Goal: Contribute content: Add original content to the website for others to see

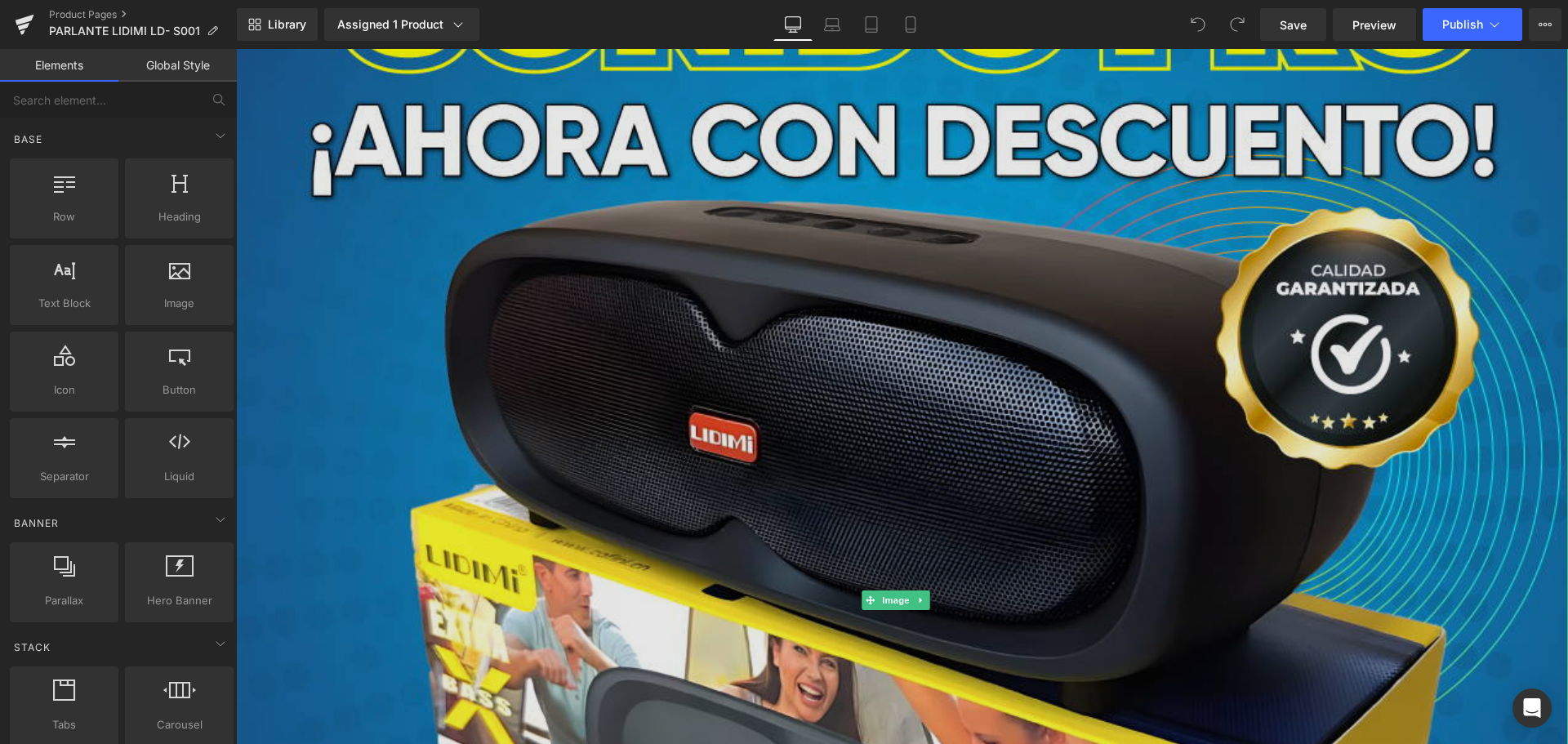
scroll to position [735, 0]
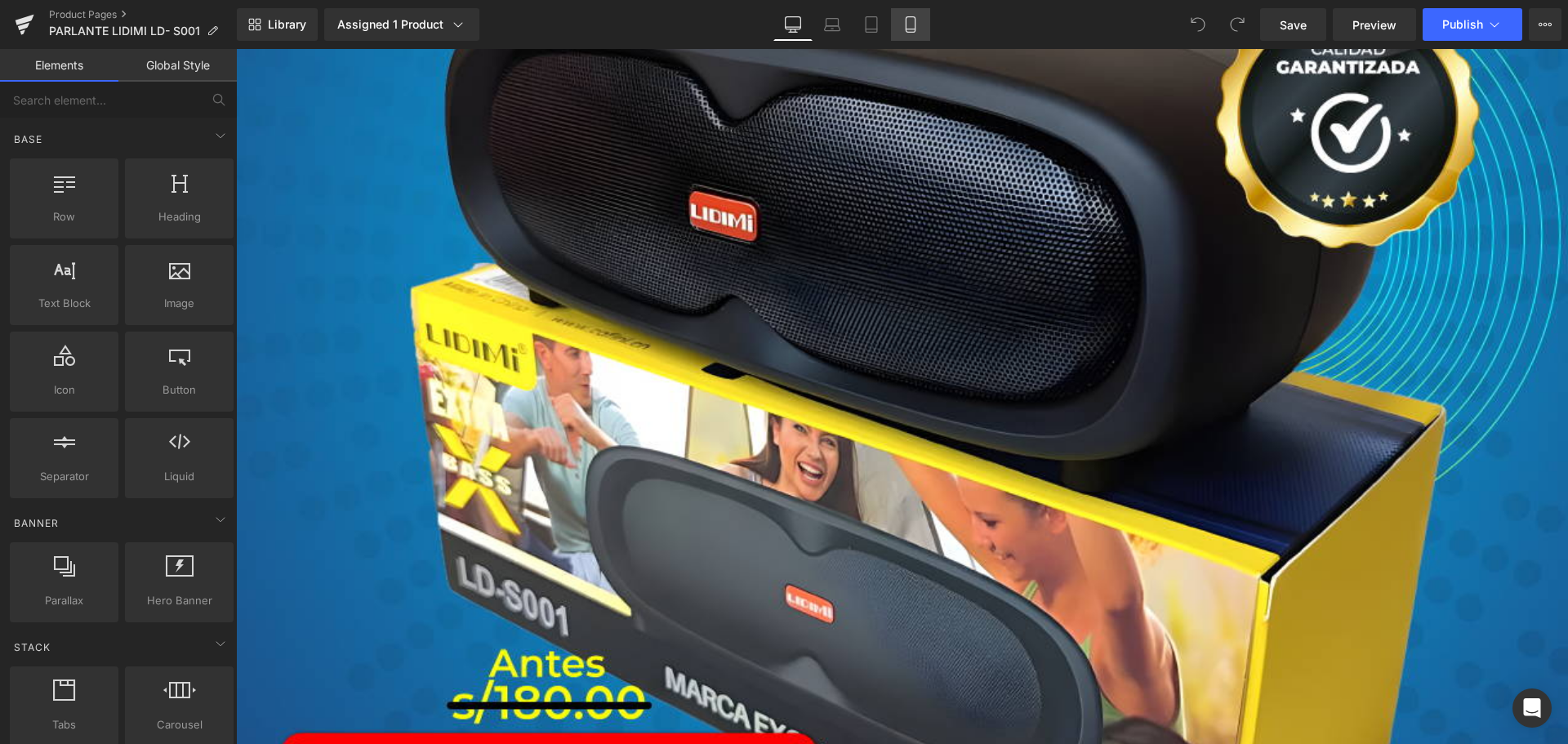
click at [912, 36] on link "Mobile" at bounding box center [910, 25] width 39 height 33
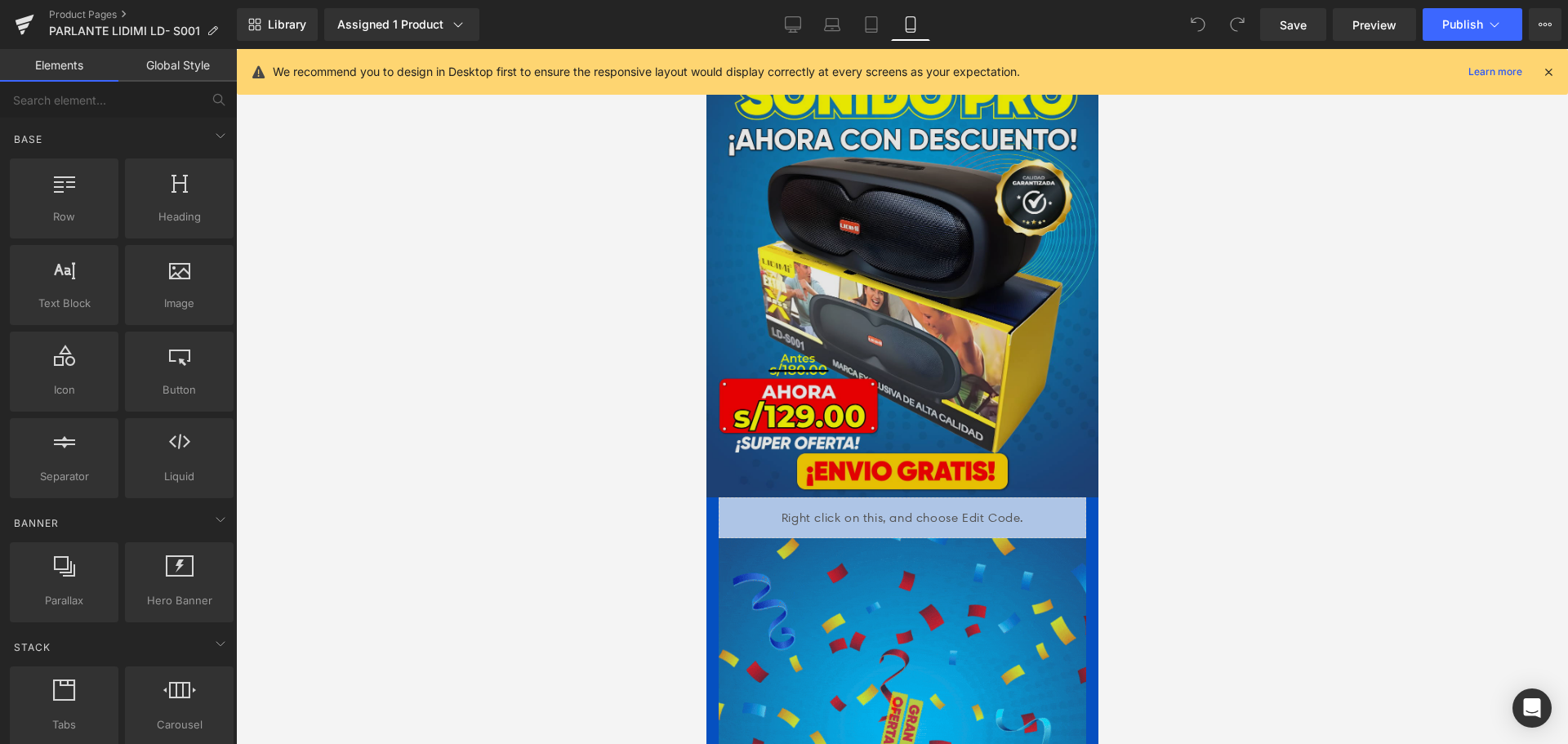
scroll to position [0, 0]
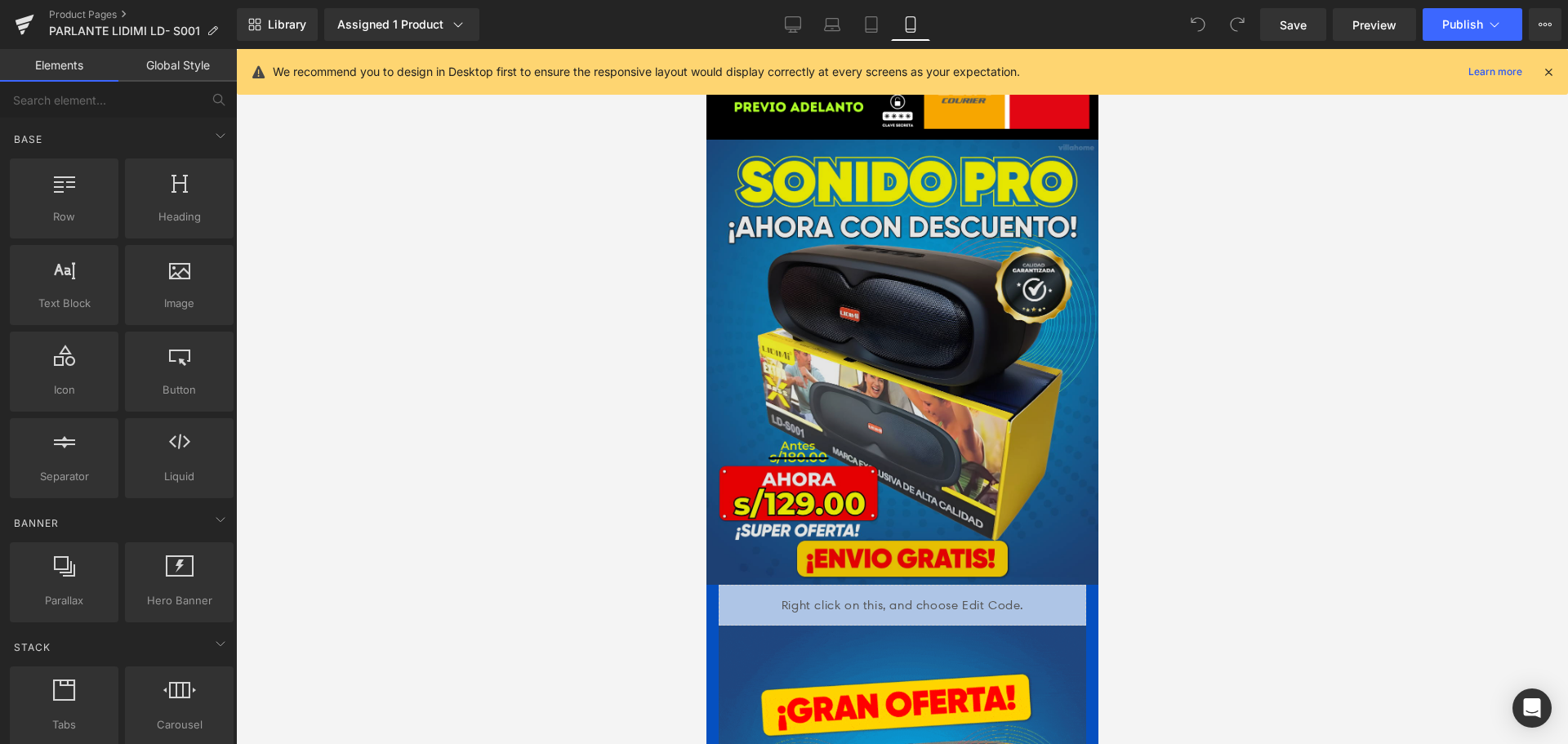
click at [893, 257] on img at bounding box center [902, 362] width 392 height 445
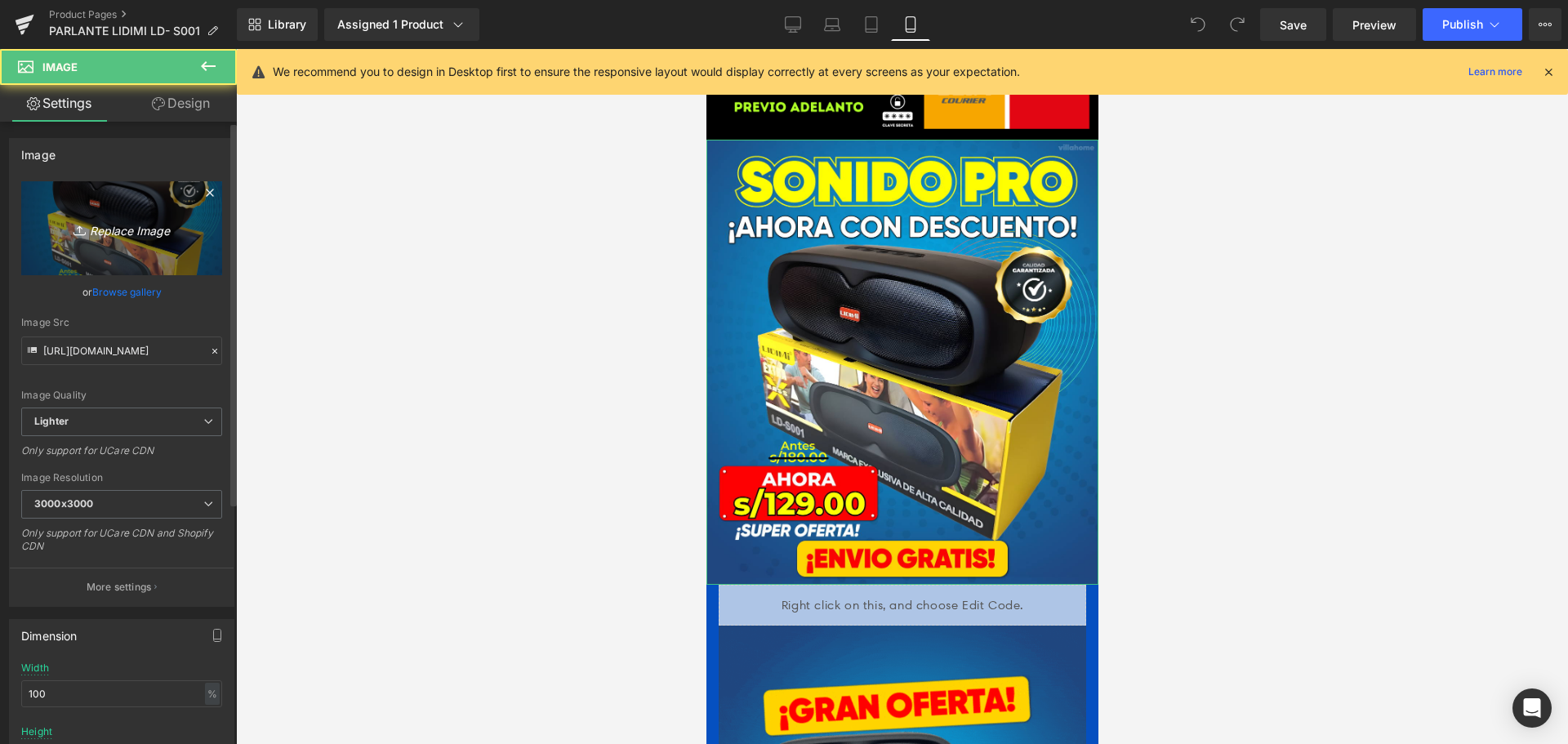
click at [159, 245] on link "Replace Image" at bounding box center [121, 229] width 201 height 94
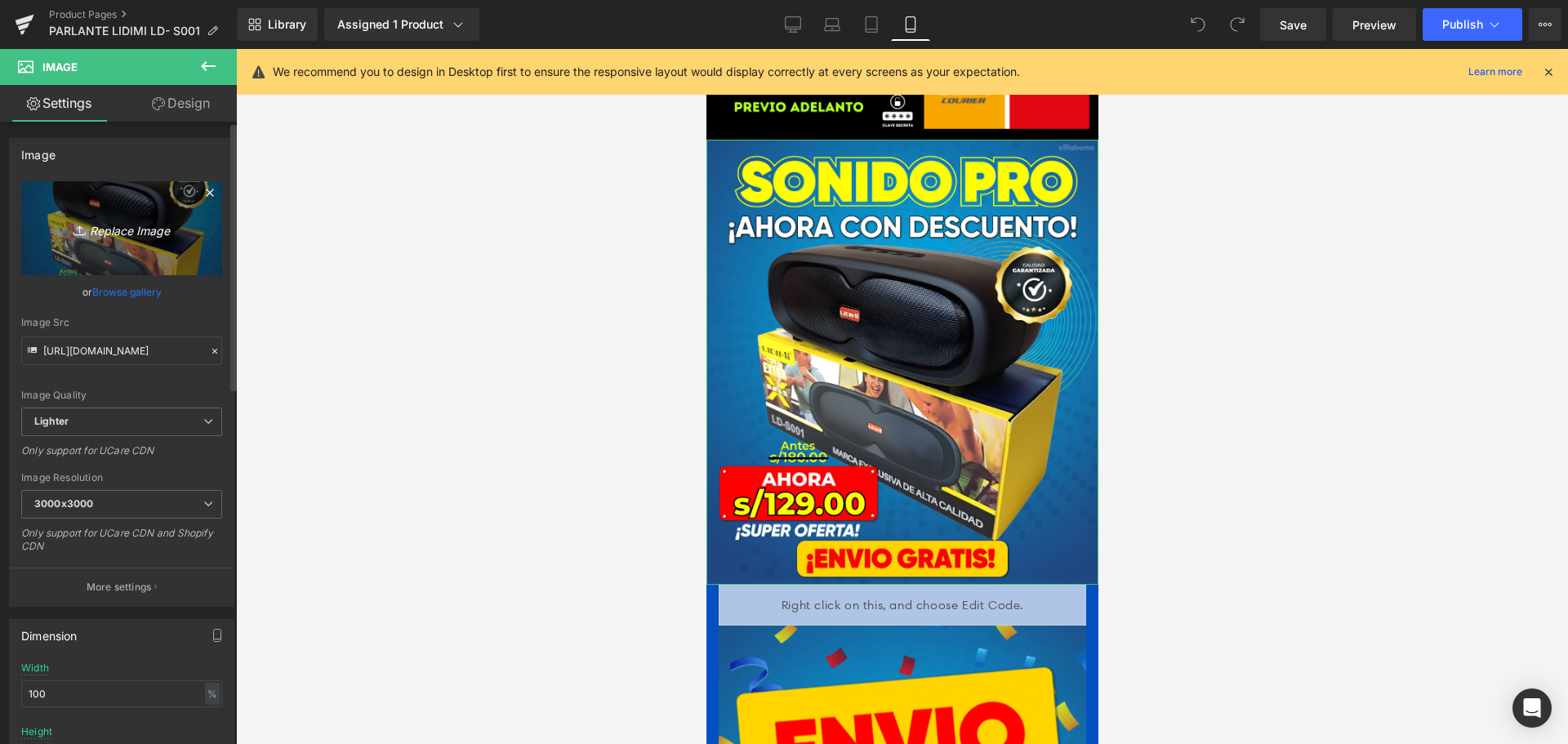
type input "C:\fakepath\portyada_lidimi_2.png"
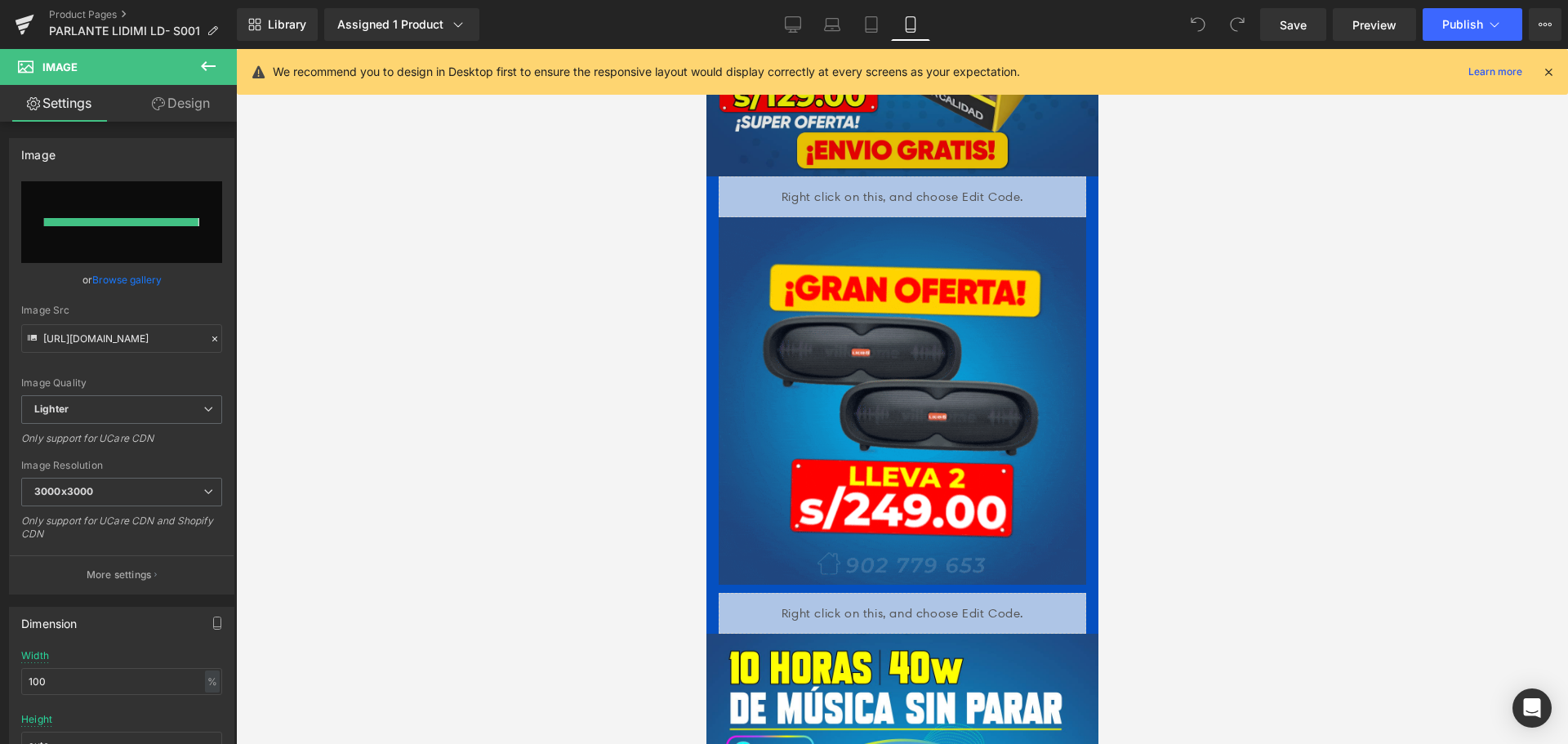
type input "[URL][DOMAIN_NAME]"
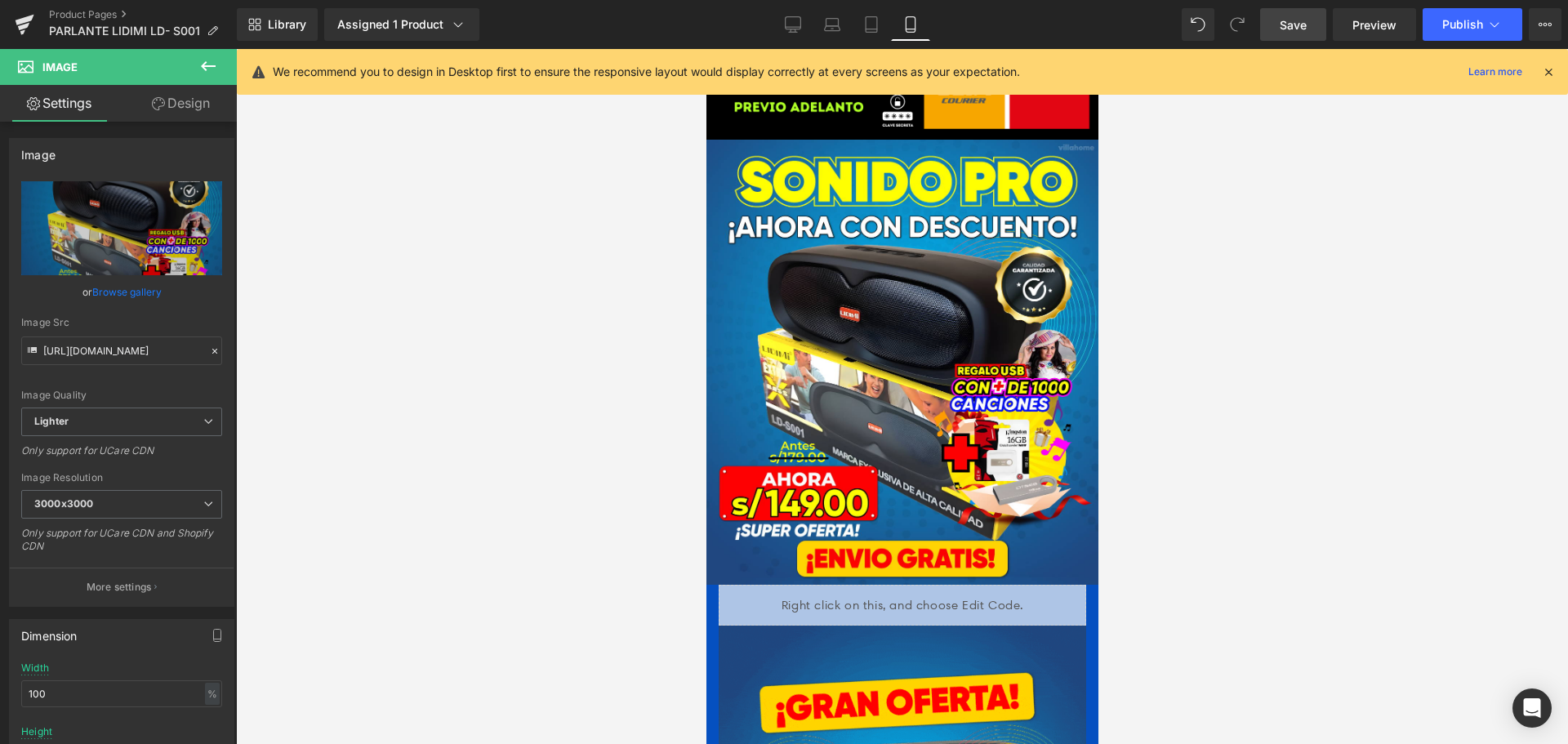
click at [1310, 19] on link "Save" at bounding box center [1293, 25] width 66 height 33
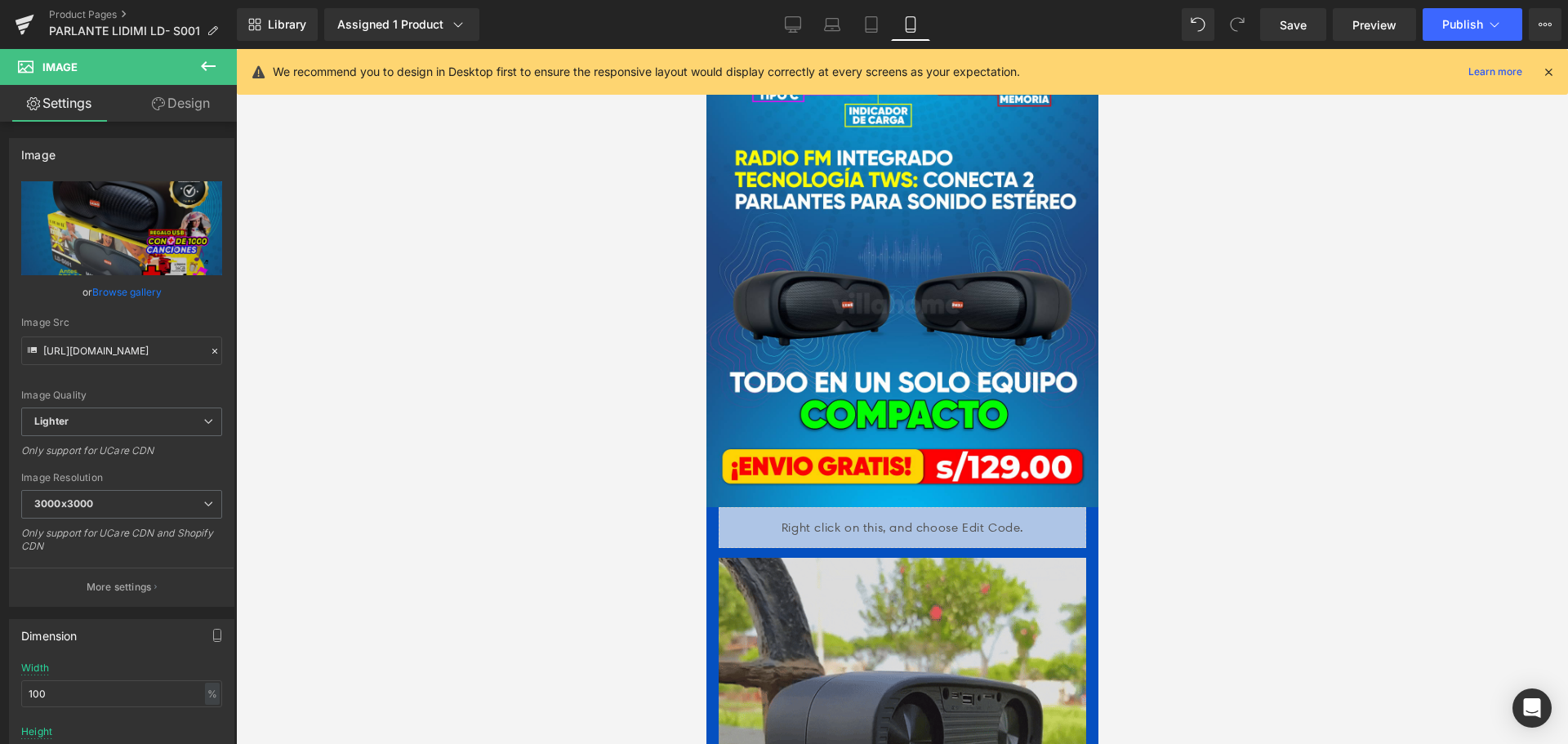
scroll to position [1797, 0]
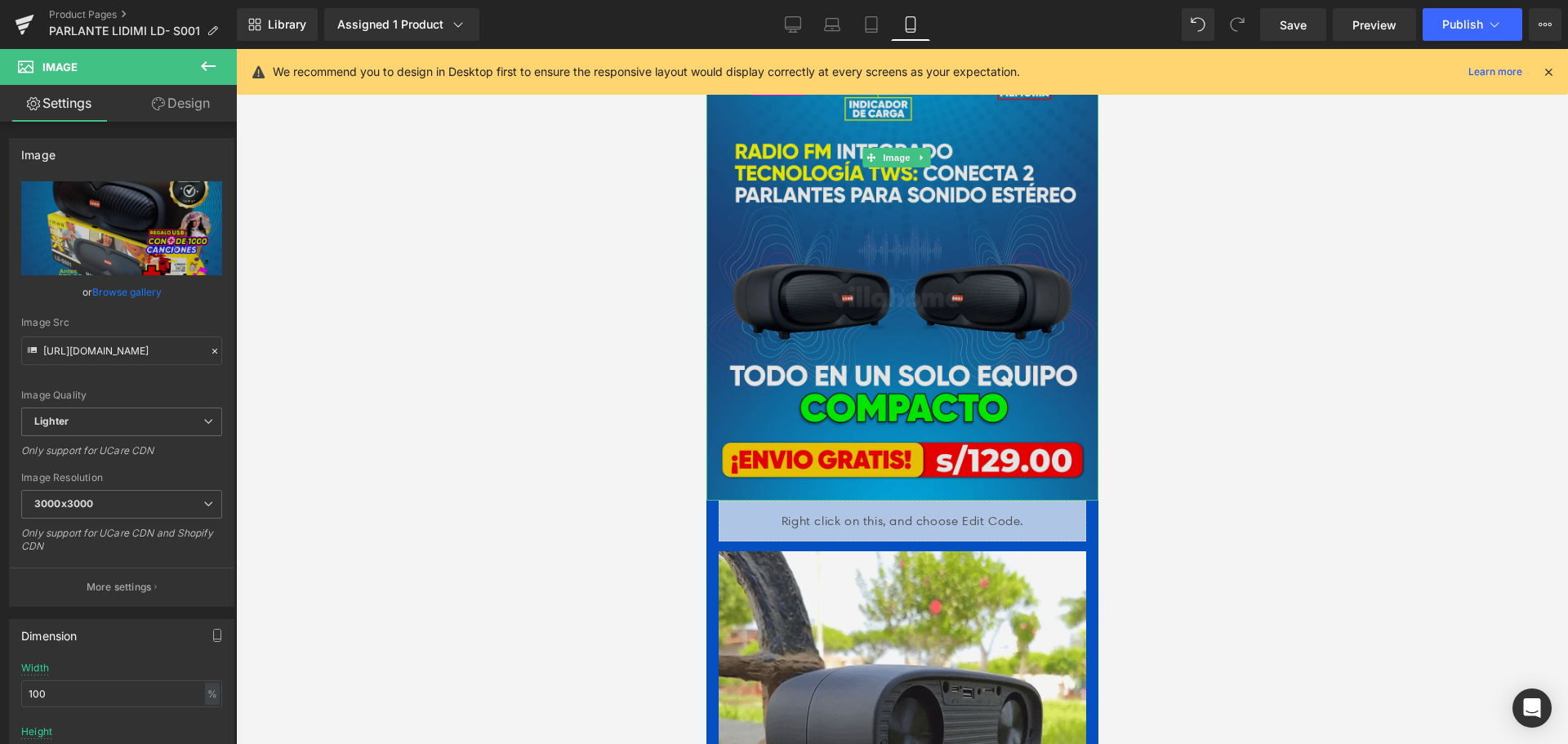
drag, startPoint x: 888, startPoint y: 204, endPoint x: 845, endPoint y: 211, distance: 43.6
click at [888, 205] on img at bounding box center [902, 158] width 392 height 685
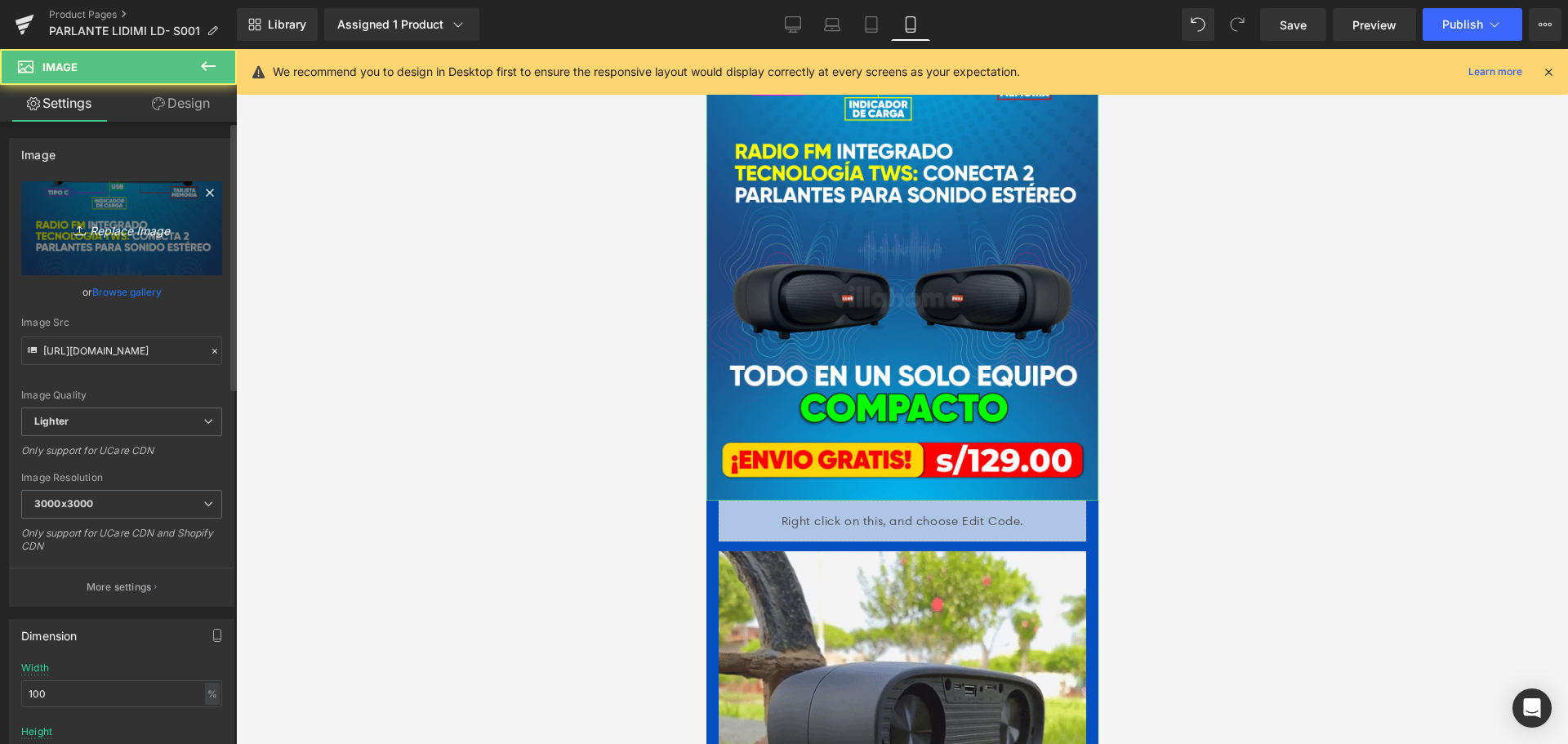
click at [171, 222] on icon "Replace Image" at bounding box center [121, 228] width 130 height 21
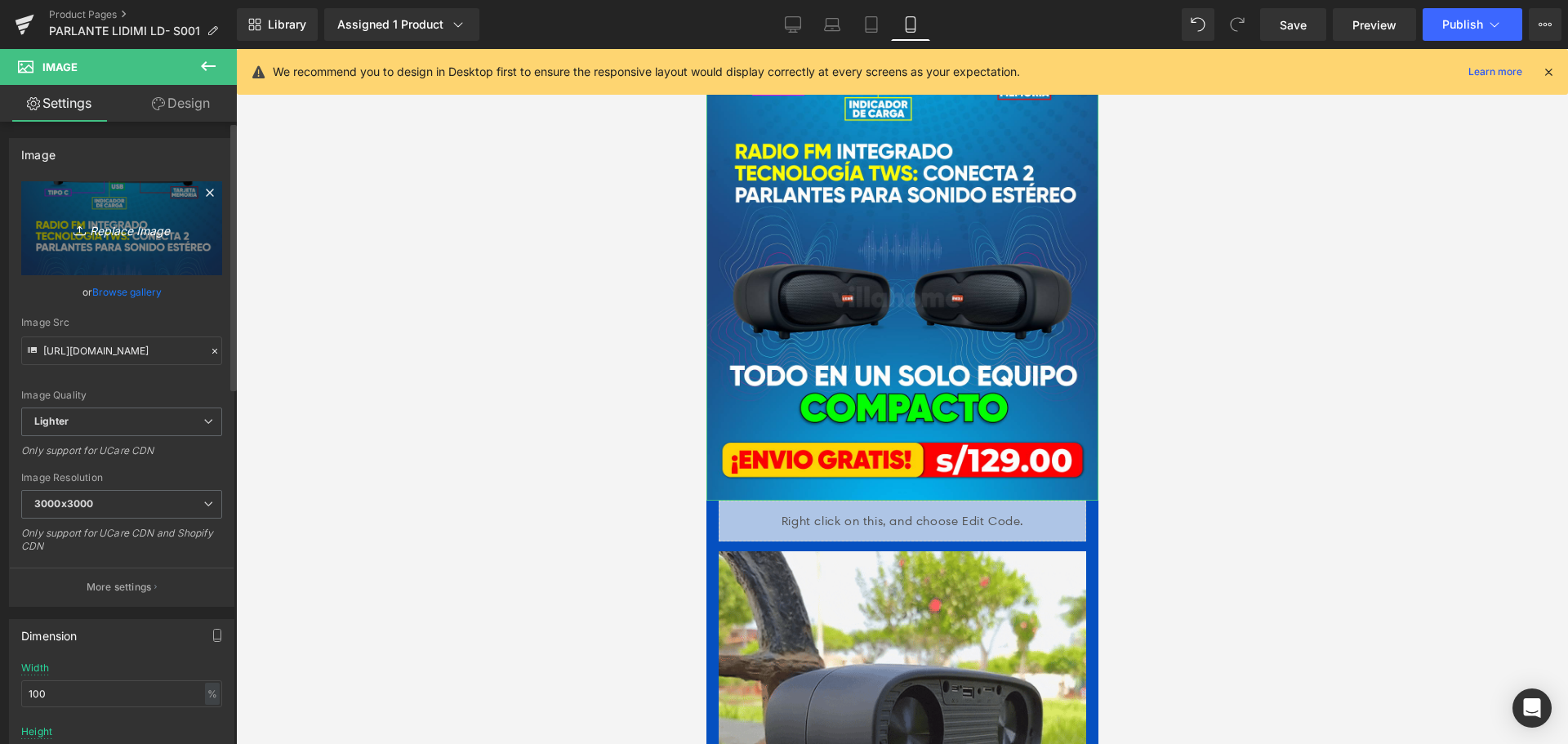
type input "C:\fakepath\1492.png"
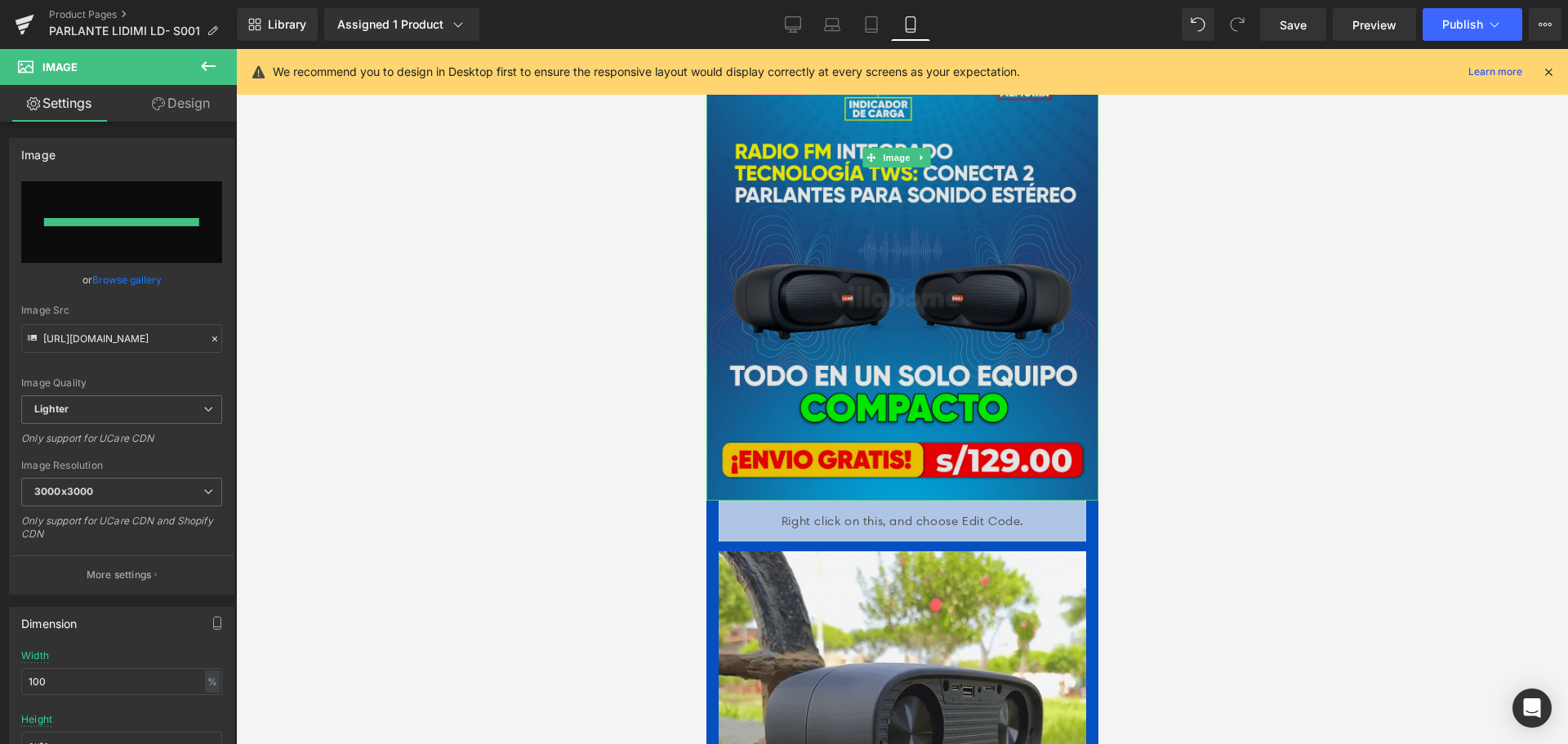
type input "[URL][DOMAIN_NAME]"
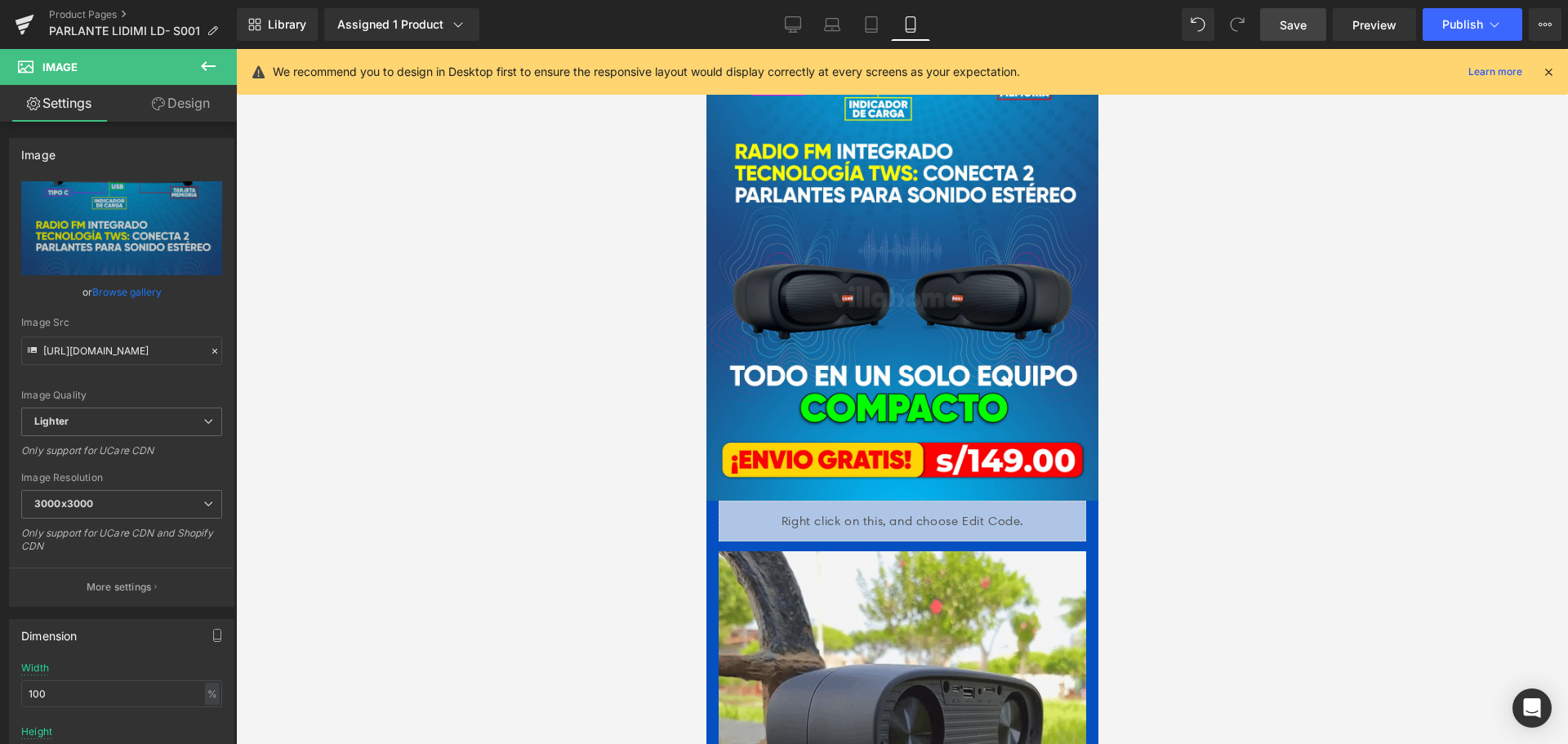
drag, startPoint x: 1323, startPoint y: 12, endPoint x: 1315, endPoint y: 17, distance: 9.4
click at [1323, 12] on link "Save" at bounding box center [1293, 25] width 66 height 33
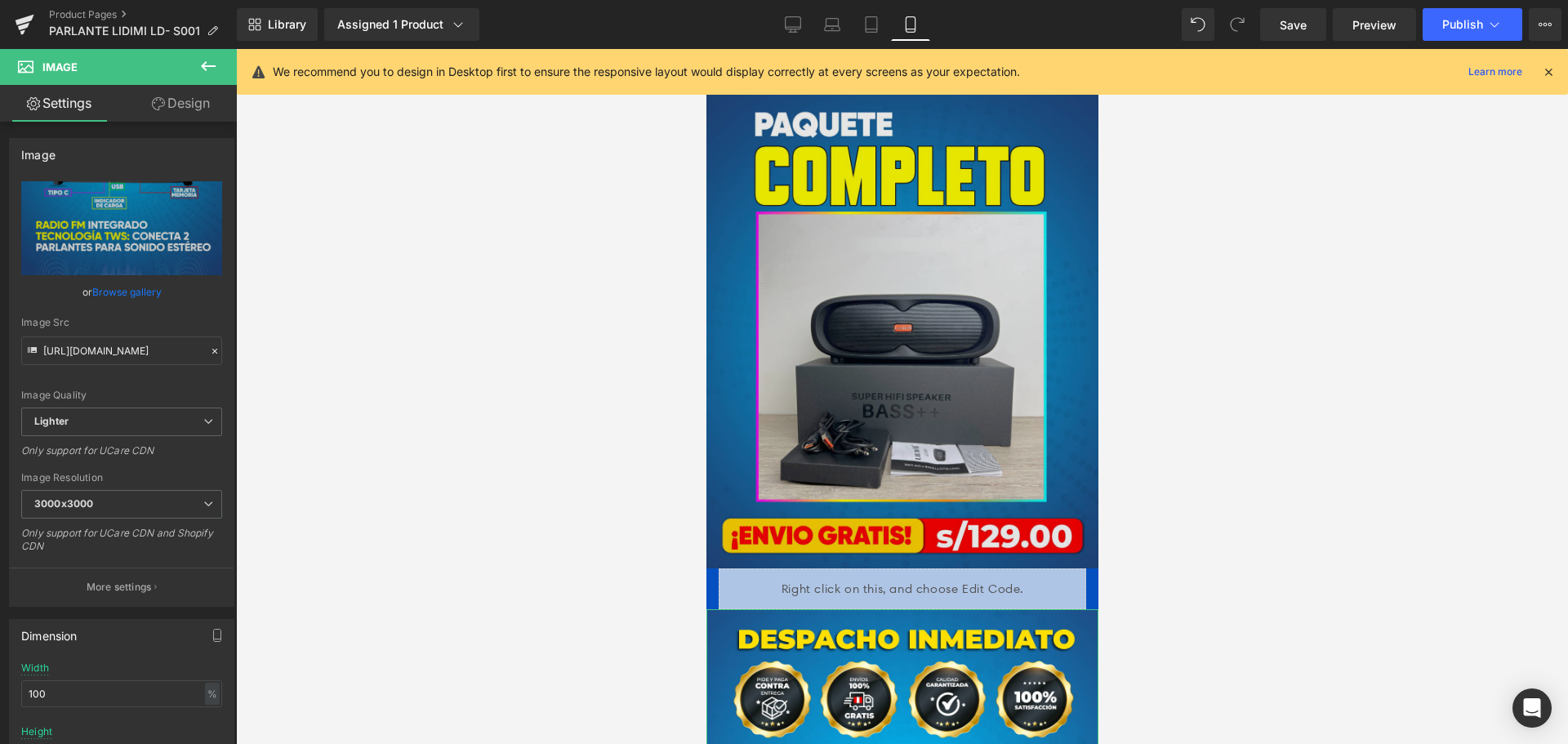
scroll to position [3349, 0]
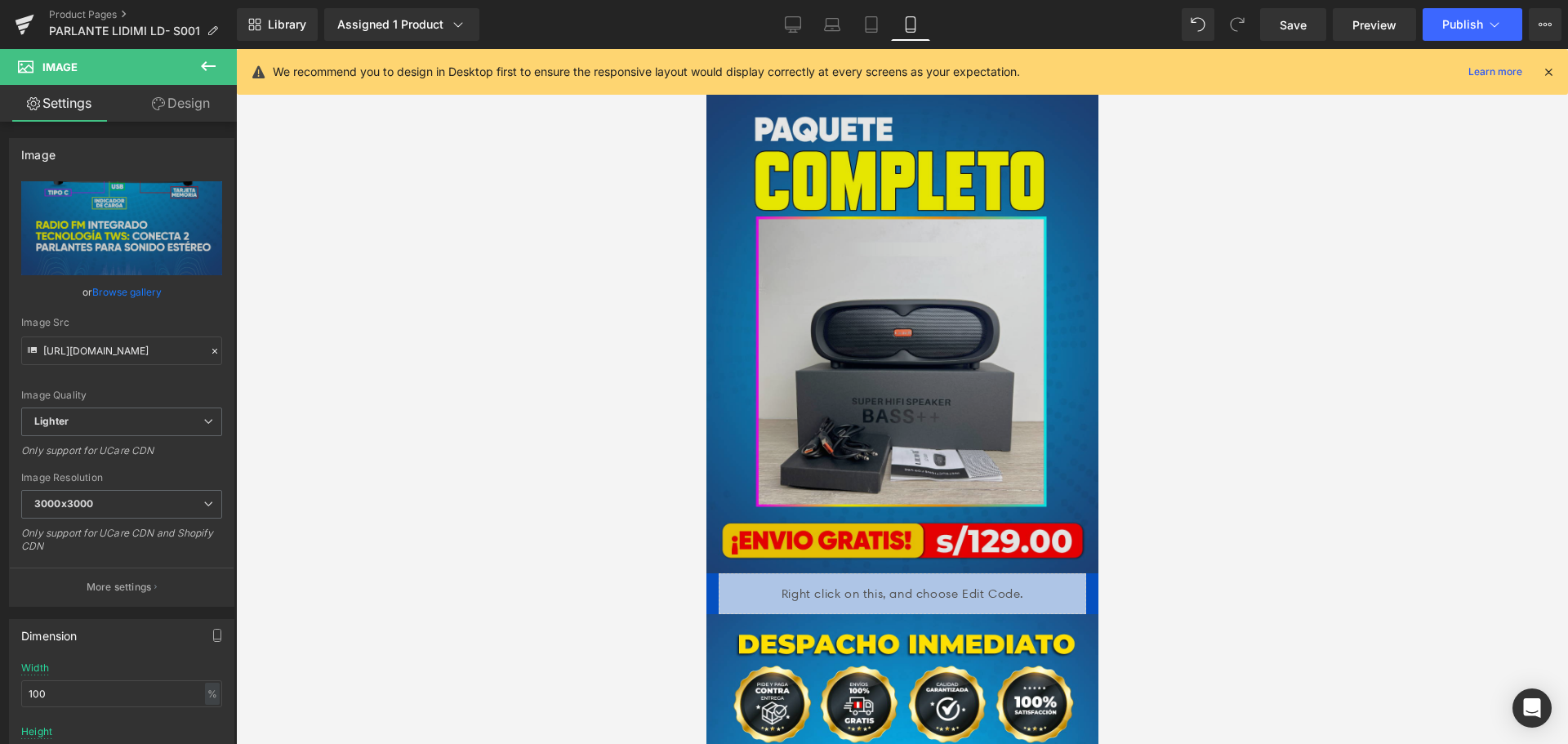
click at [933, 329] on img at bounding box center [902, 334] width 392 height 479
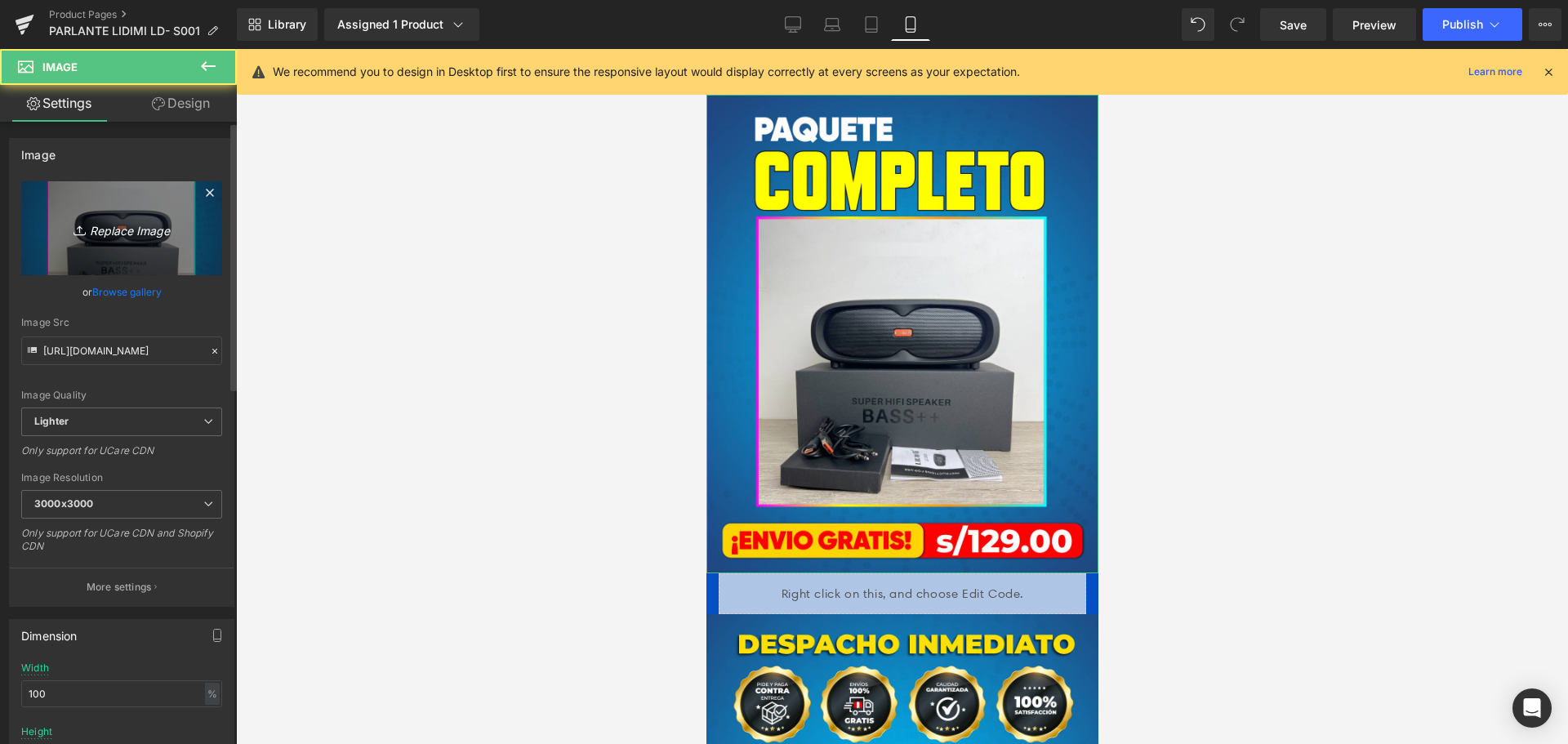
click at [151, 242] on link "Replace Image" at bounding box center [121, 229] width 201 height 94
type input "C:\fakepath\1493.png"
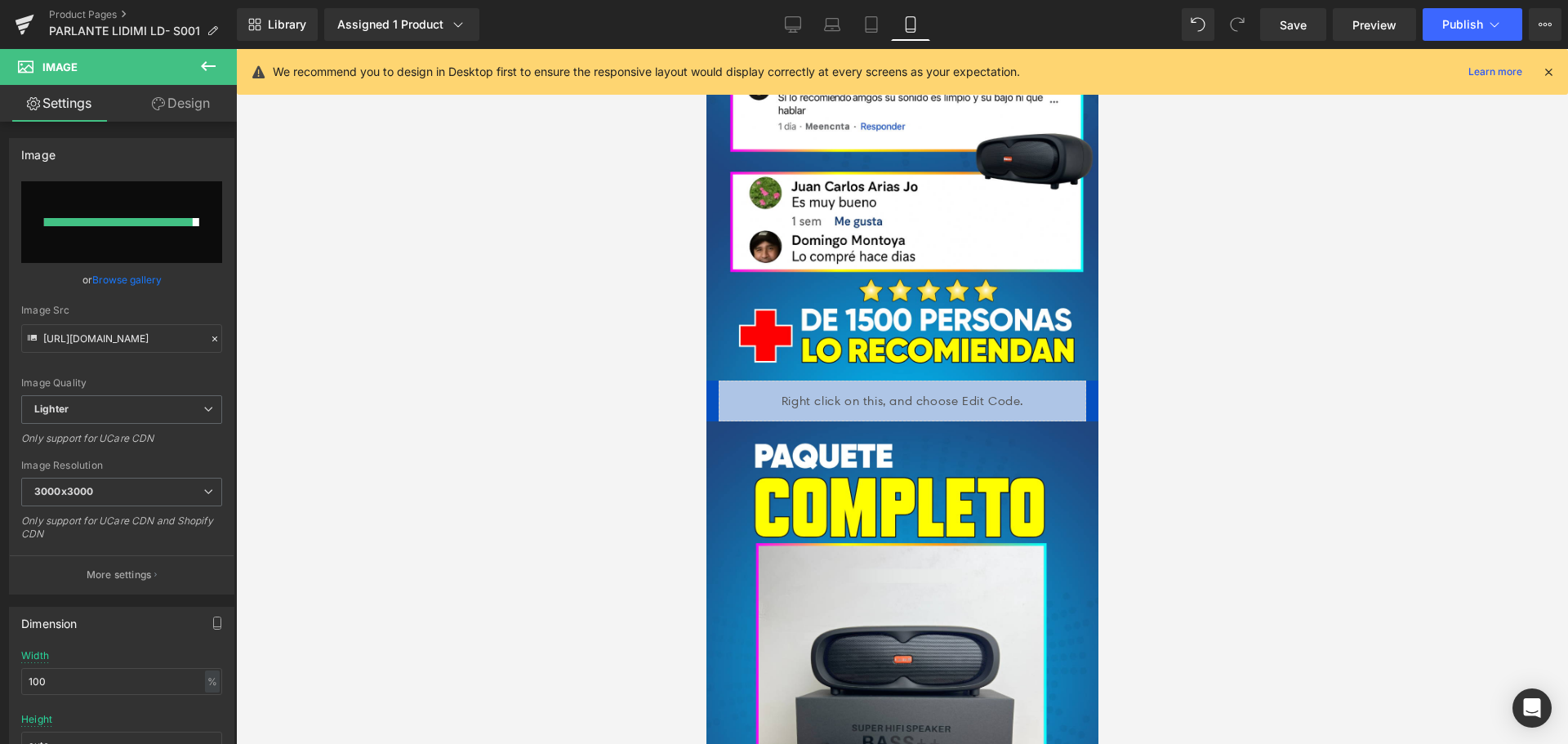
type input "[URL][DOMAIN_NAME]"
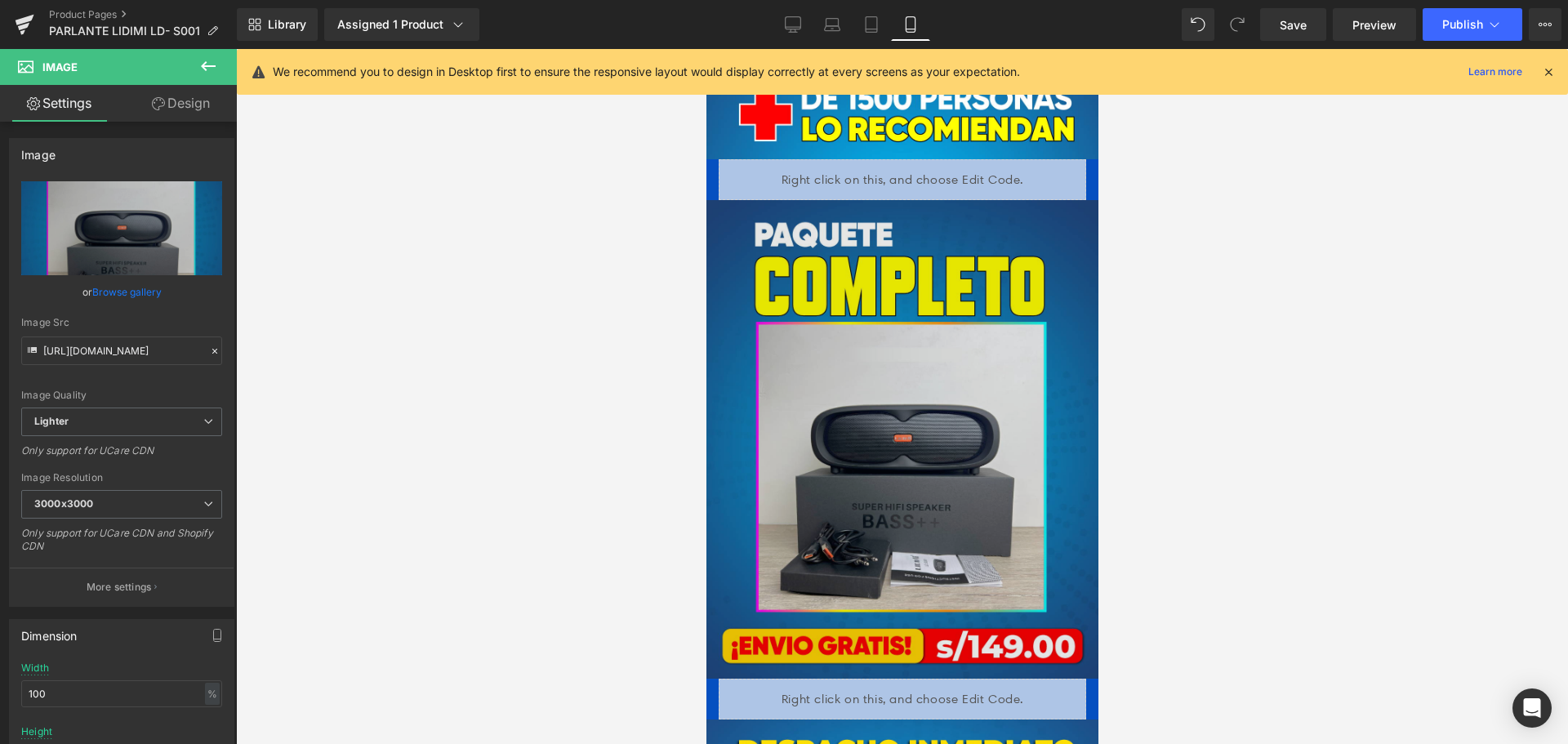
scroll to position [3267, 0]
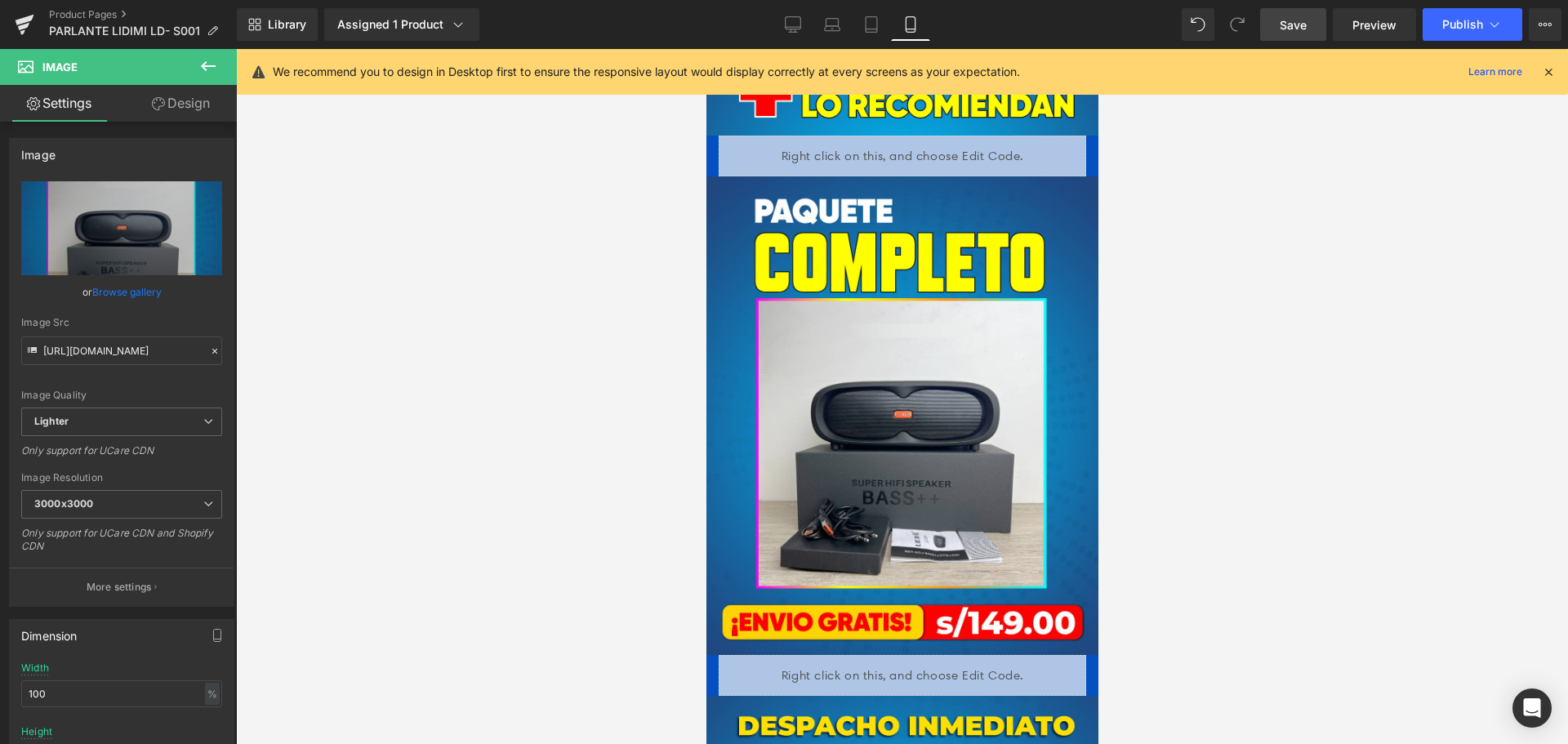
click at [1311, 20] on link "Save" at bounding box center [1293, 25] width 66 height 33
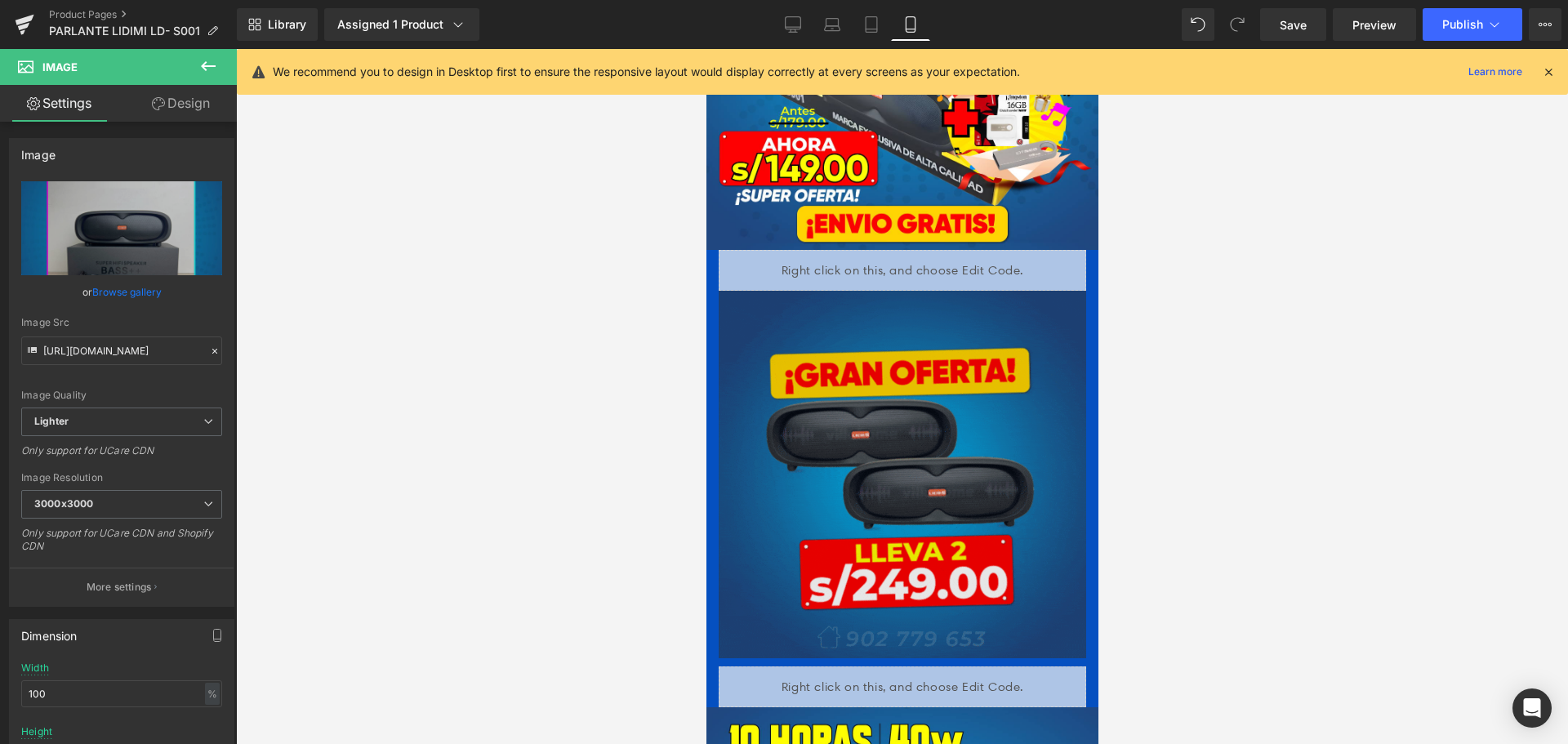
scroll to position [409, 0]
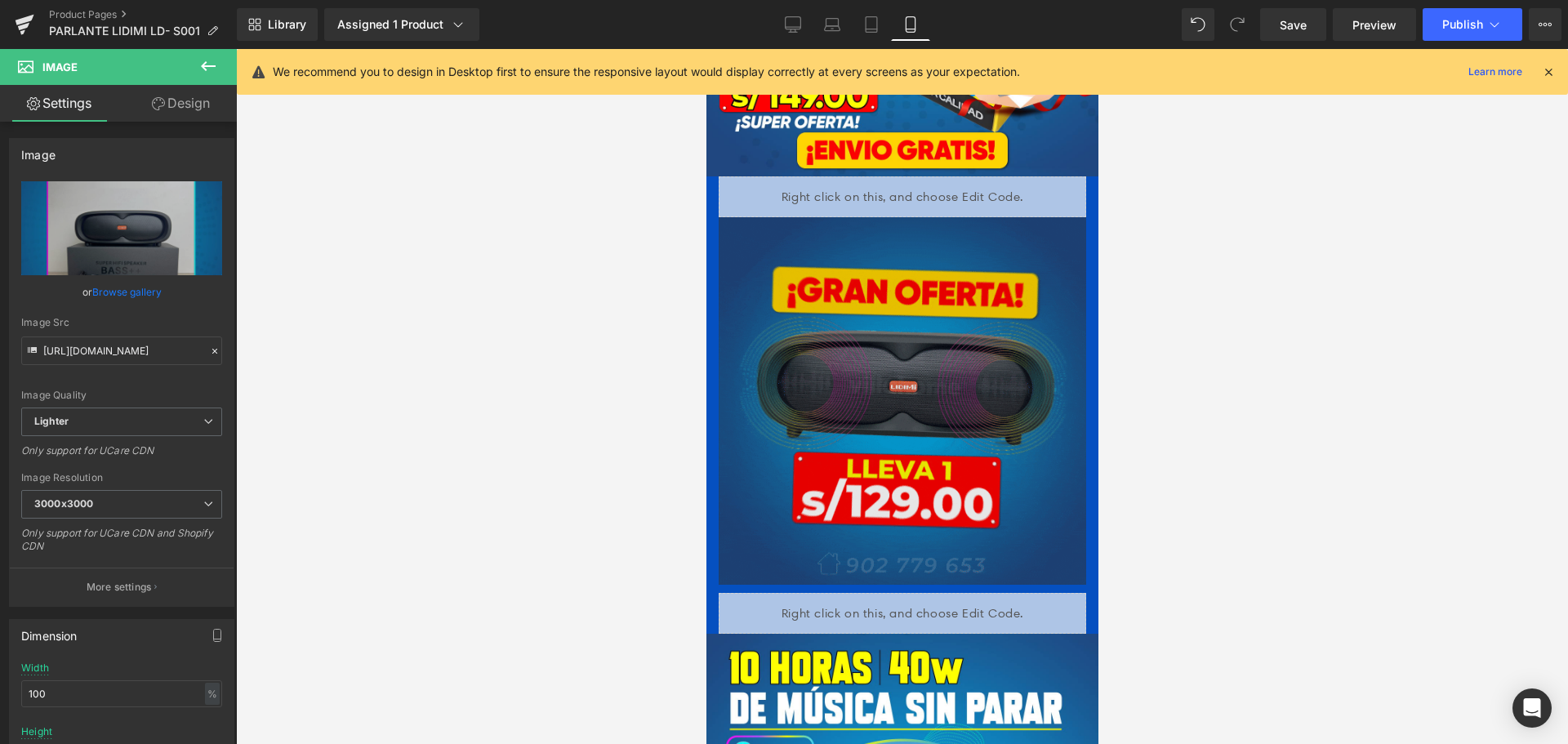
click at [928, 397] on img at bounding box center [902, 400] width 367 height 367
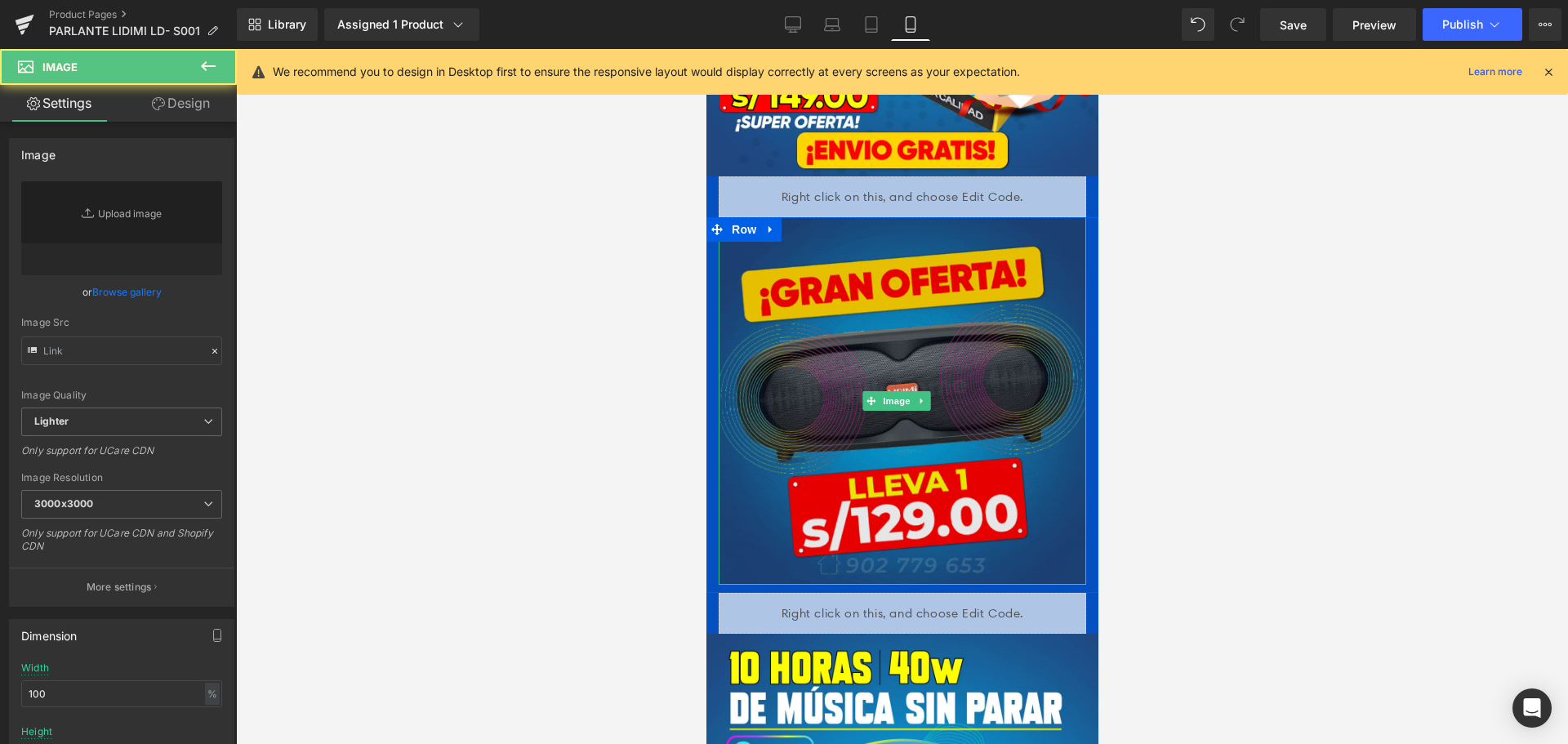
type input "[URL][DOMAIN_NAME]"
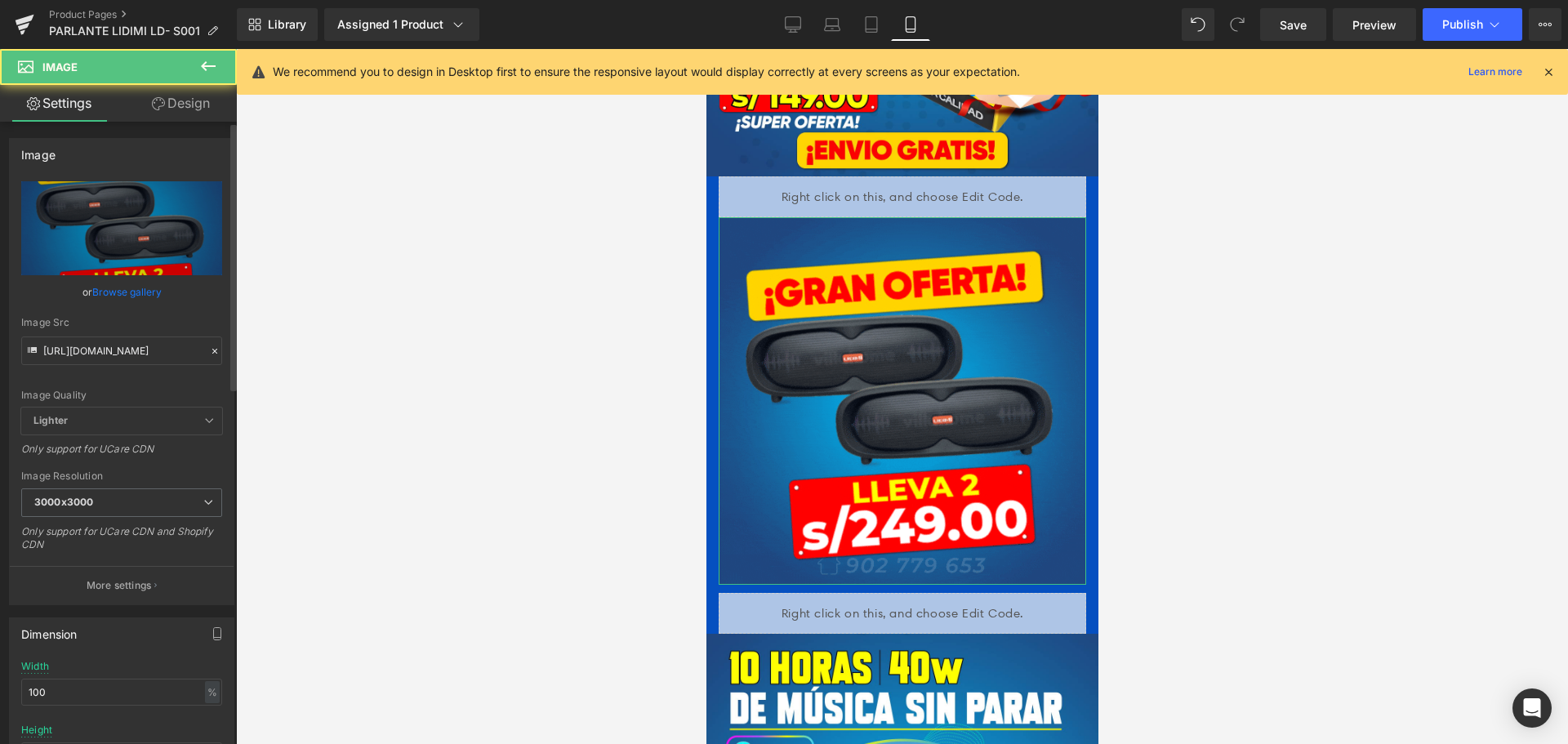
drag, startPoint x: 210, startPoint y: 356, endPoint x: 201, endPoint y: 350, distance: 10.8
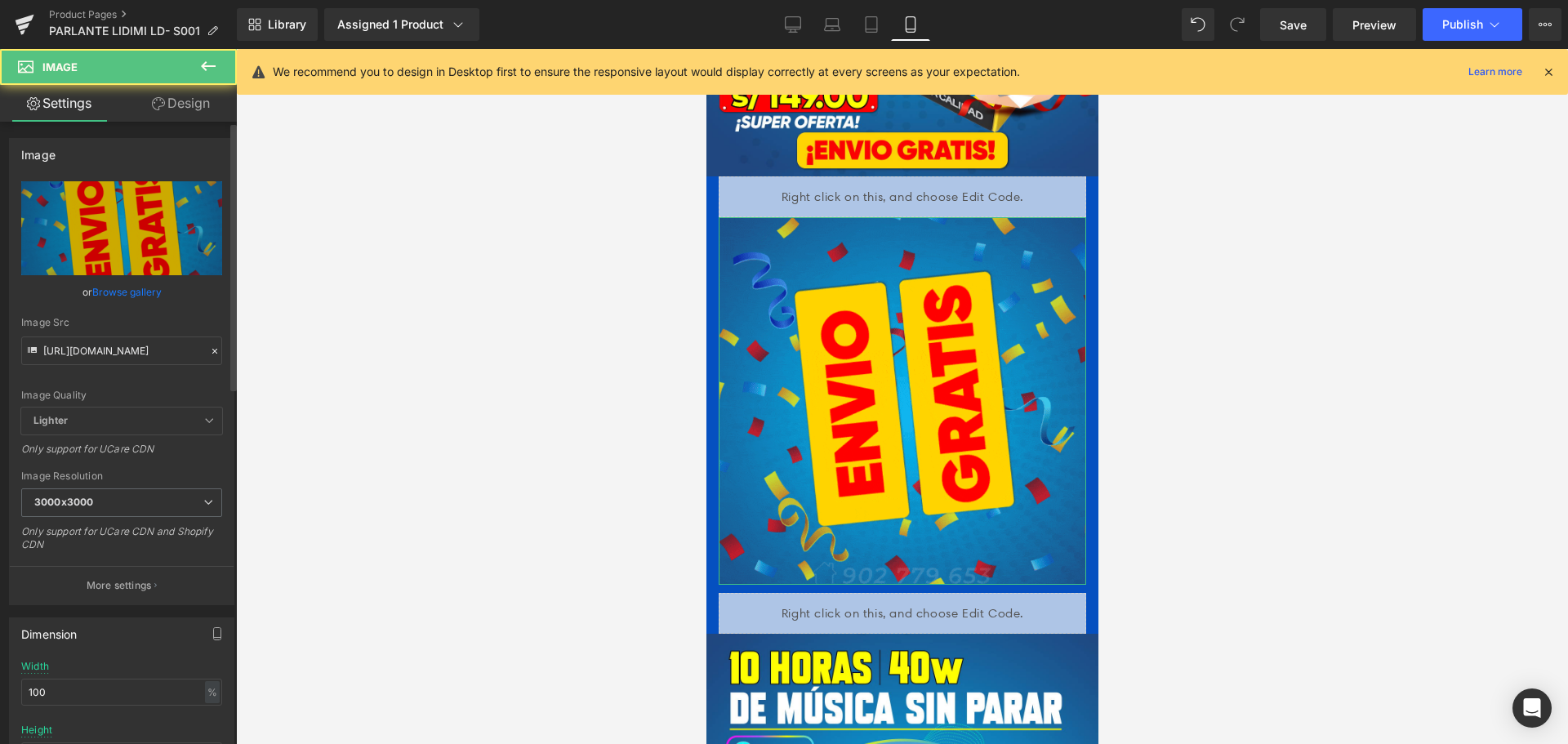
click at [209, 353] on icon at bounding box center [215, 351] width 12 height 12
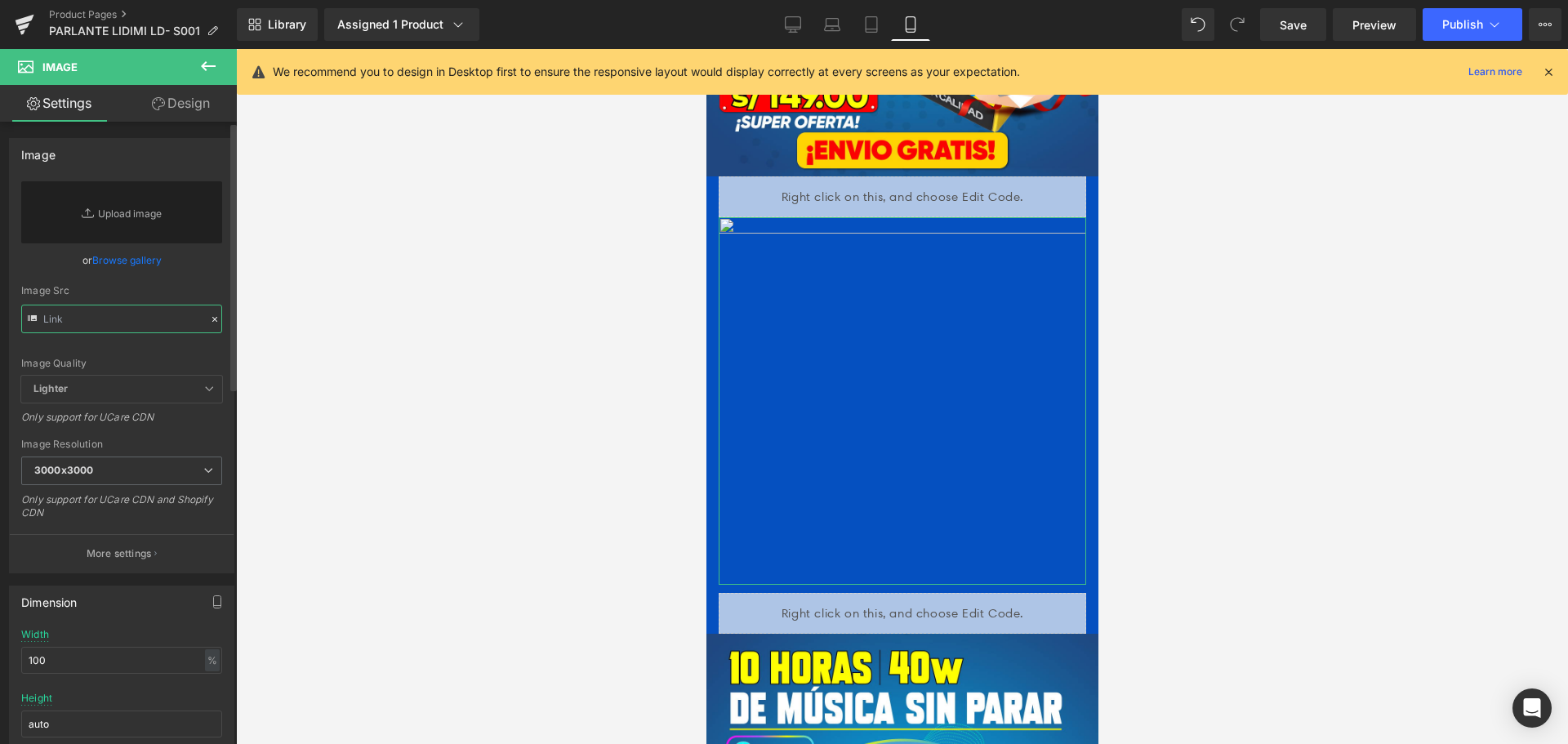
click at [158, 324] on input "text" at bounding box center [121, 319] width 201 height 29
paste input "[URL][DOMAIN_NAME]"
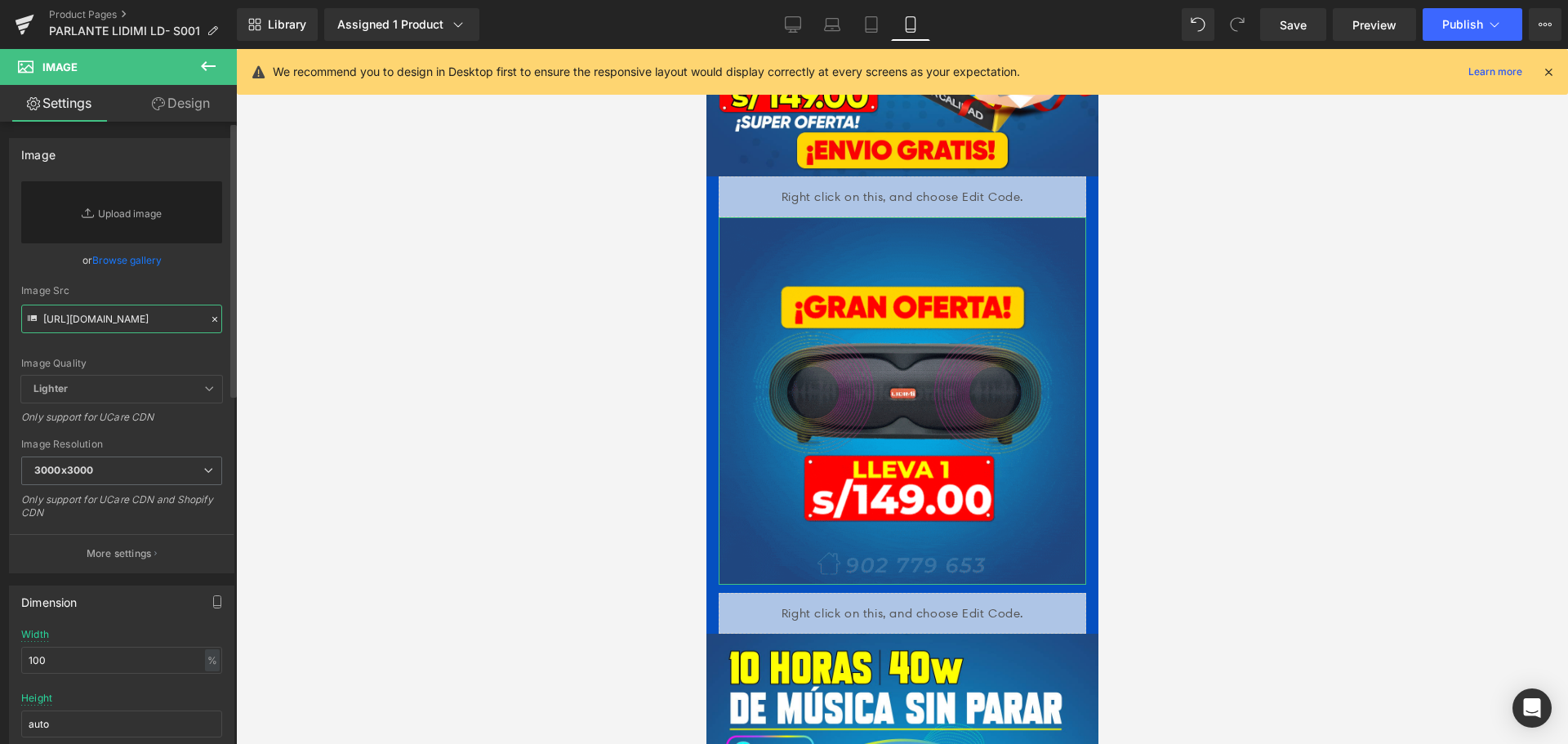
type input "[URL][DOMAIN_NAME]"
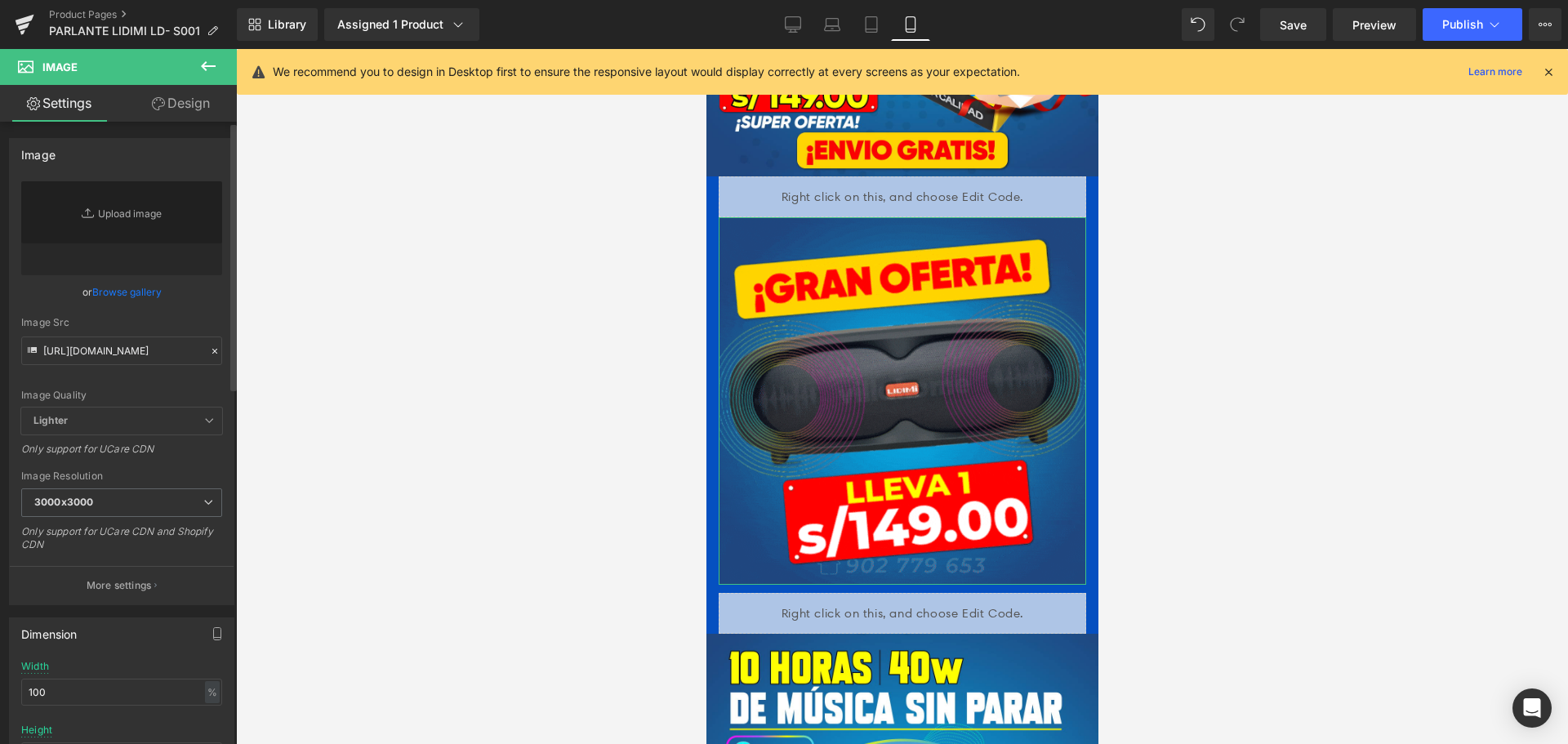
scroll to position [0, 0]
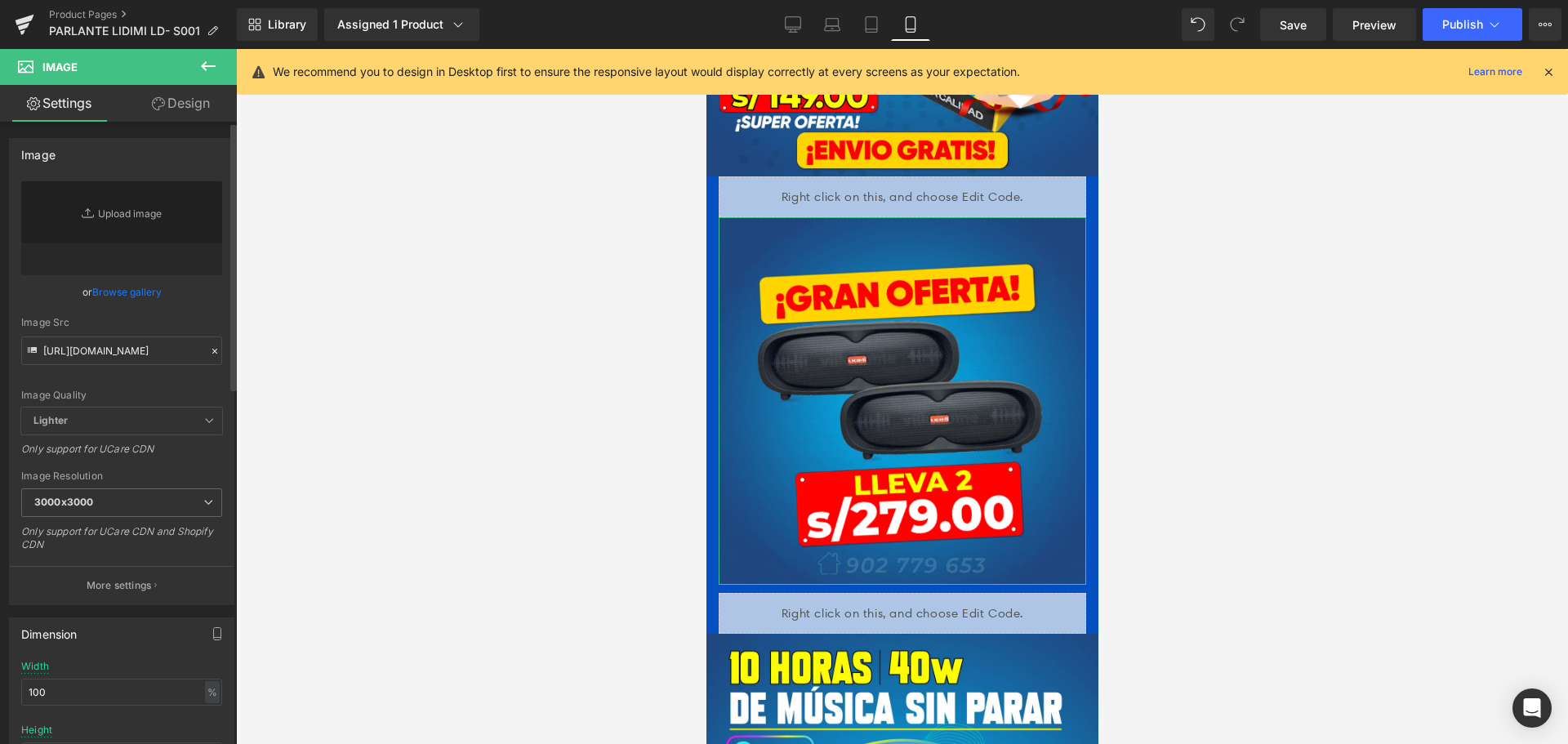
click at [198, 294] on div "or Browse gallery" at bounding box center [121, 291] width 201 height 17
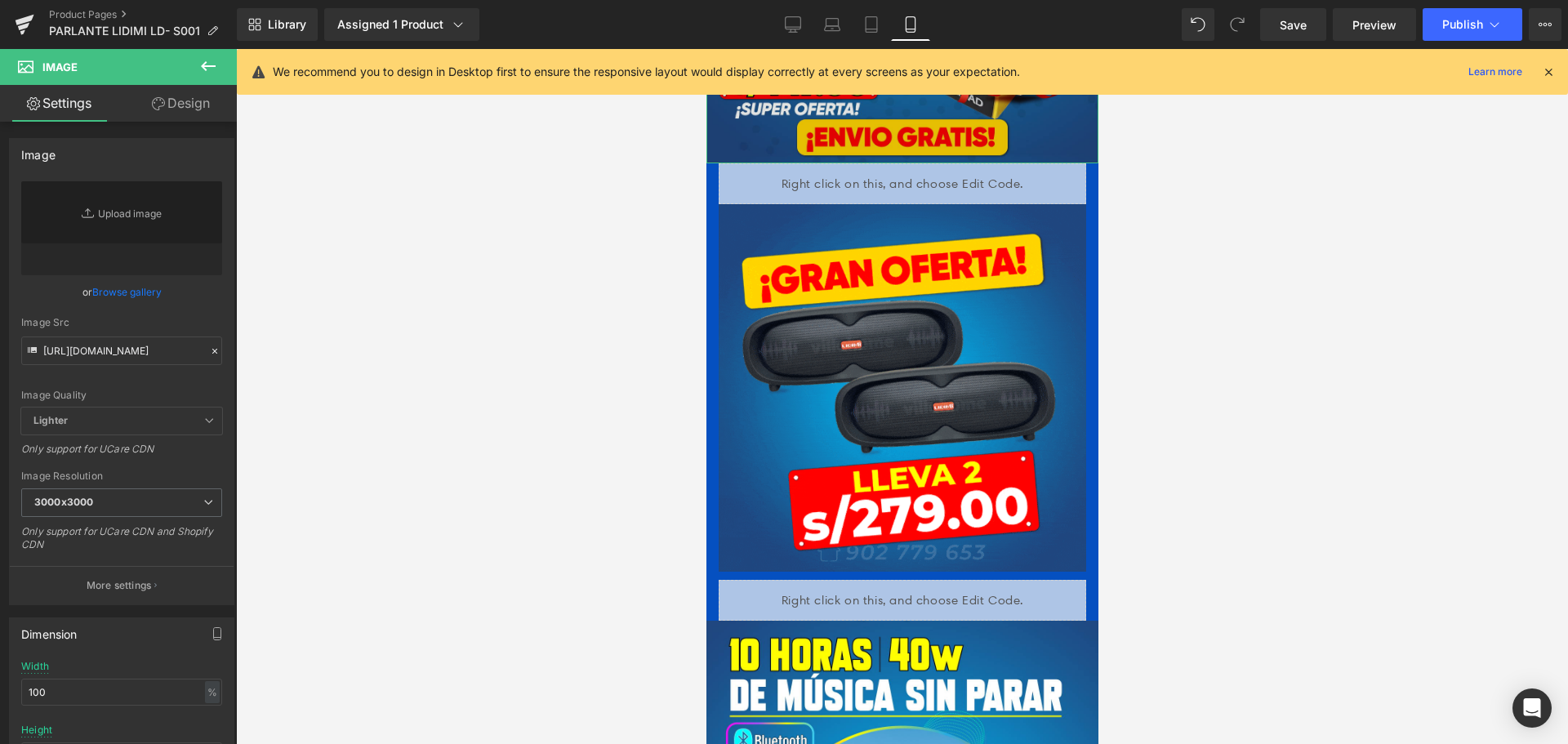
scroll to position [735, 0]
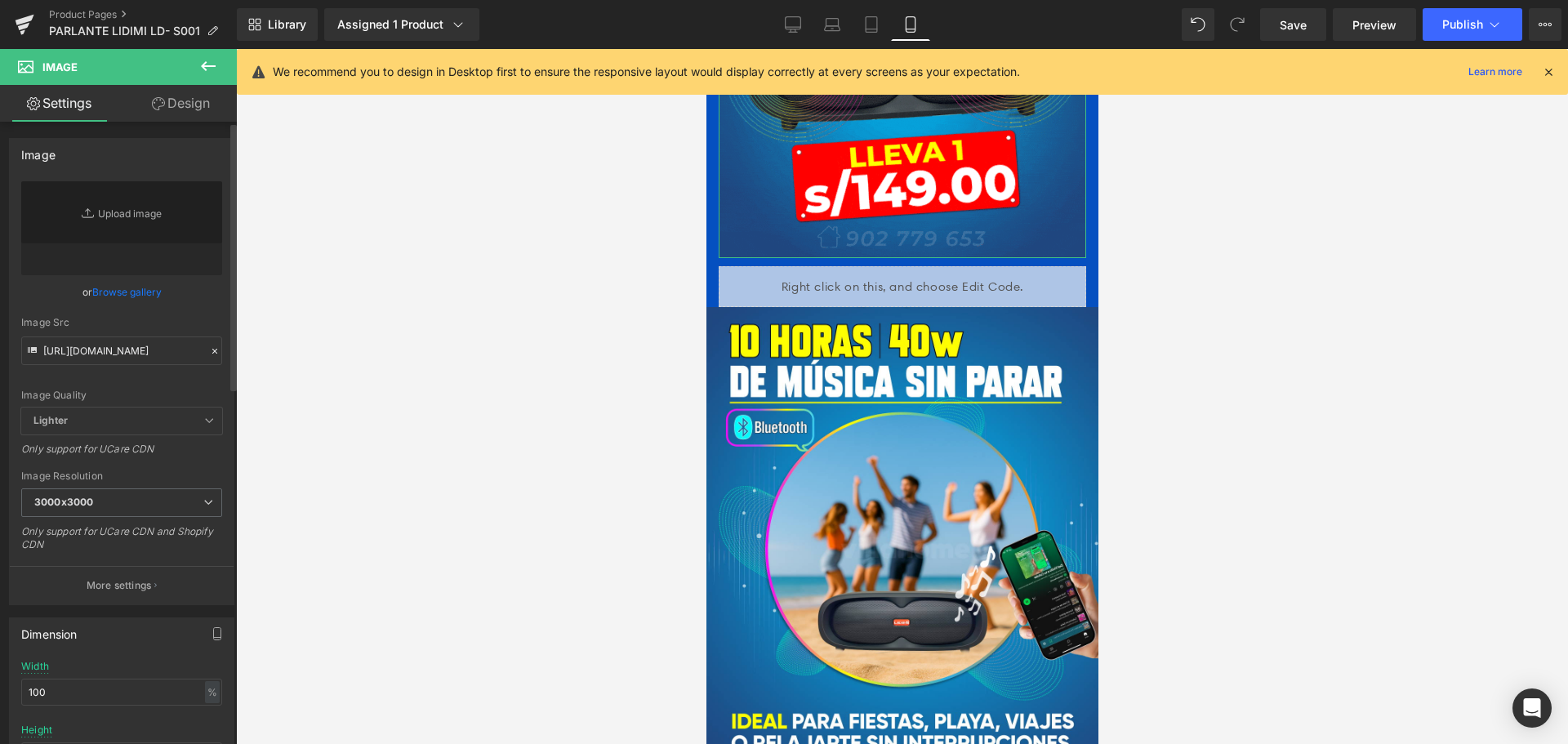
click at [177, 320] on div "Image Src" at bounding box center [121, 323] width 201 height 12
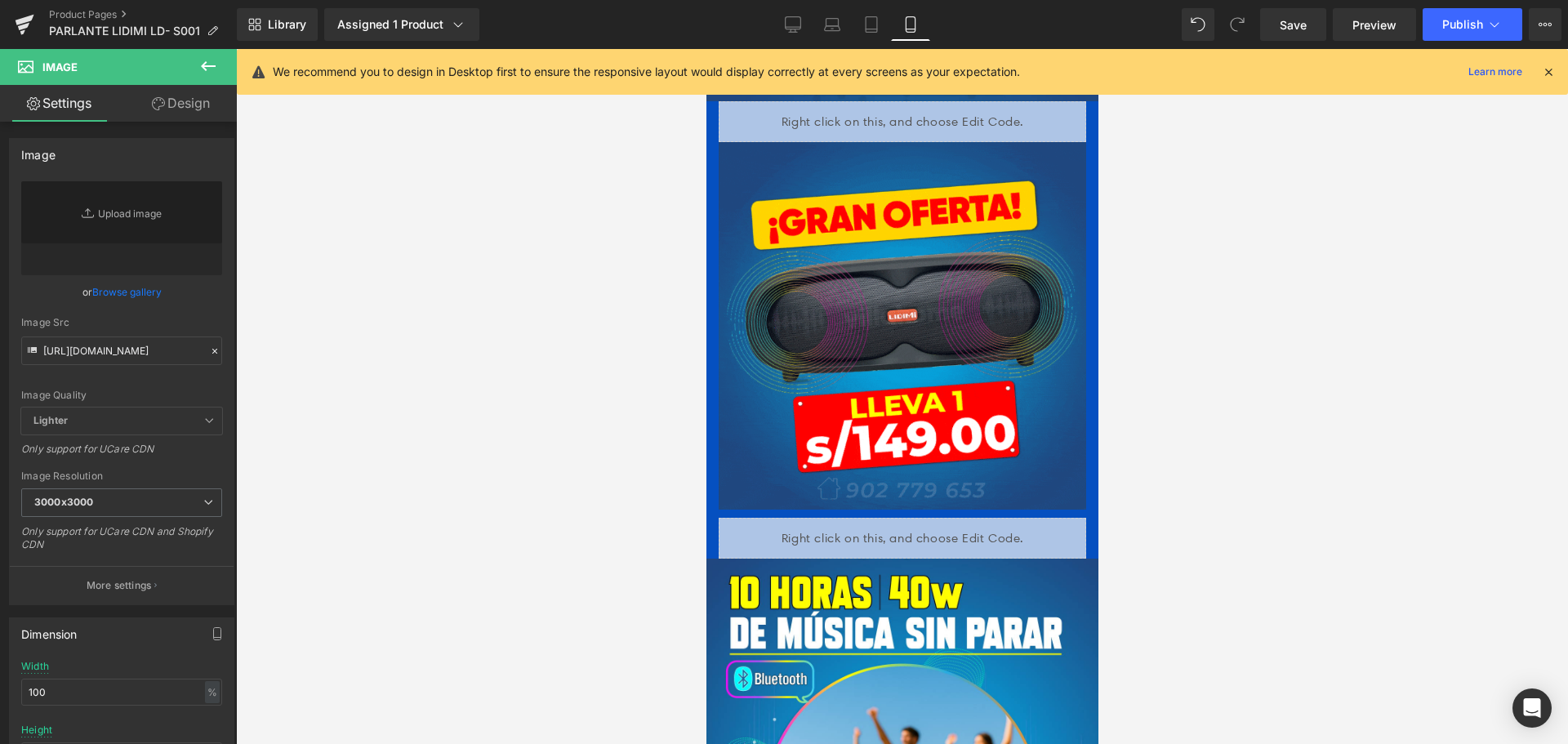
scroll to position [490, 0]
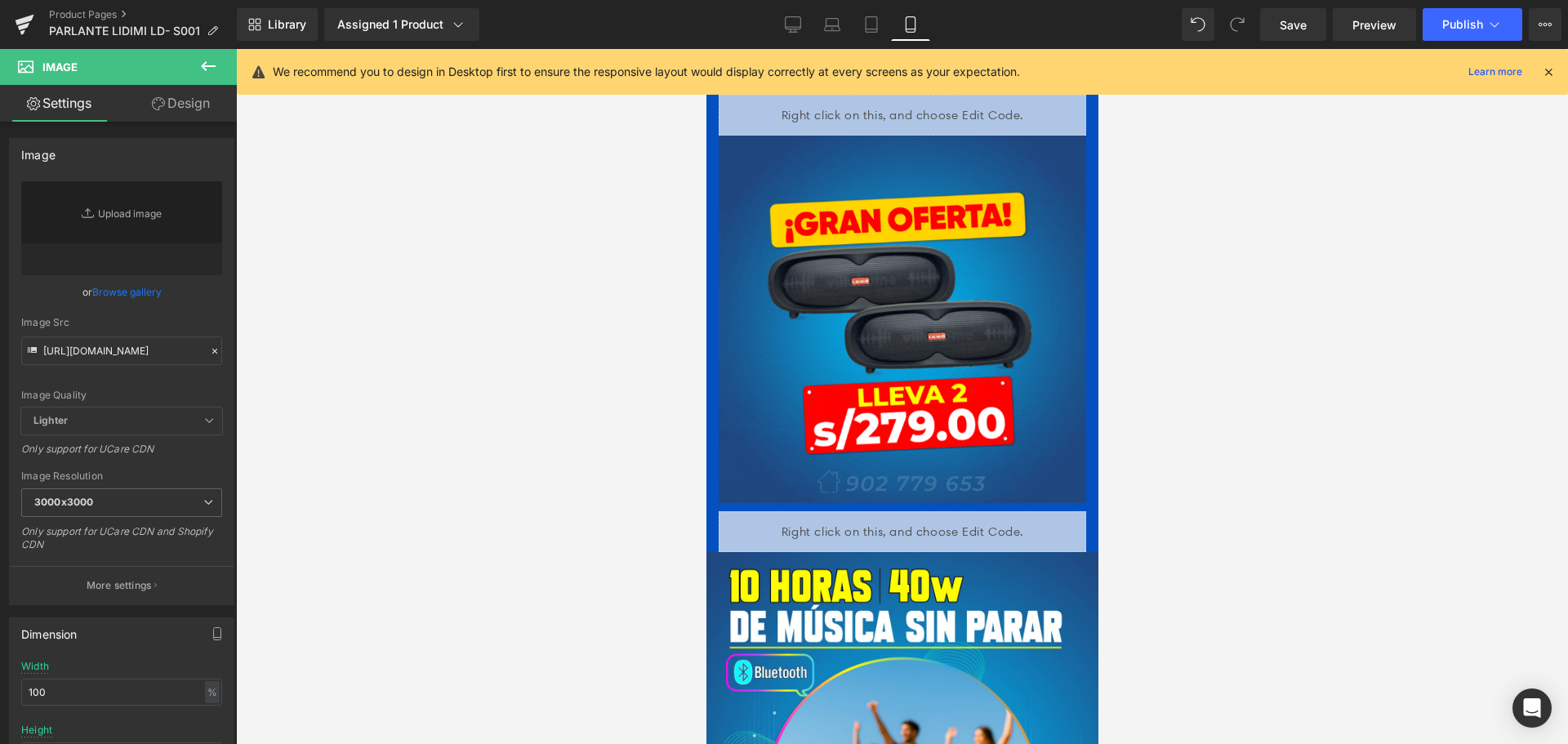
click at [447, 372] on div at bounding box center [902, 396] width 1332 height 695
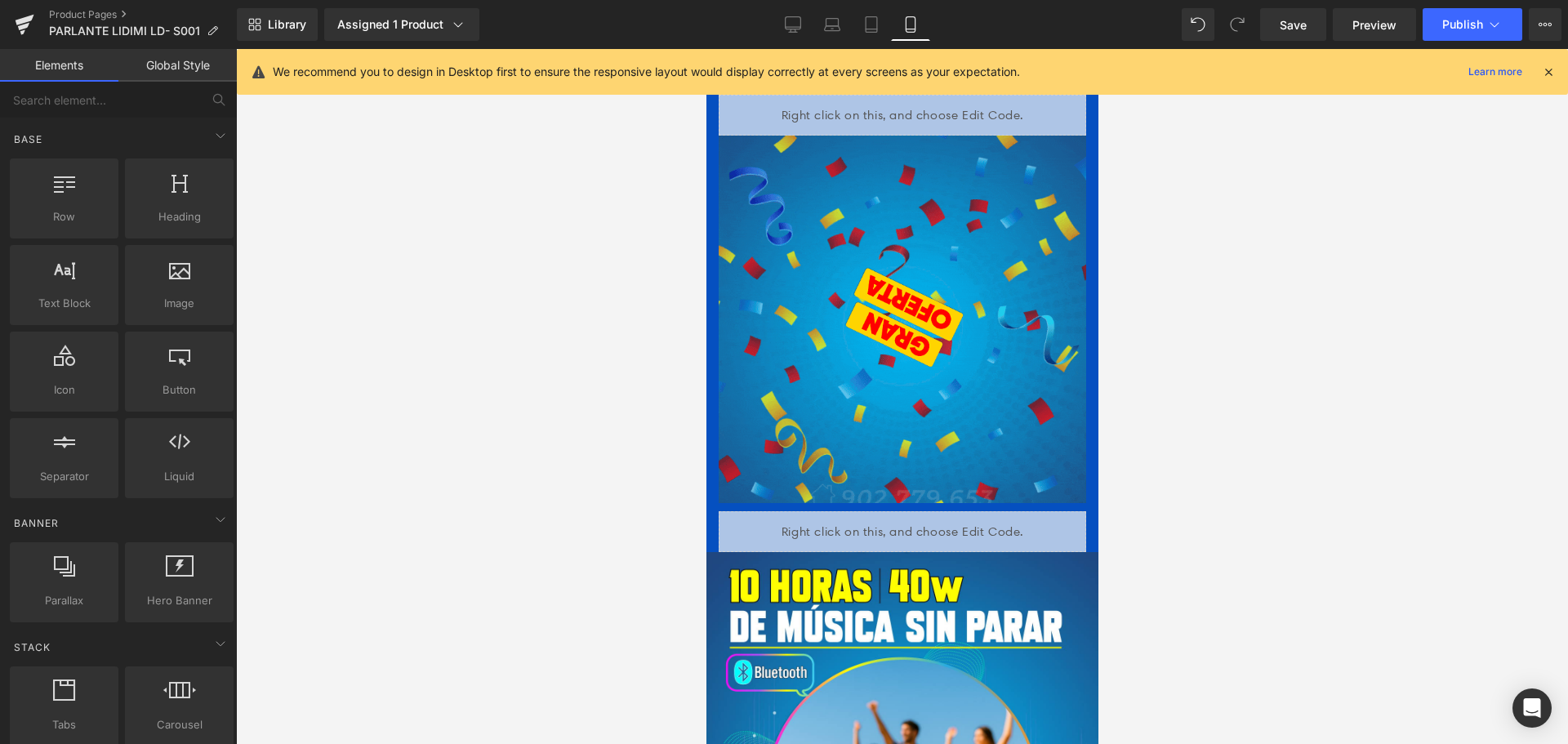
click at [598, 387] on div at bounding box center [902, 396] width 1332 height 695
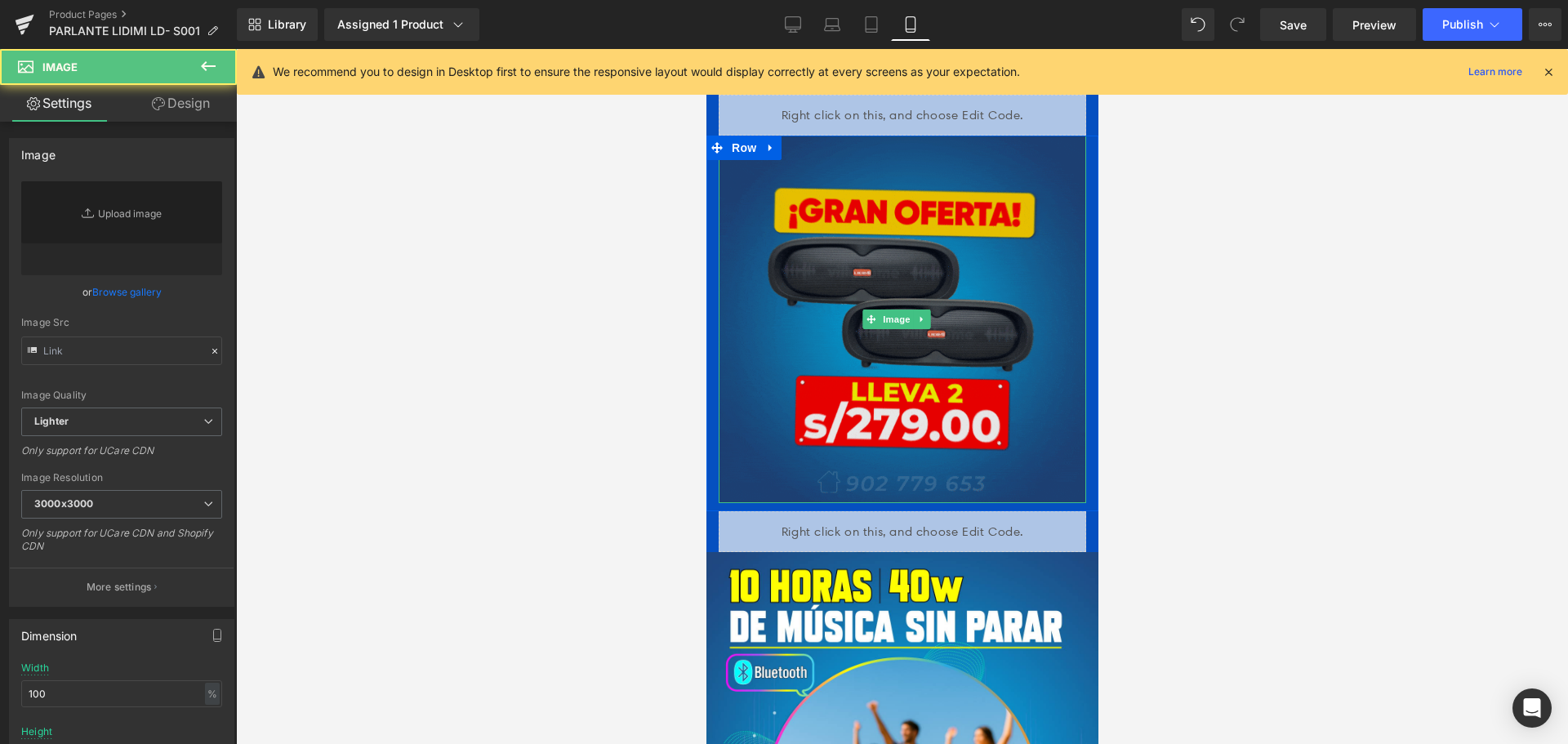
click at [1030, 264] on img at bounding box center [902, 319] width 367 height 367
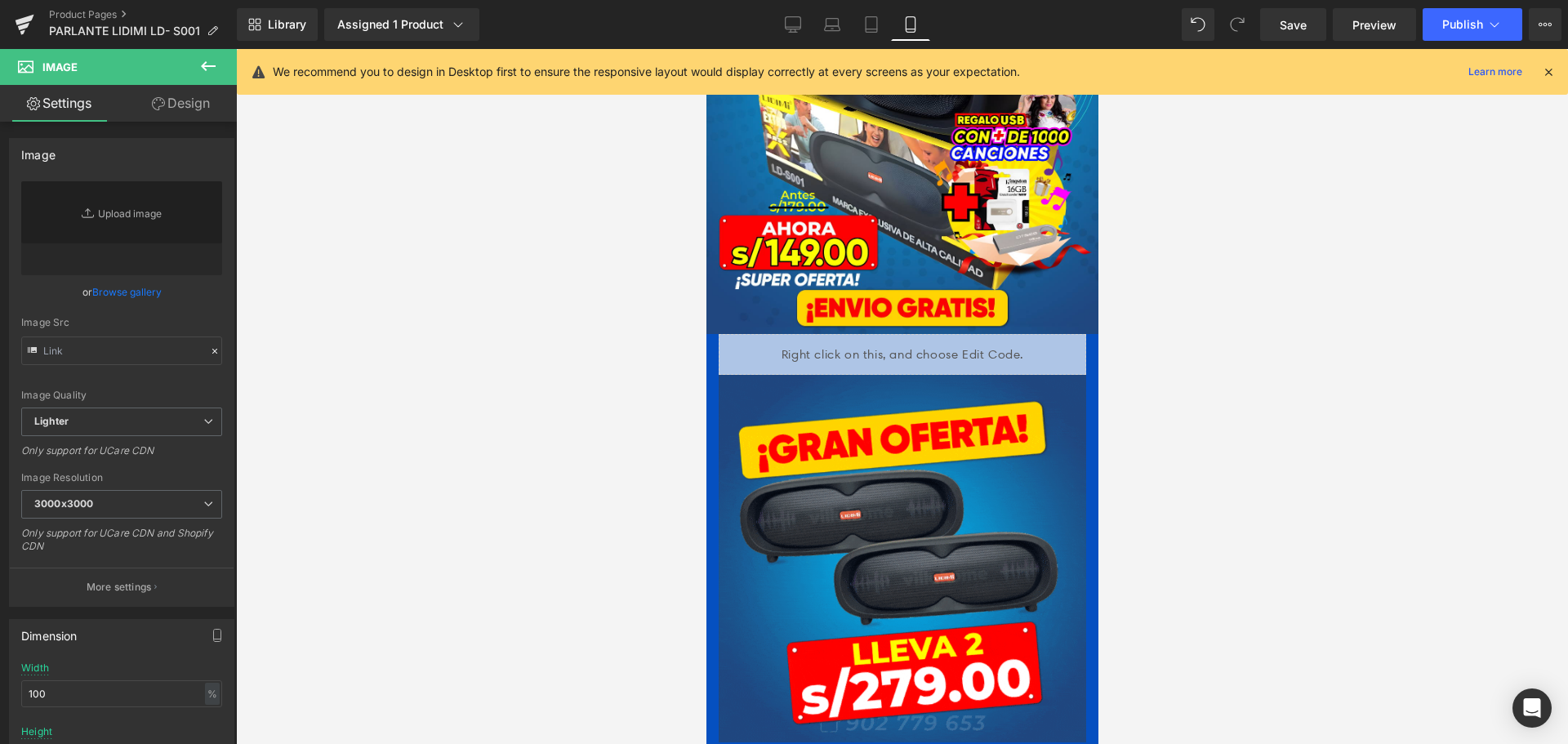
scroll to position [245, 0]
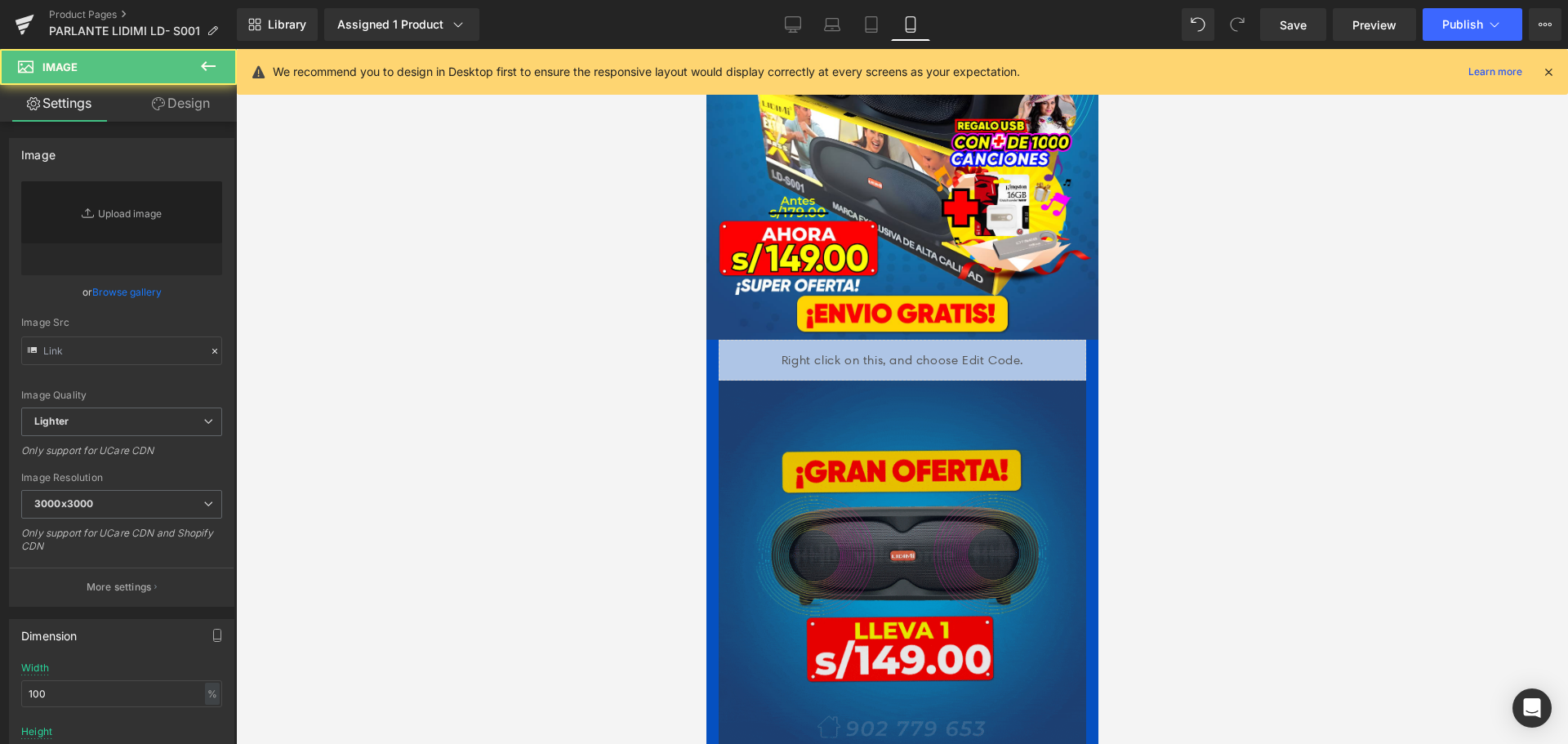
click at [1002, 438] on img at bounding box center [902, 564] width 367 height 367
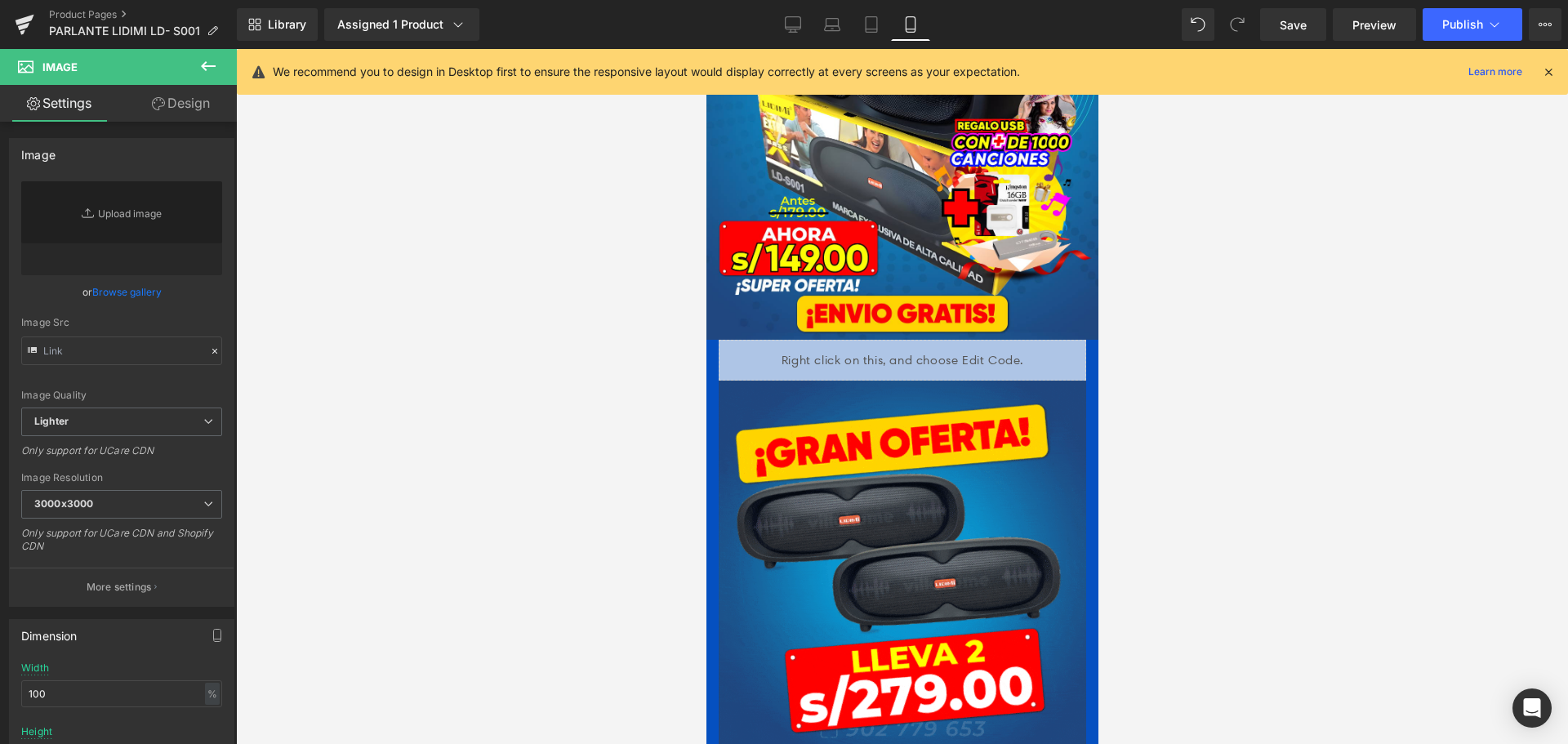
click at [415, 371] on div at bounding box center [902, 396] width 1332 height 695
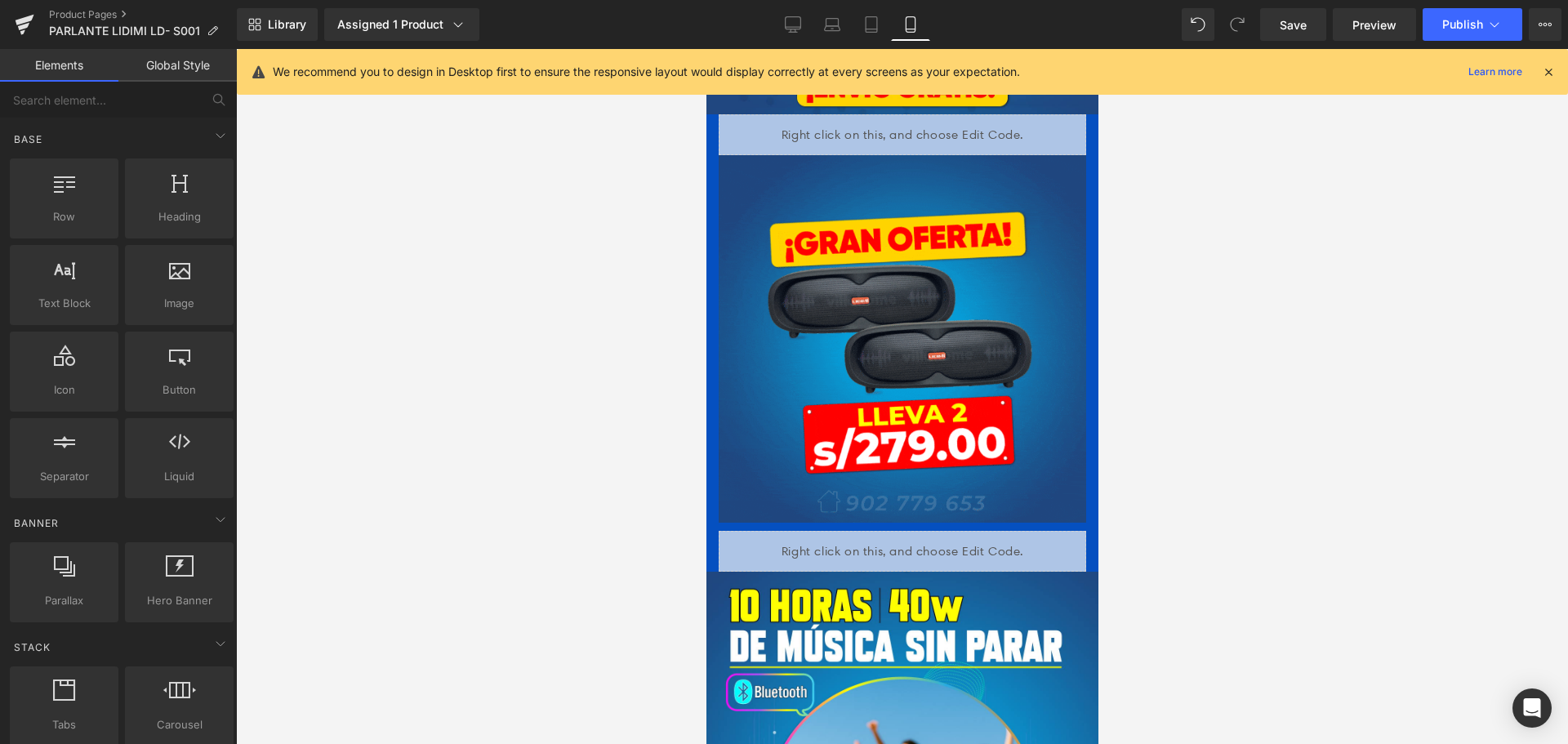
scroll to position [490, 0]
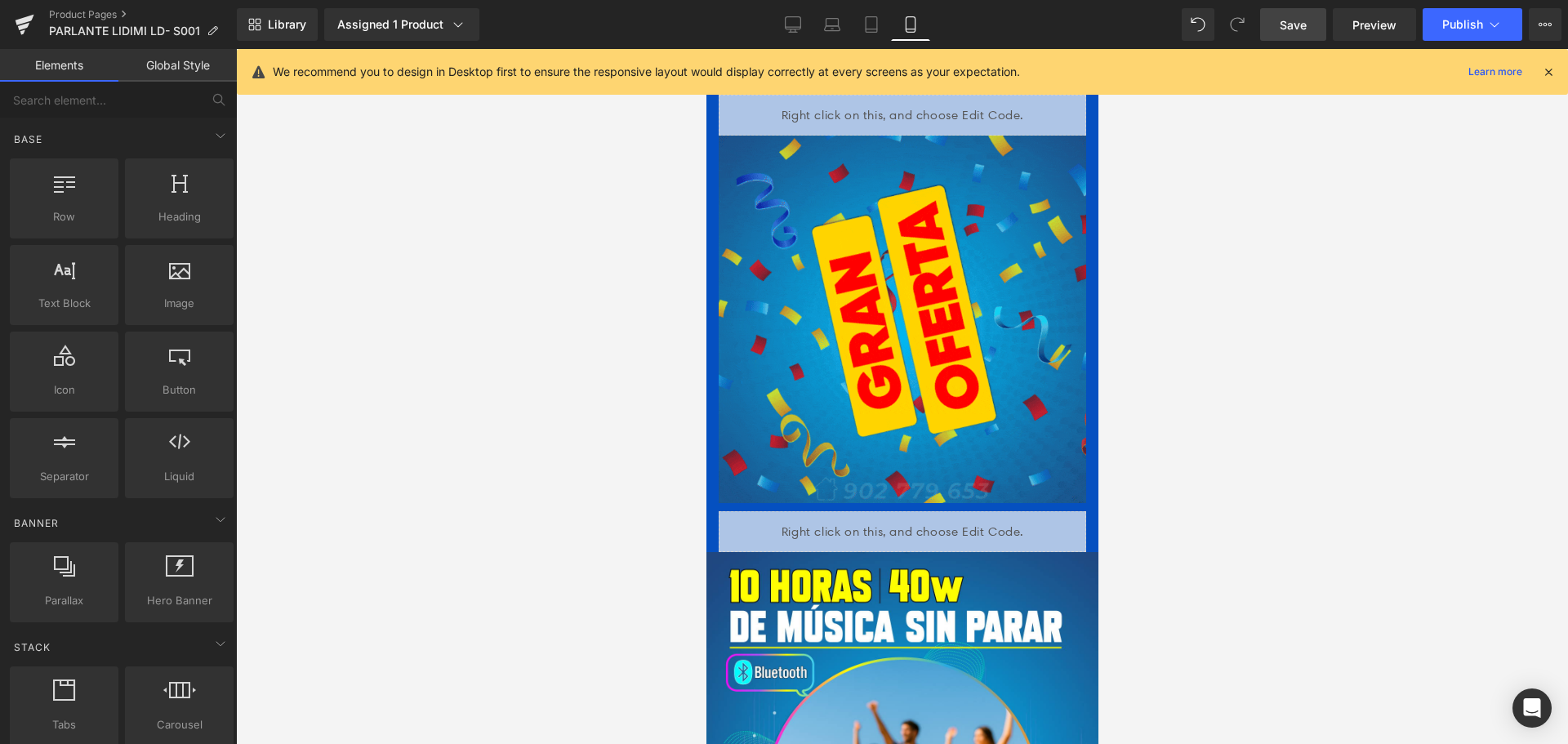
click at [1305, 26] on span "Save" at bounding box center [1293, 25] width 27 height 17
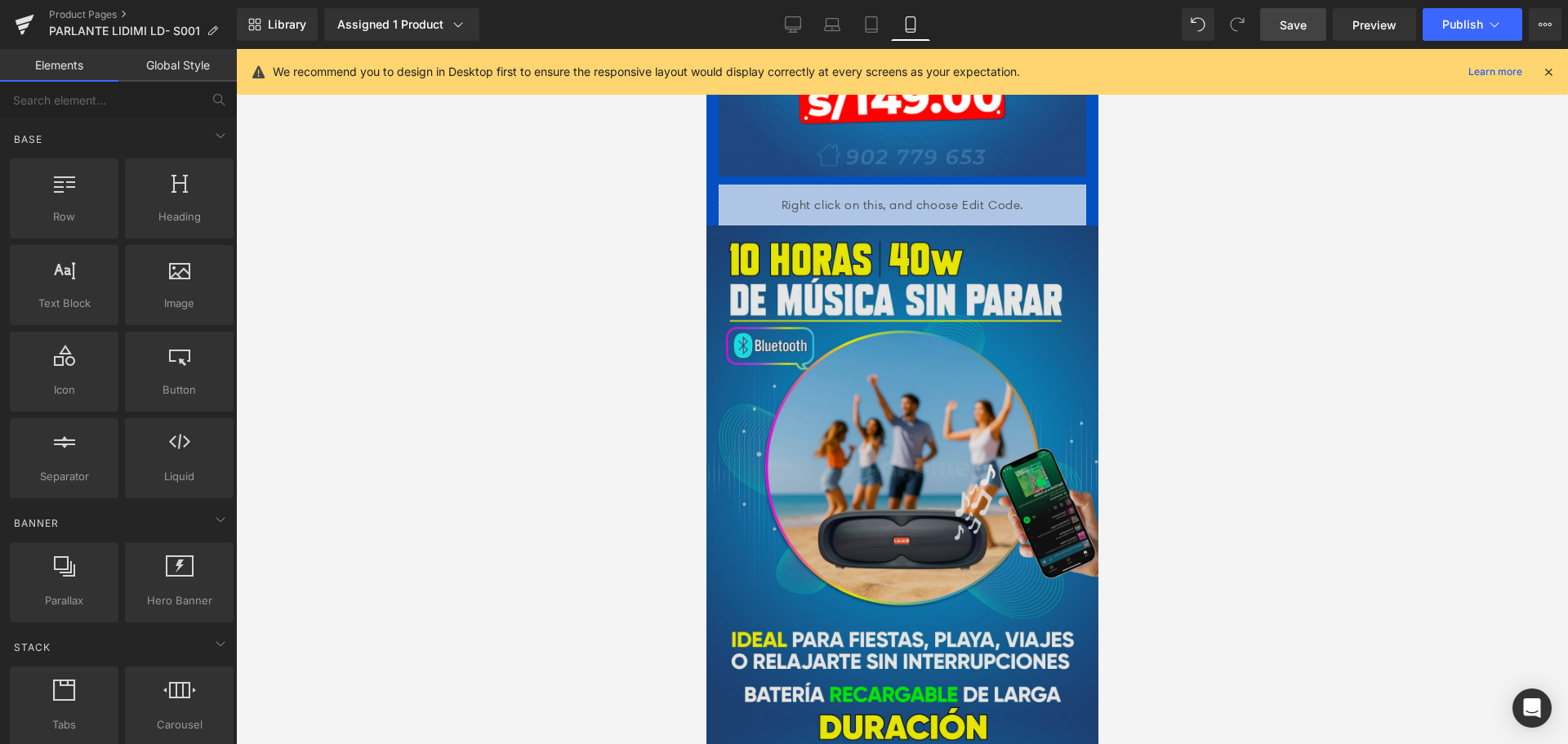
scroll to position [1144, 0]
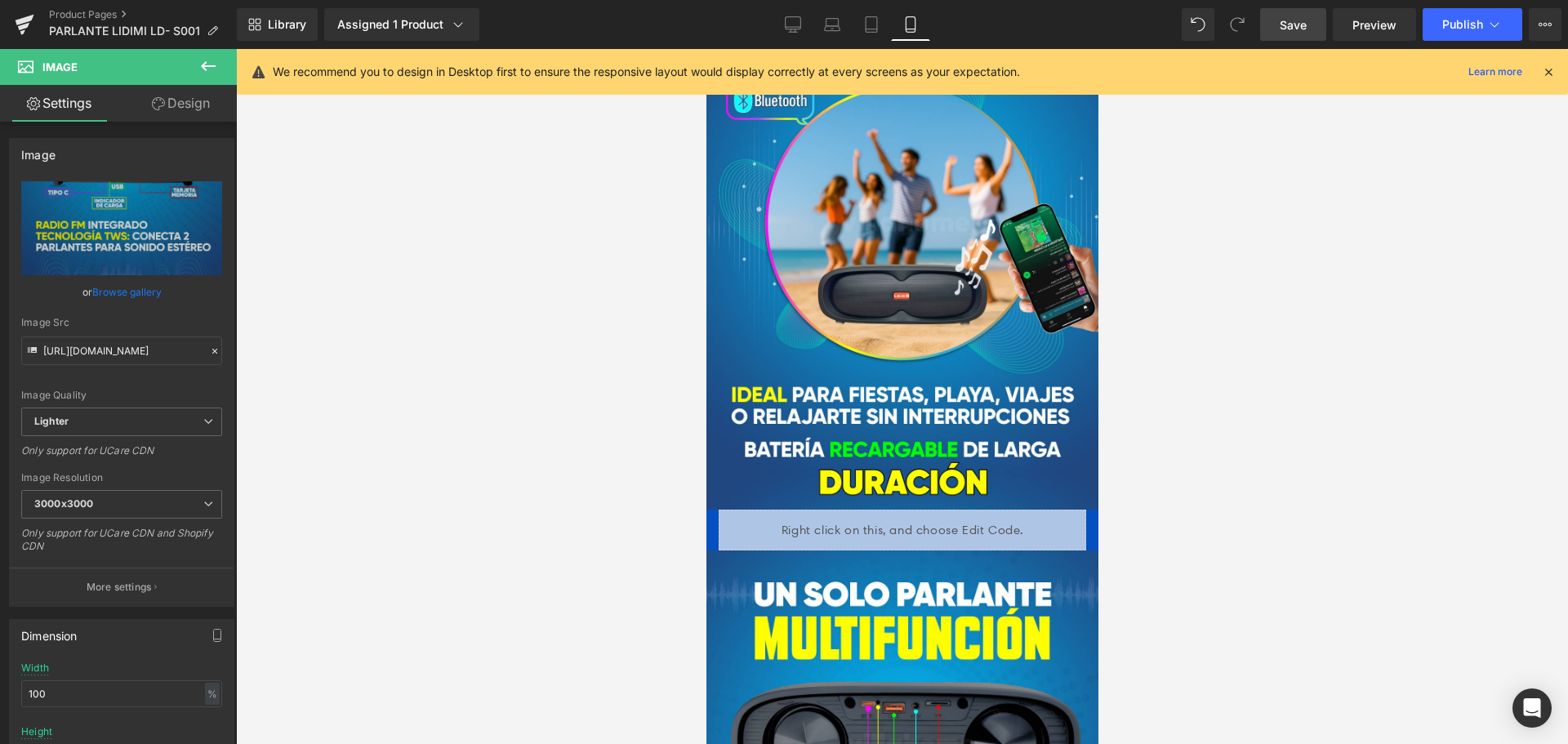
scroll to position [1225, 0]
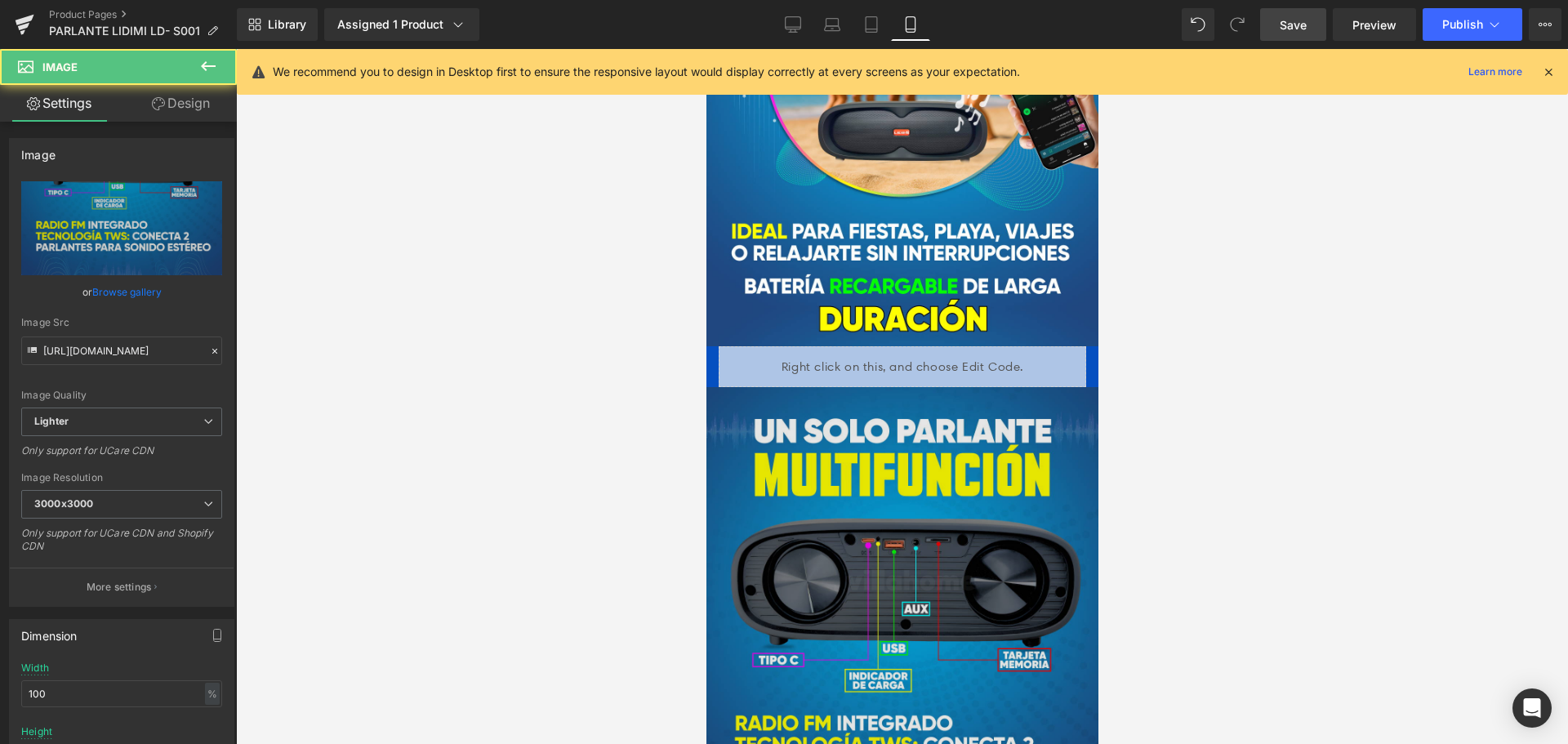
click at [1041, 471] on img at bounding box center [902, 730] width 392 height 685
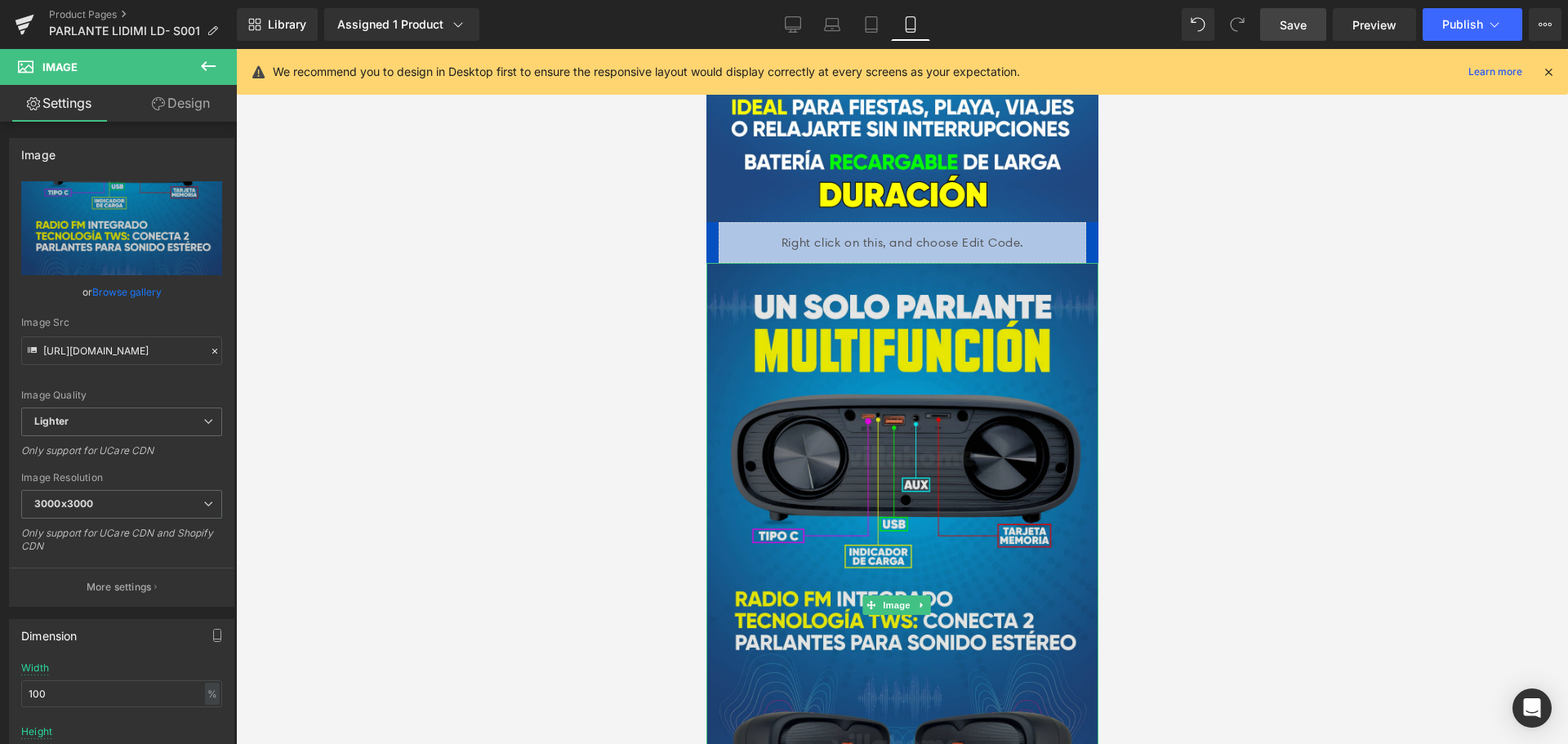
scroll to position [1471, 0]
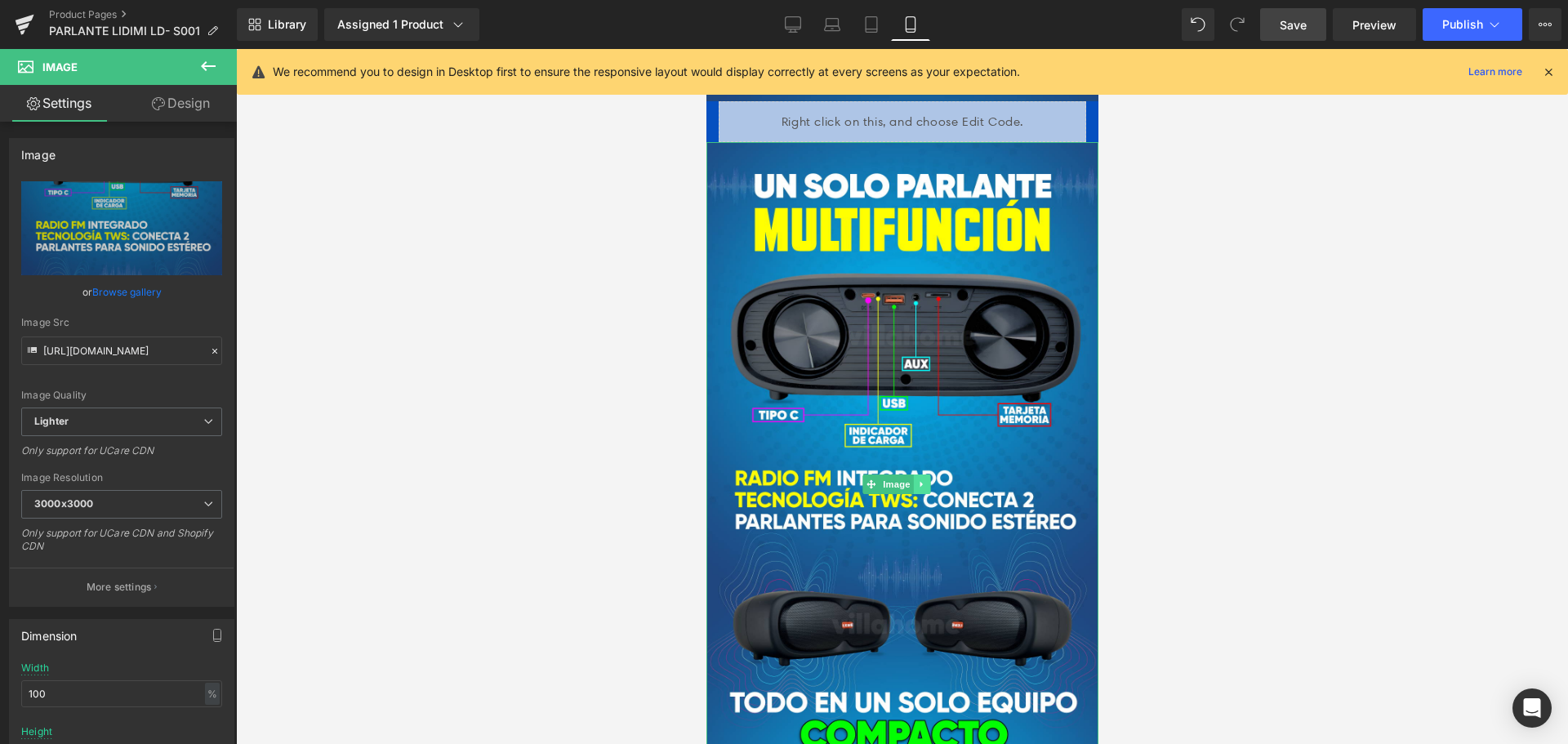
click at [928, 475] on link at bounding box center [921, 485] width 17 height 20
click at [911, 480] on icon at bounding box center [912, 485] width 9 height 10
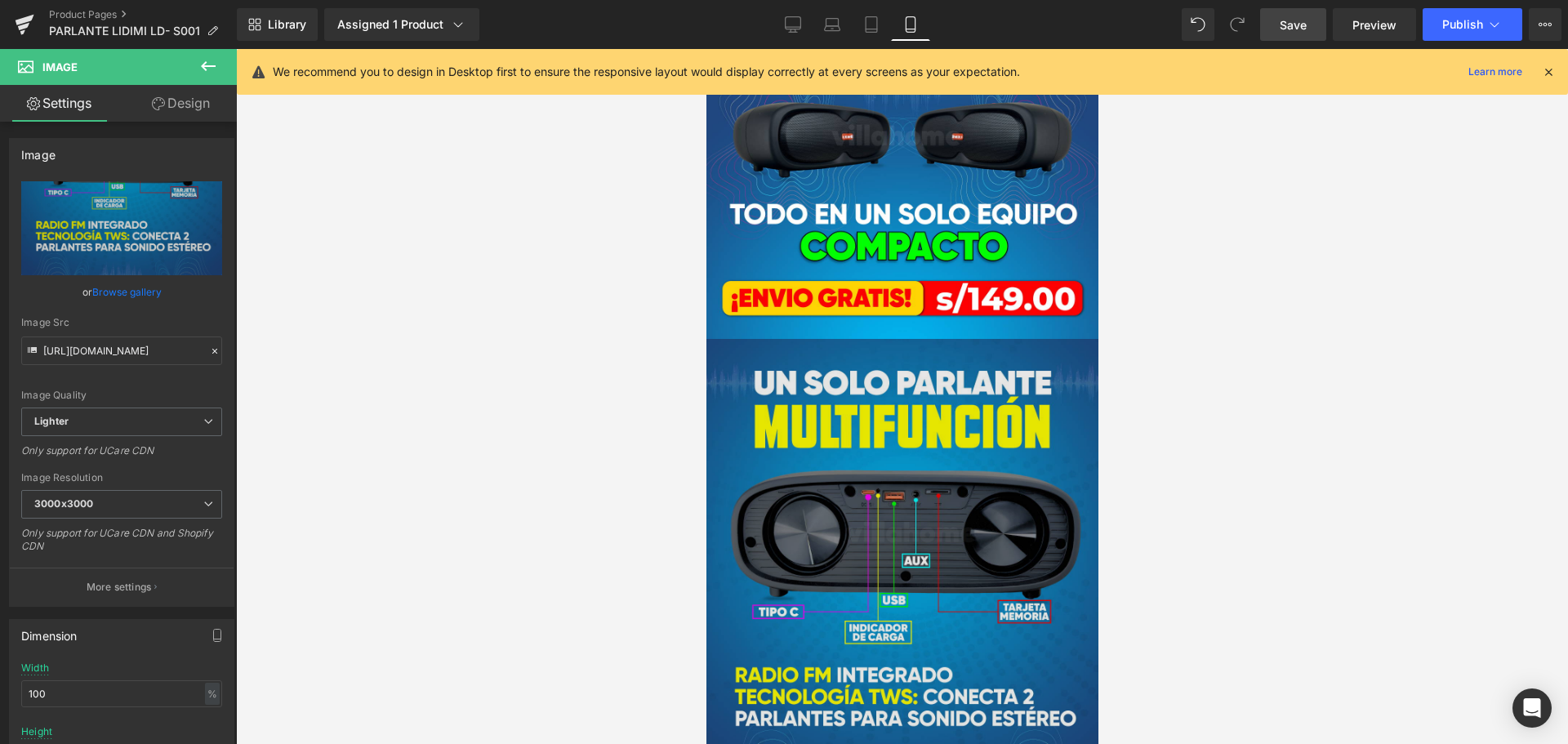
scroll to position [1626, 0]
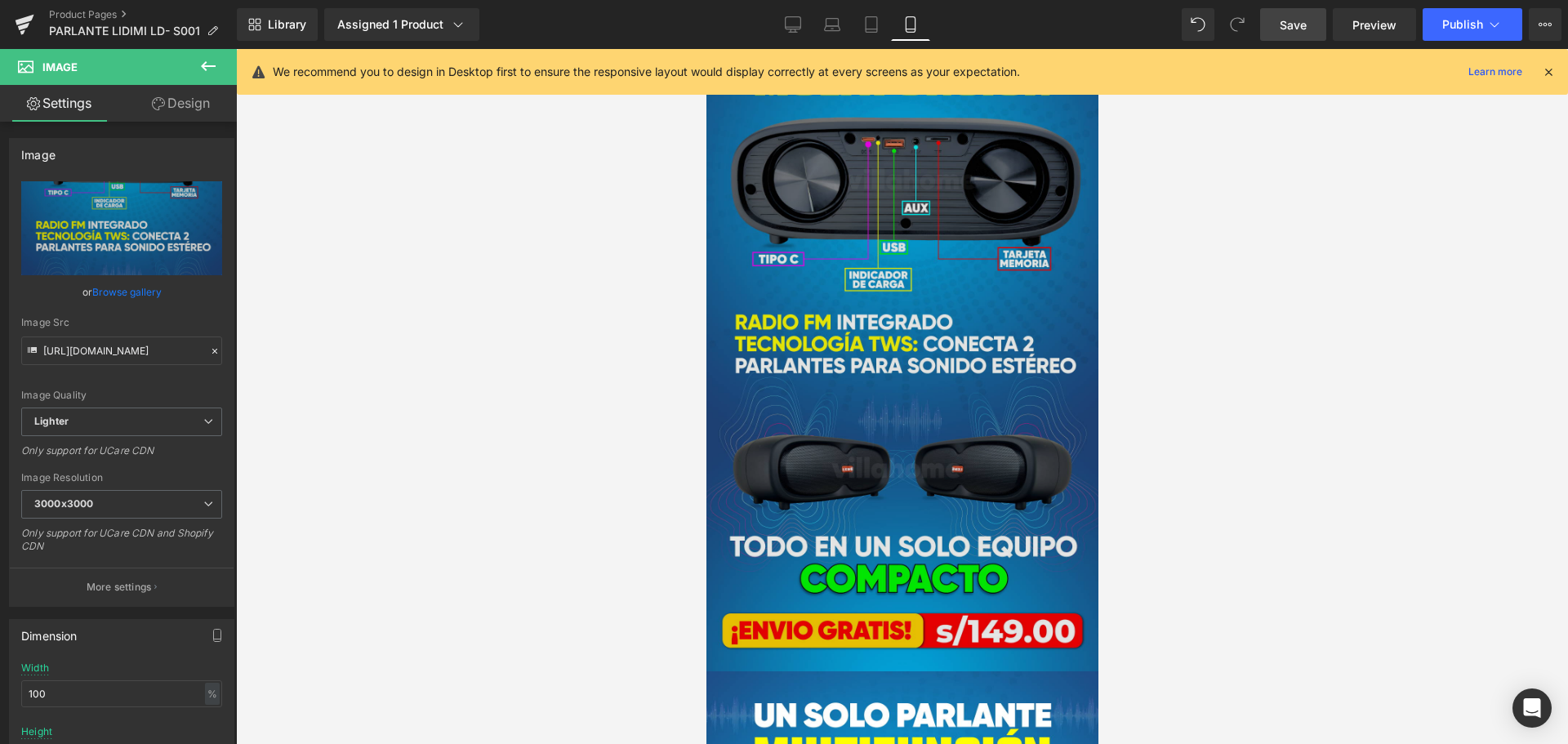
click at [906, 238] on img at bounding box center [902, 329] width 392 height 685
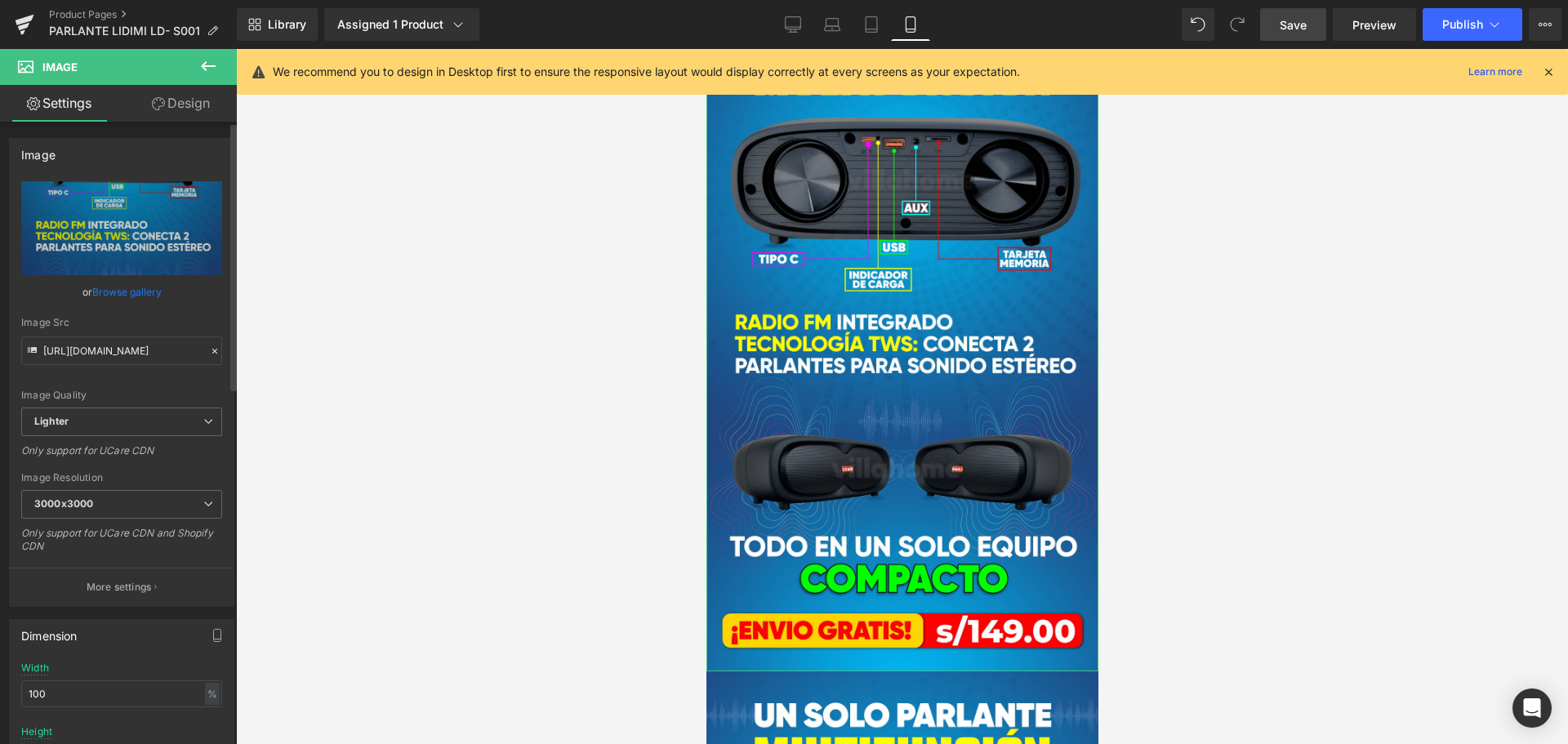
click at [209, 353] on icon at bounding box center [215, 351] width 12 height 12
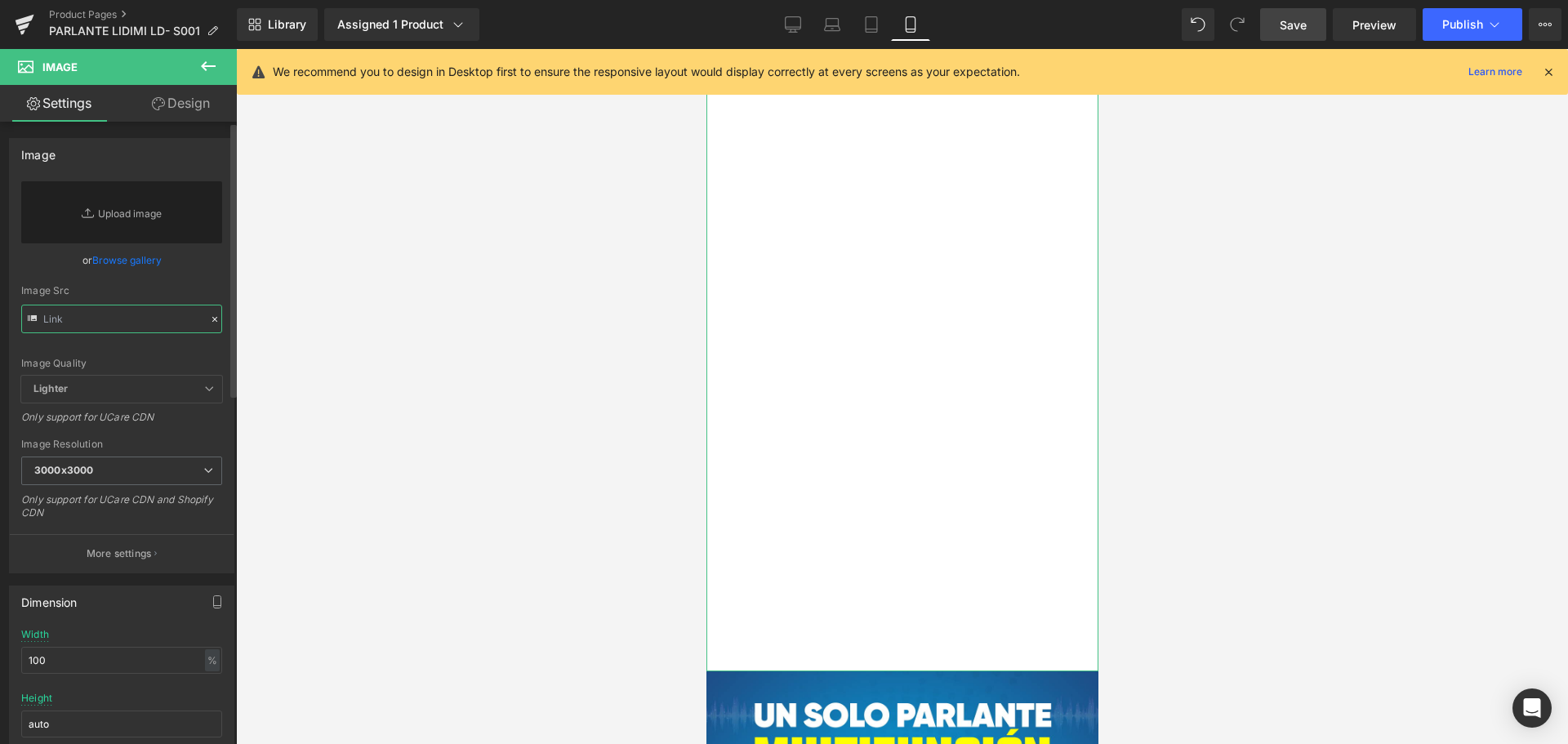
click at [145, 330] on input "text" at bounding box center [121, 319] width 201 height 29
paste input "[URL][DOMAIN_NAME]"
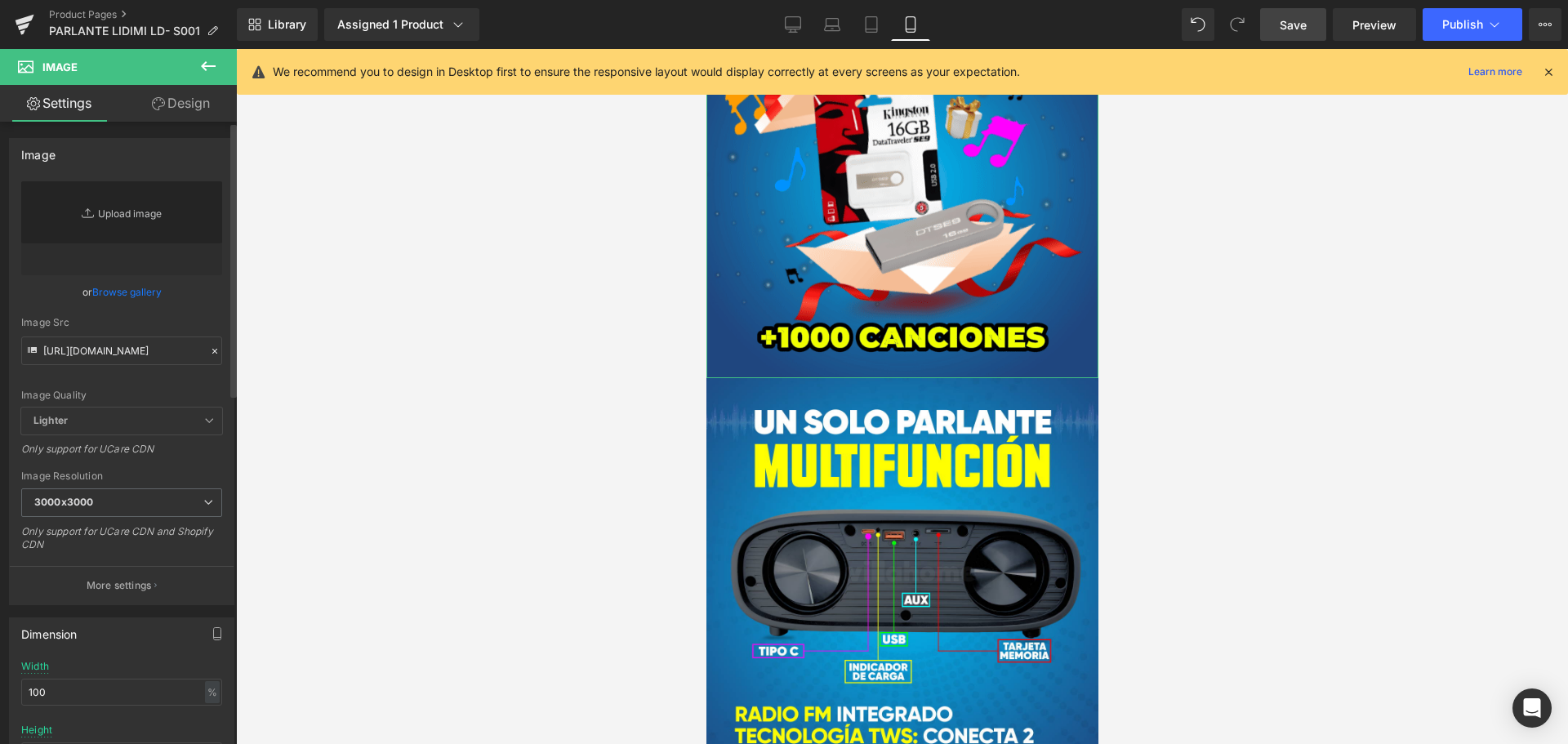
click at [192, 264] on link "Replace Image" at bounding box center [121, 229] width 201 height 94
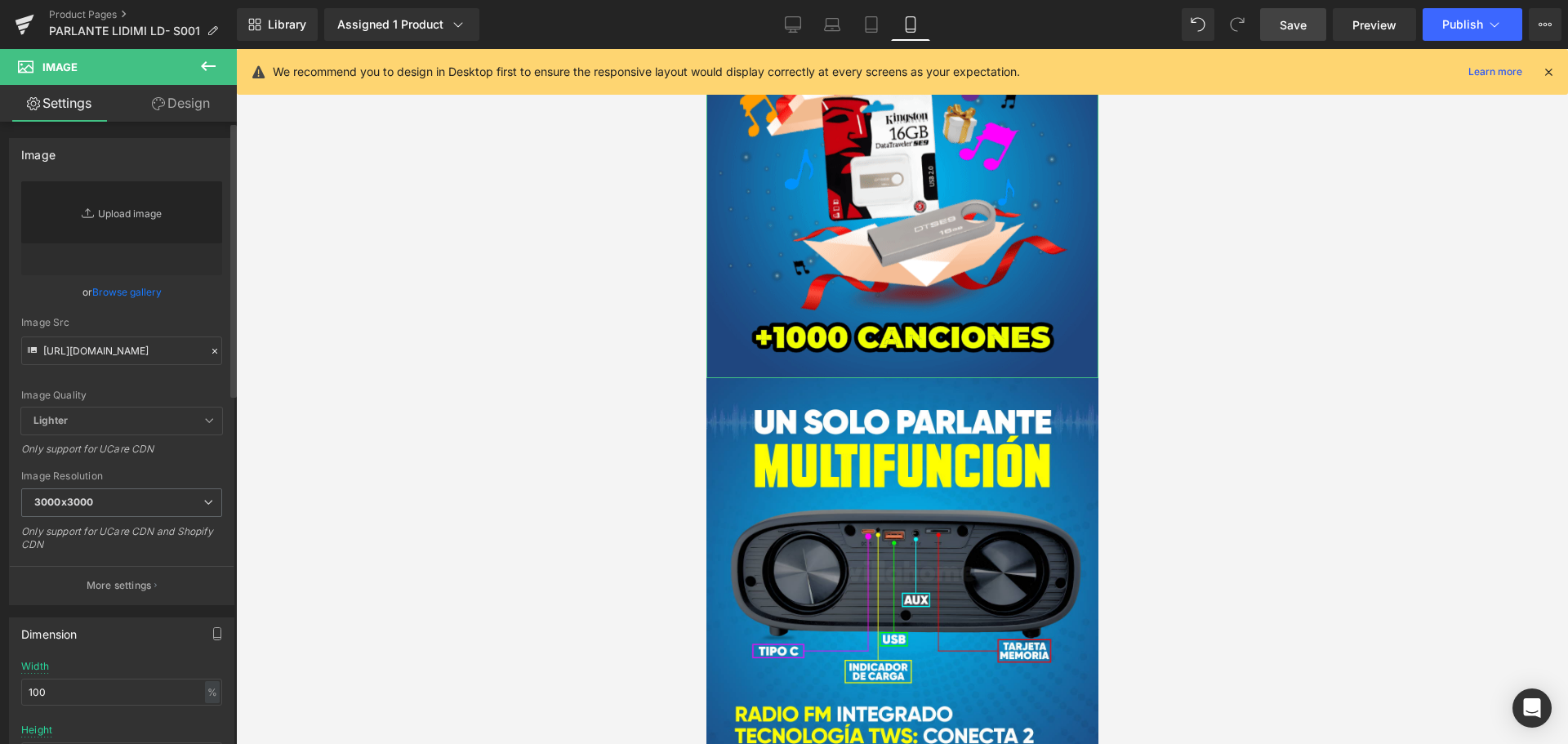
scroll to position [0, 0]
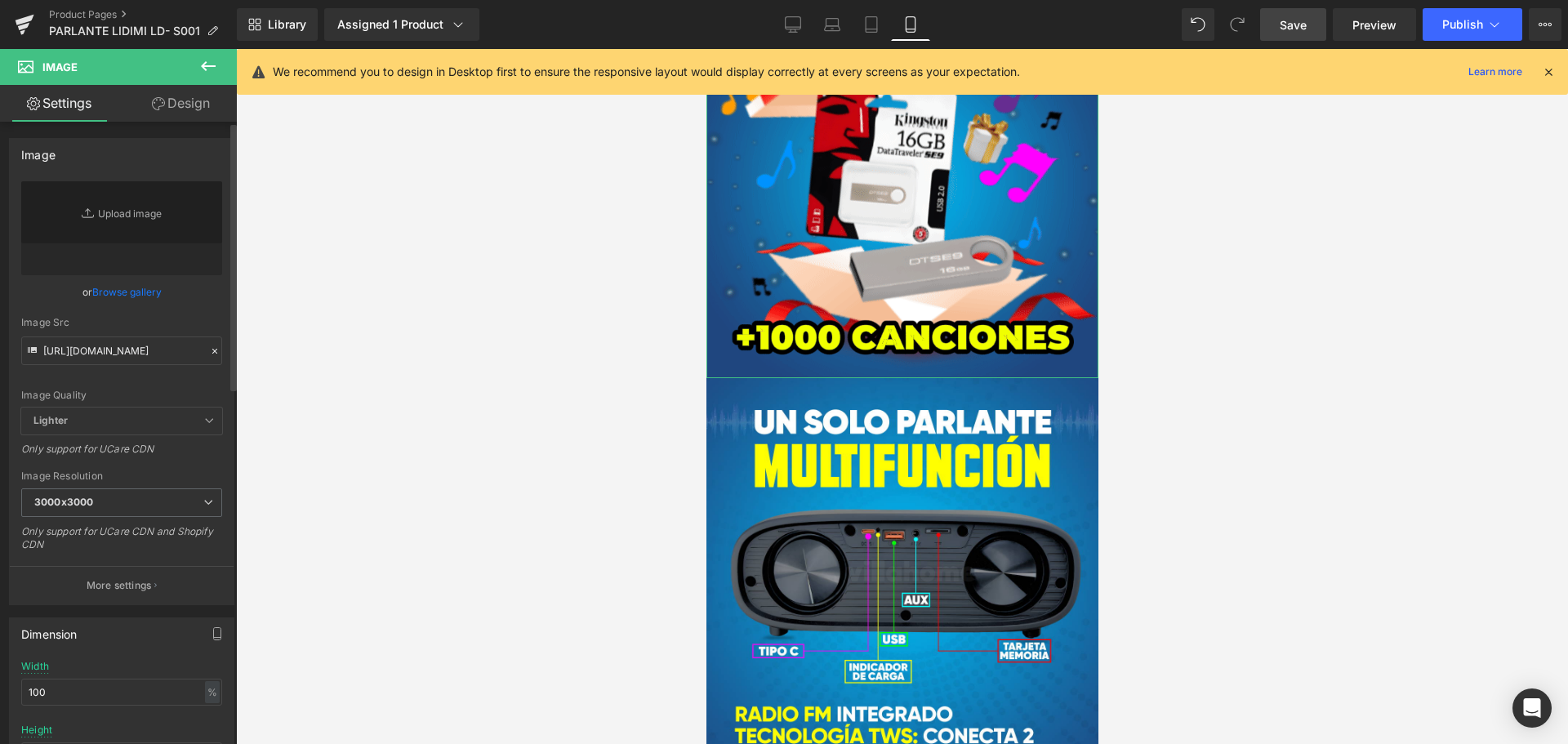
click at [171, 306] on div "Image Quality Lighter Lightest Lighter Lighter Lightest Only support for UCare …" at bounding box center [121, 295] width 201 height 226
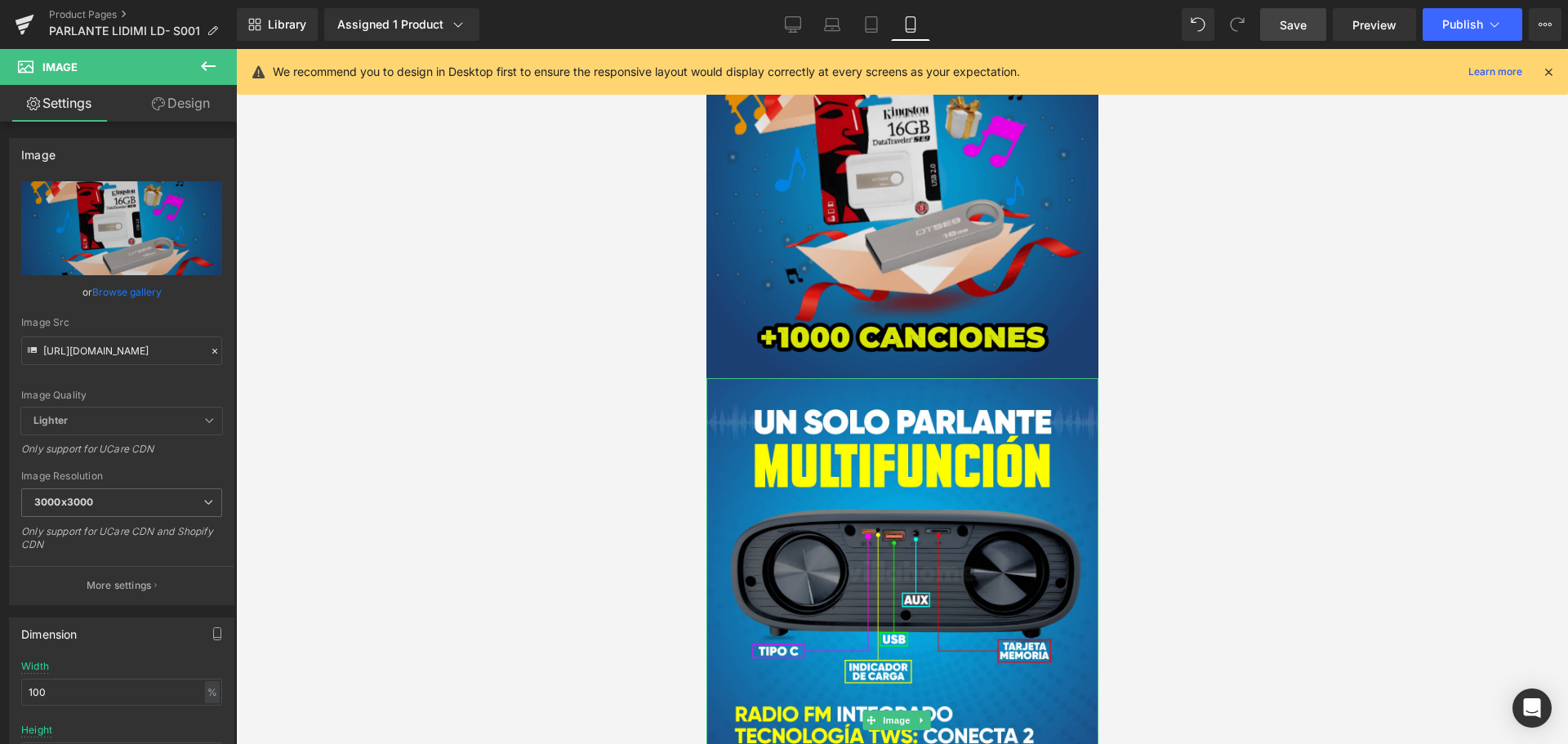
type input "[URL][DOMAIN_NAME]"
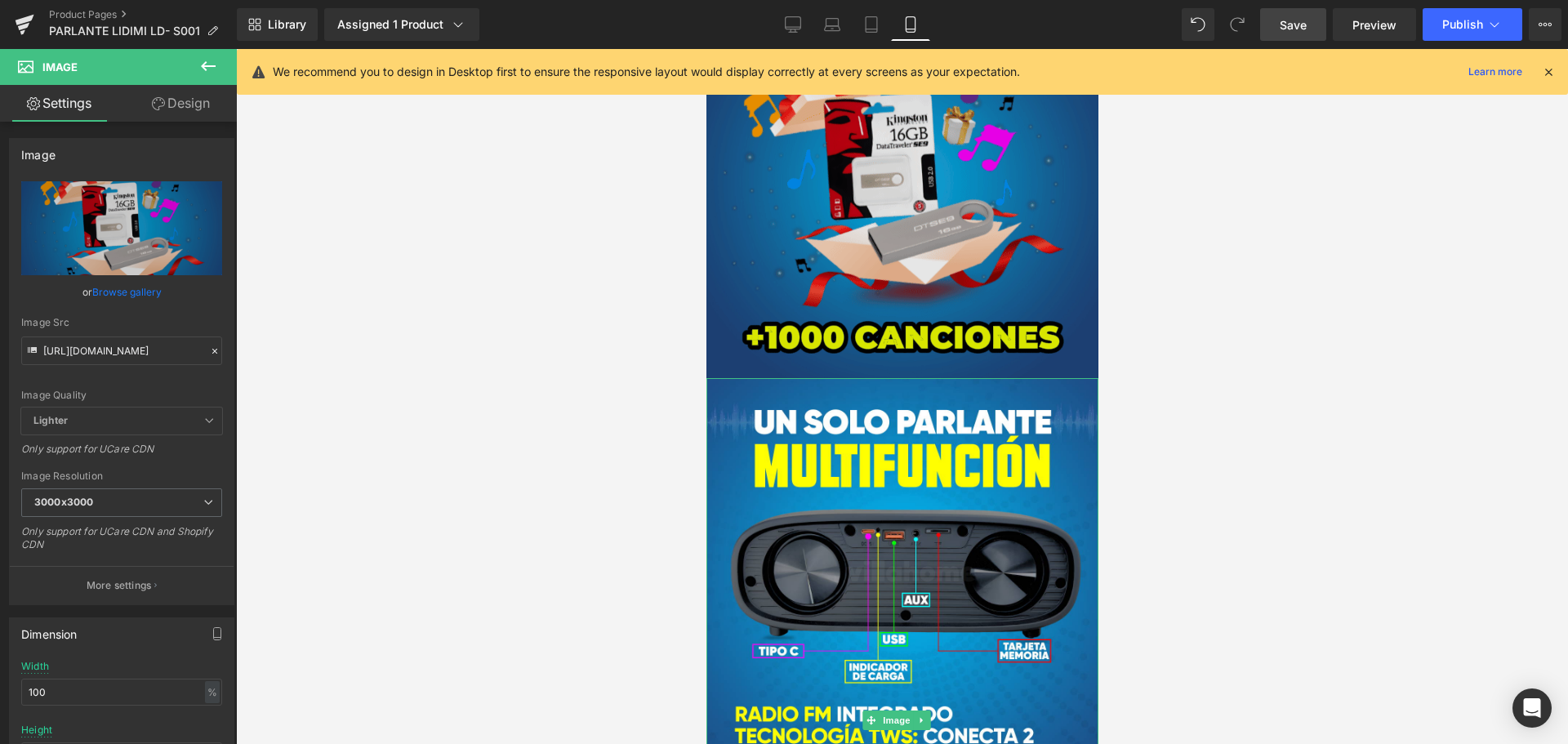
scroll to position [1381, 0]
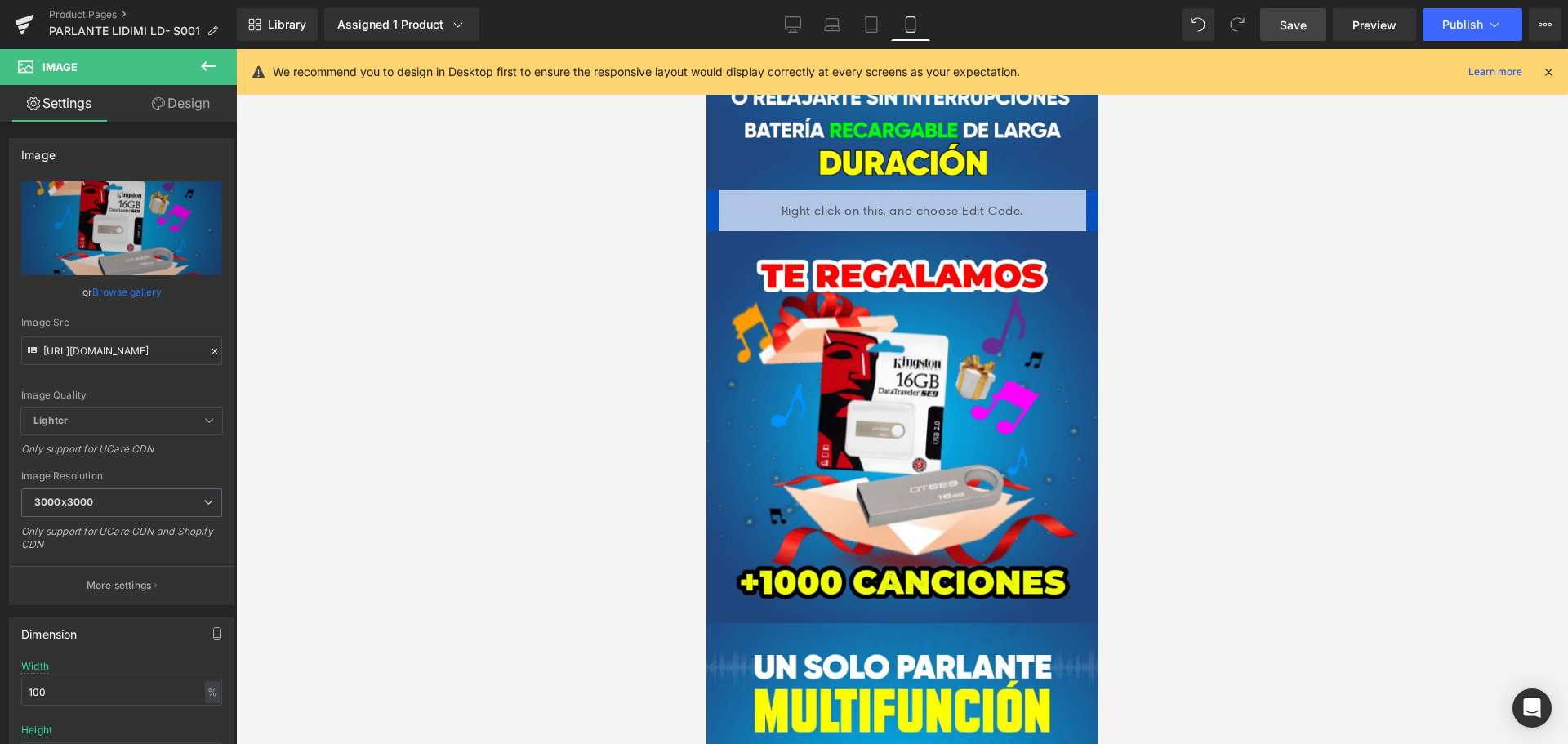
click at [1289, 24] on span "Save" at bounding box center [1293, 25] width 27 height 17
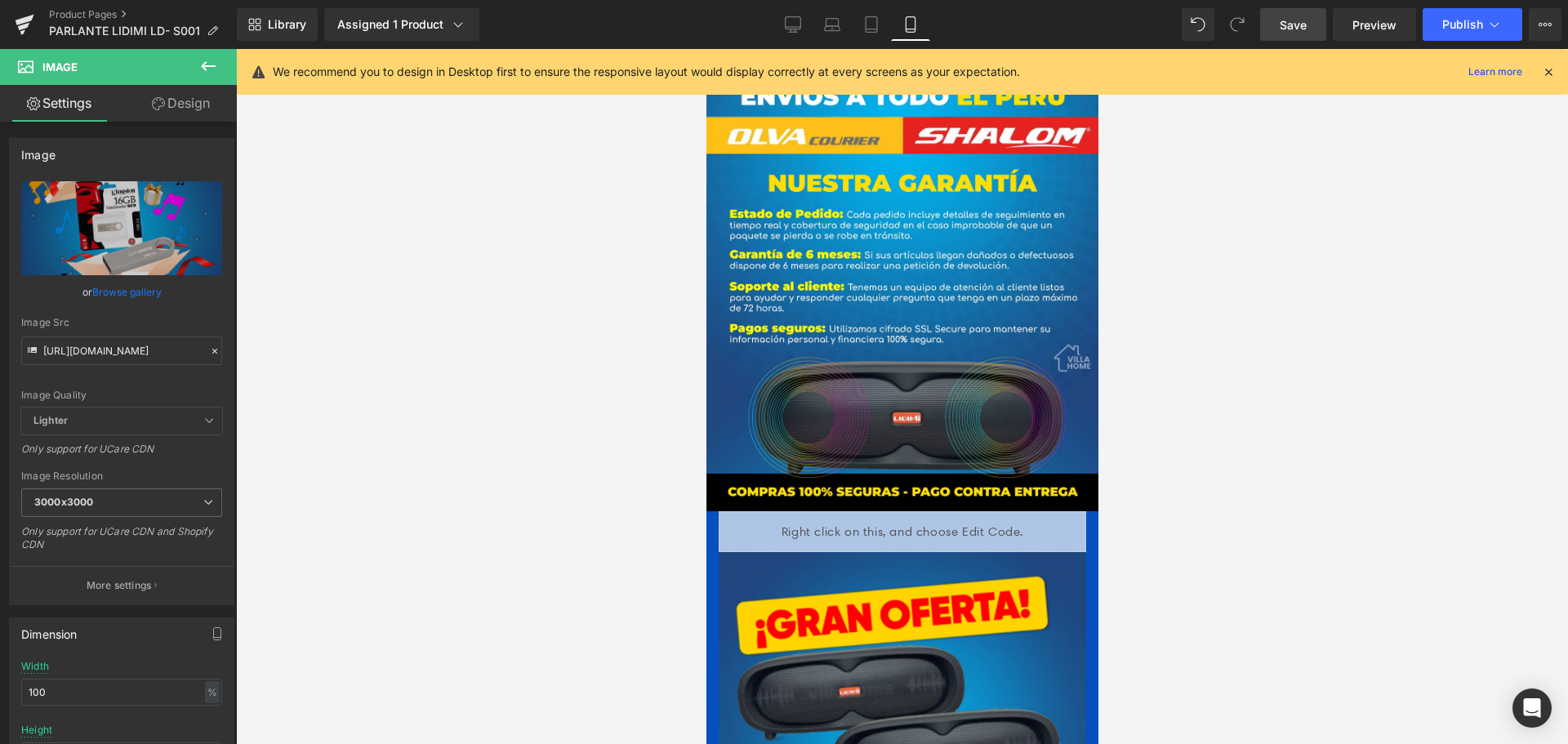
scroll to position [4819, 0]
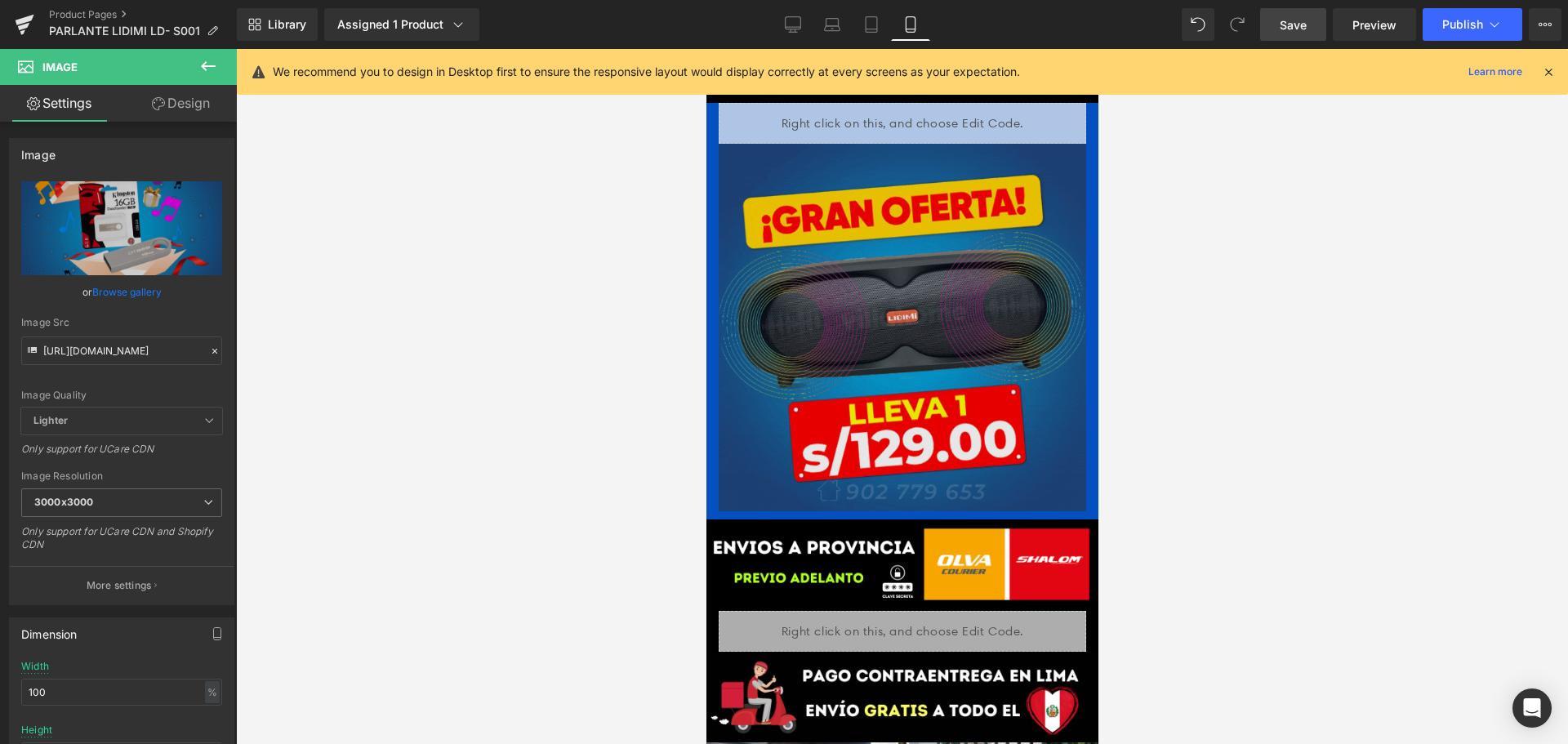
click at [874, 189] on img at bounding box center [902, 327] width 367 height 367
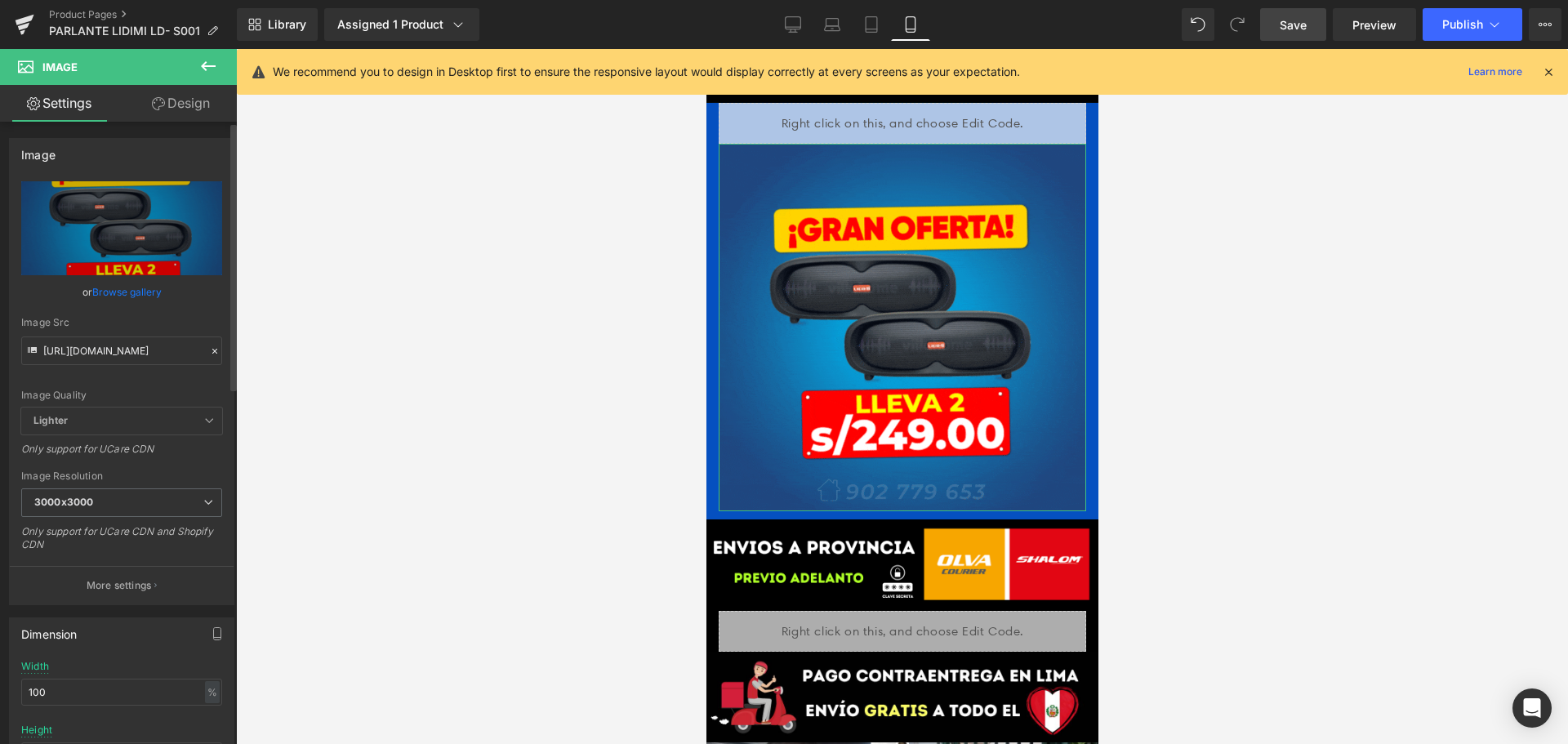
drag, startPoint x: 207, startPoint y: 348, endPoint x: 156, endPoint y: 344, distance: 51.2
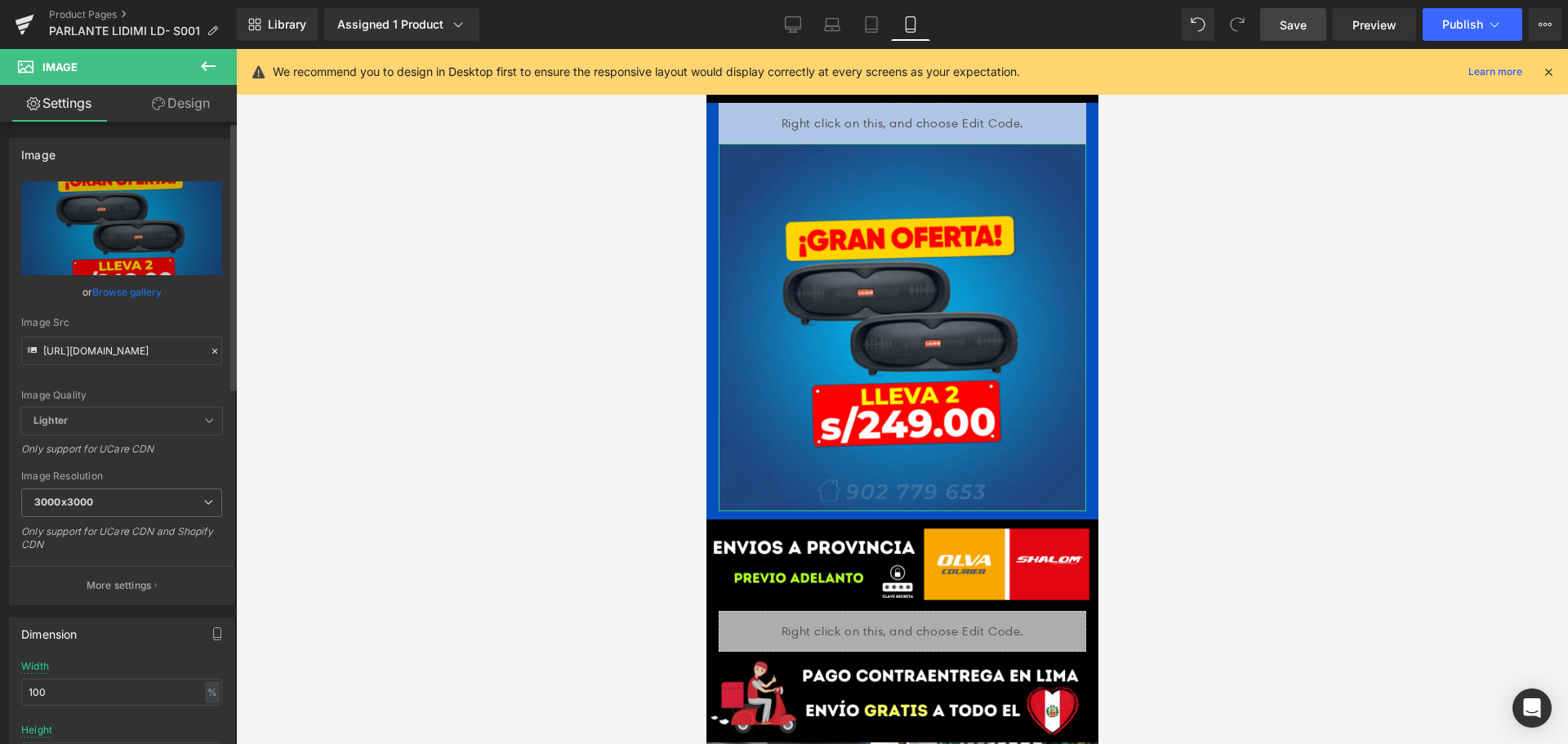
click at [209, 348] on icon at bounding box center [215, 351] width 12 height 12
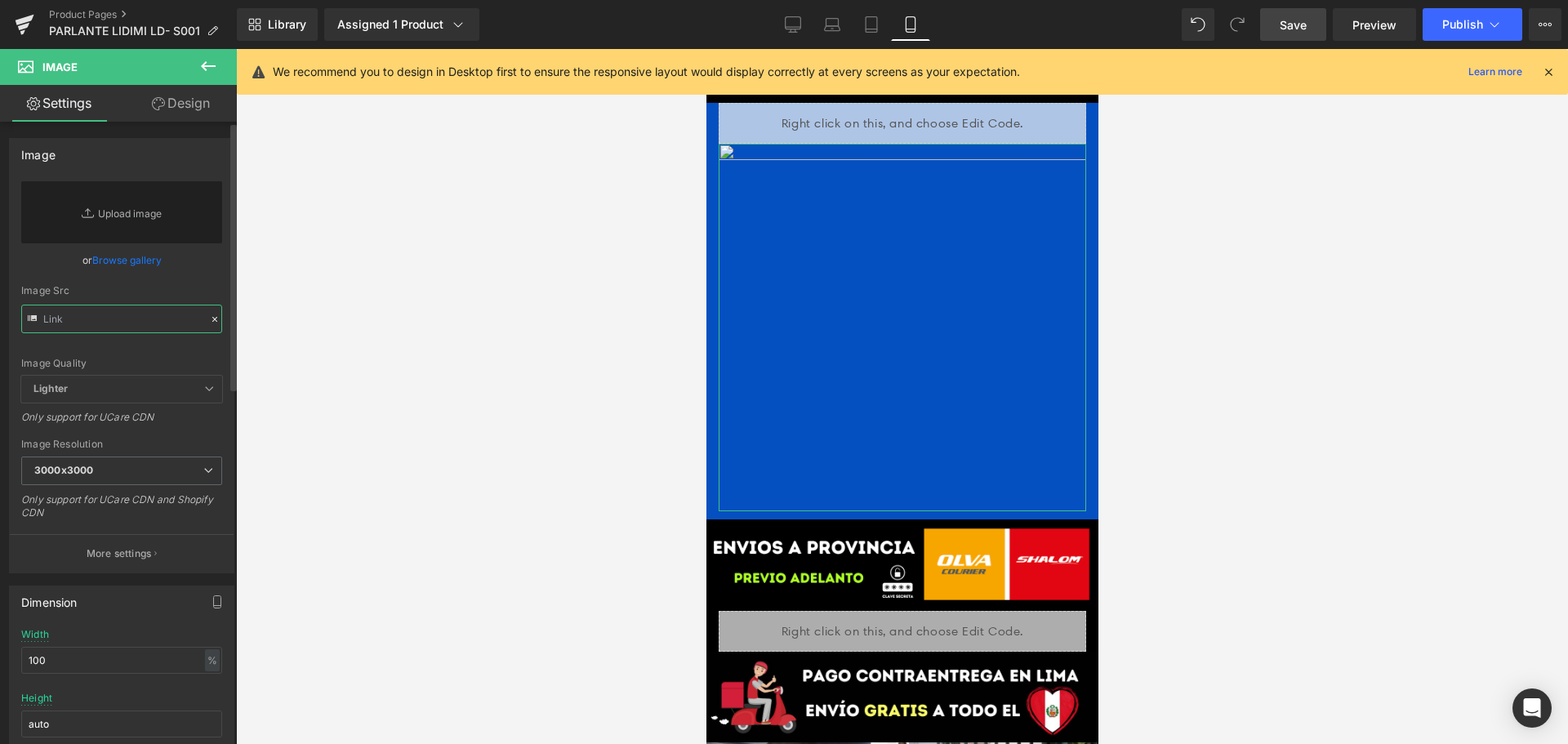
click at [145, 329] on input "text" at bounding box center [121, 319] width 201 height 29
paste input "[URL][DOMAIN_NAME]"
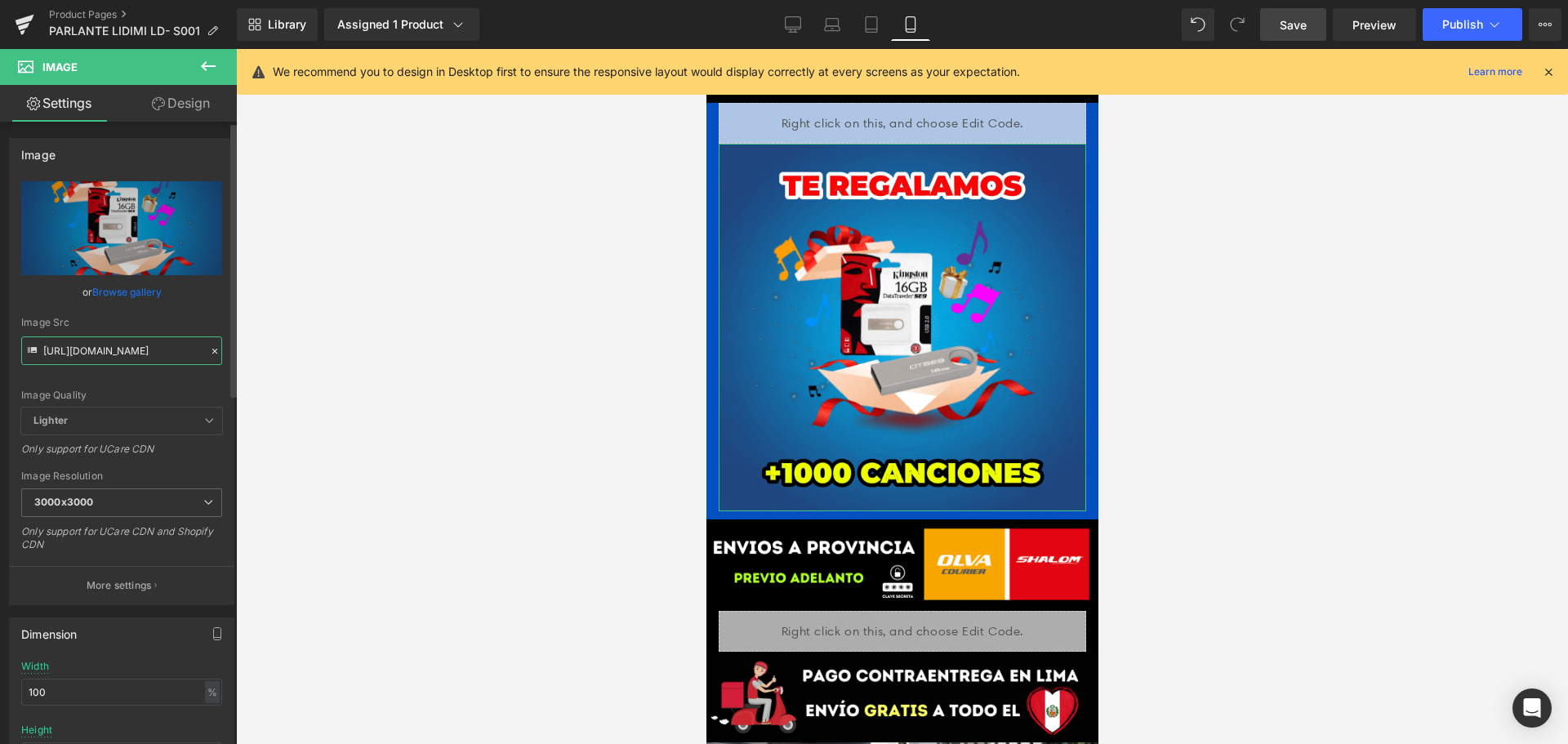
type input "[URL][DOMAIN_NAME]"
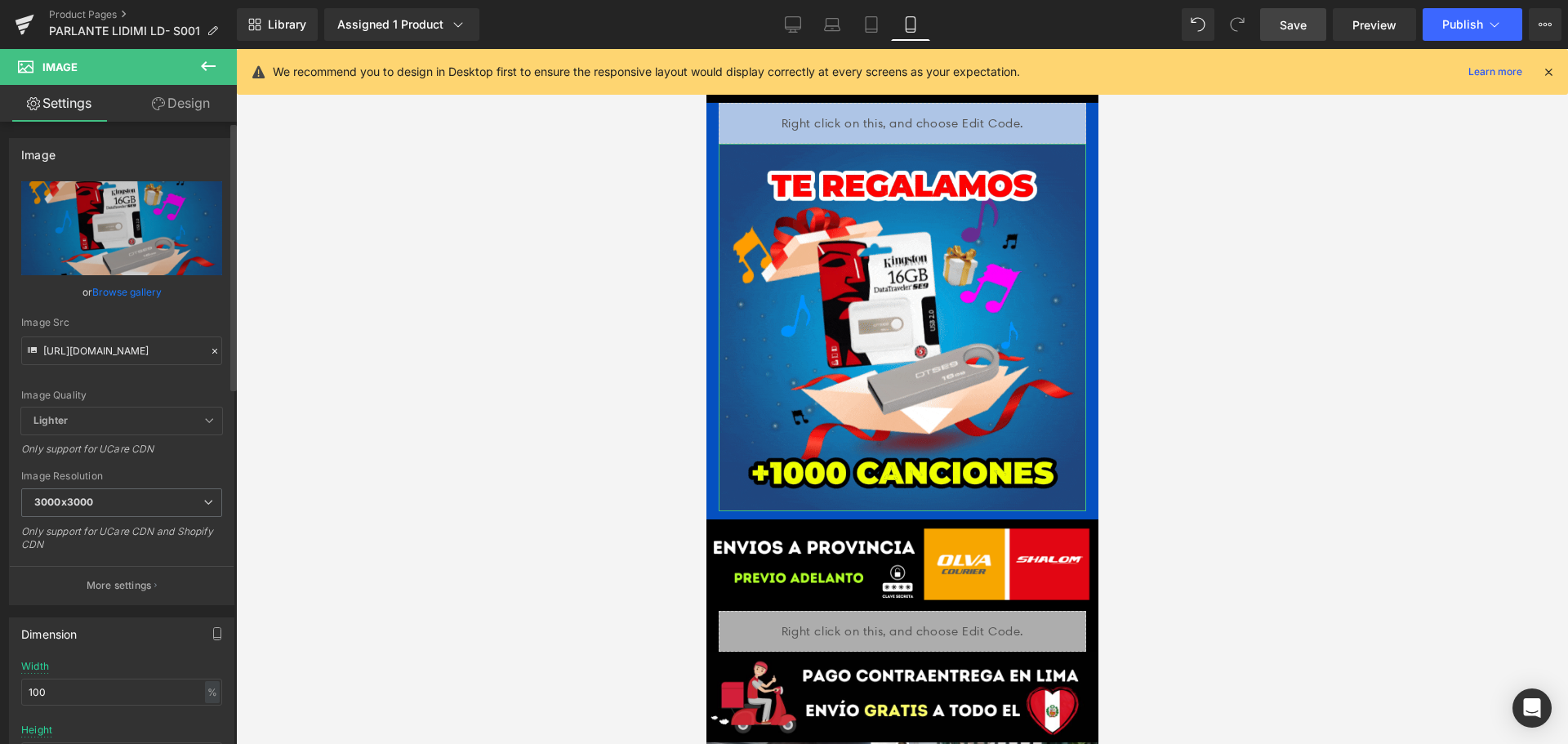
scroll to position [0, 0]
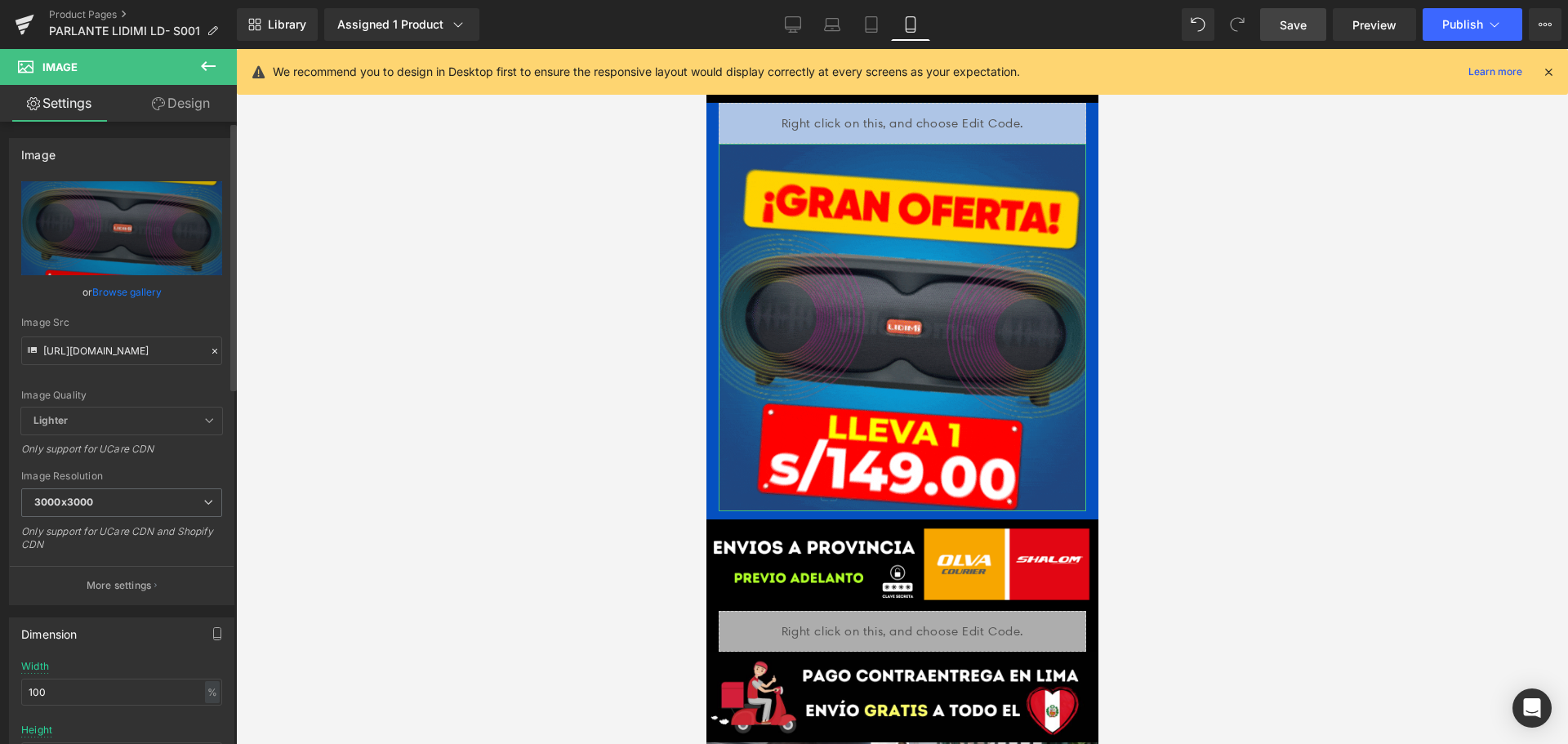
click at [202, 324] on div "Image Src" at bounding box center [121, 323] width 201 height 12
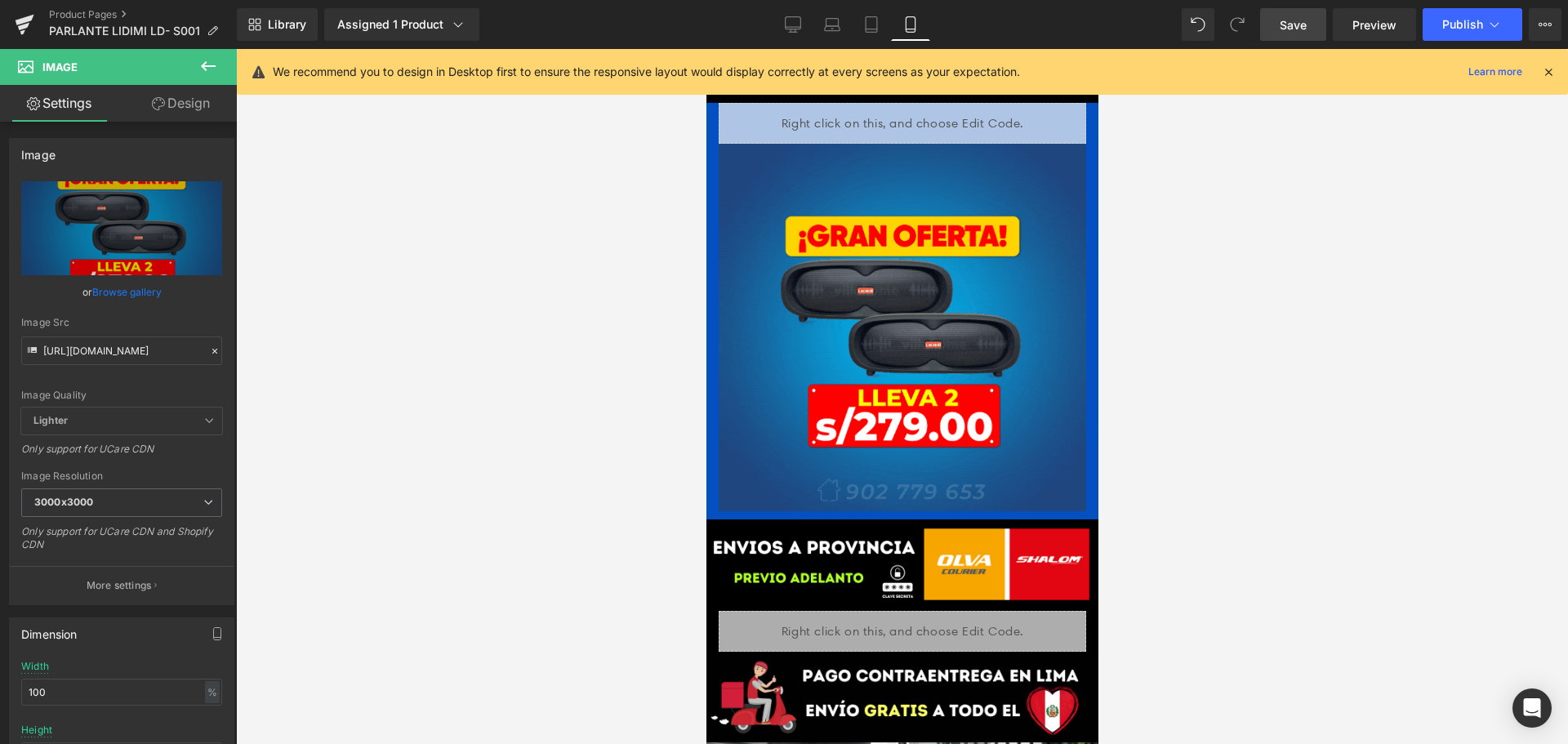
click at [1288, 25] on span "Save" at bounding box center [1293, 25] width 27 height 17
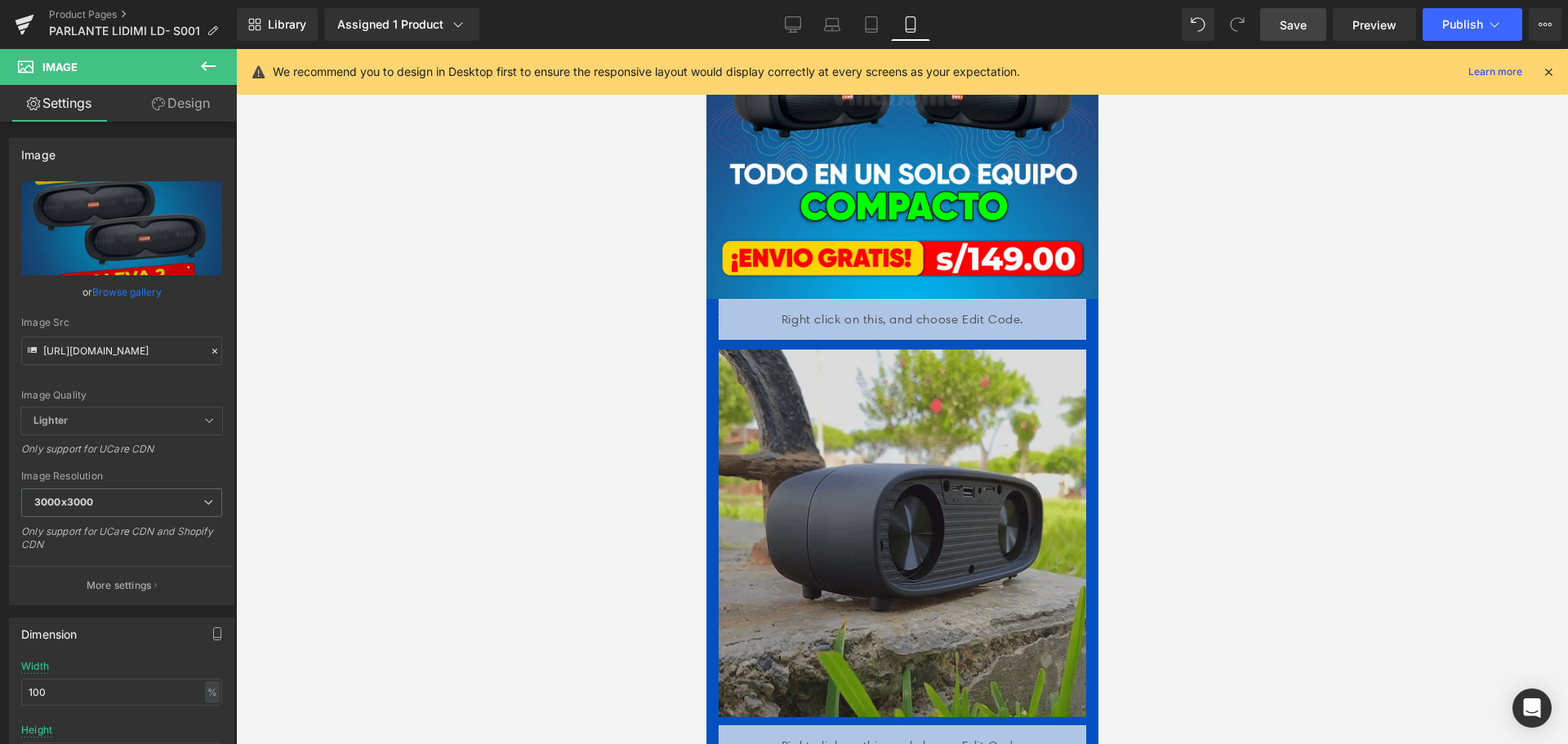
scroll to position [2613, 0]
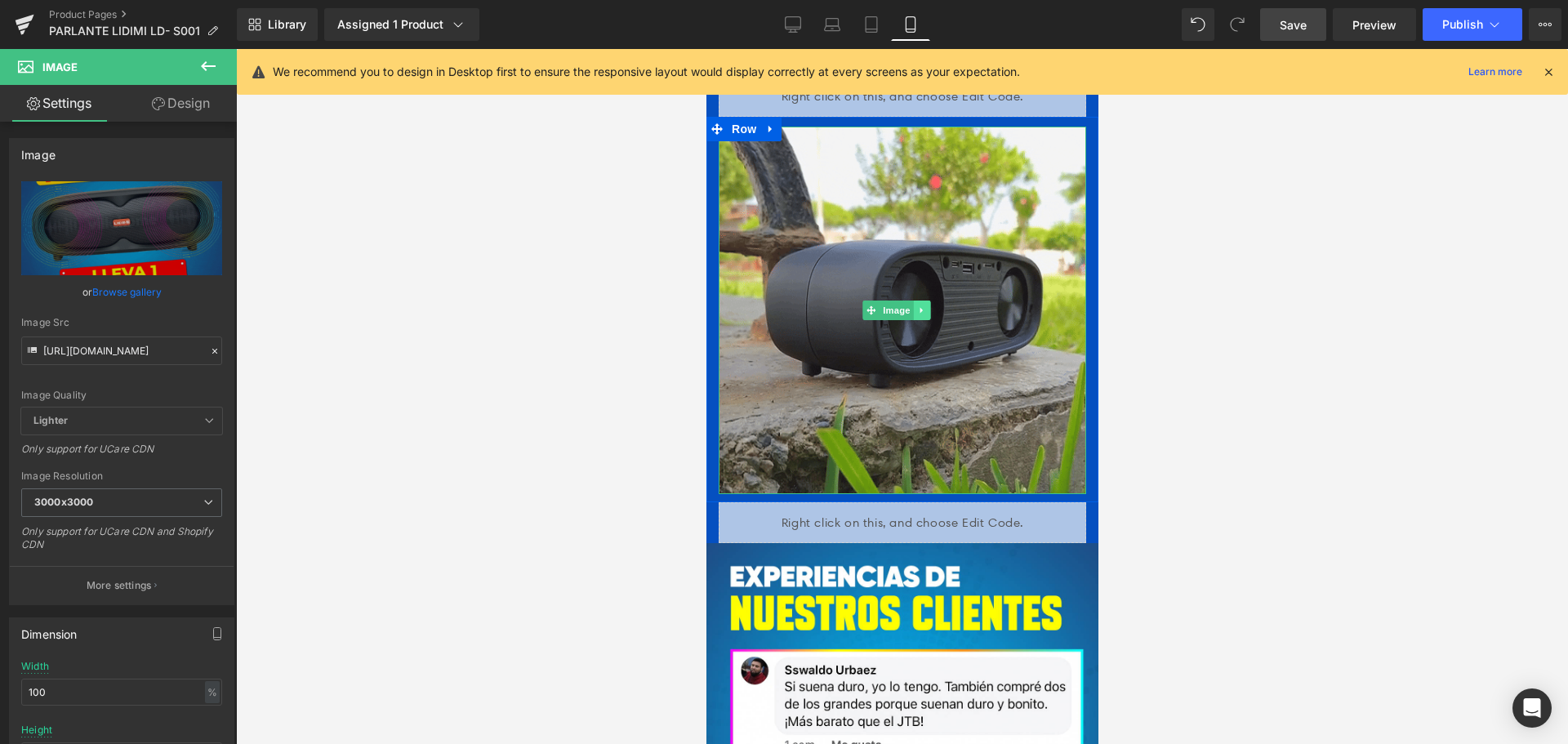
click at [921, 306] on icon at bounding box center [921, 310] width 9 height 10
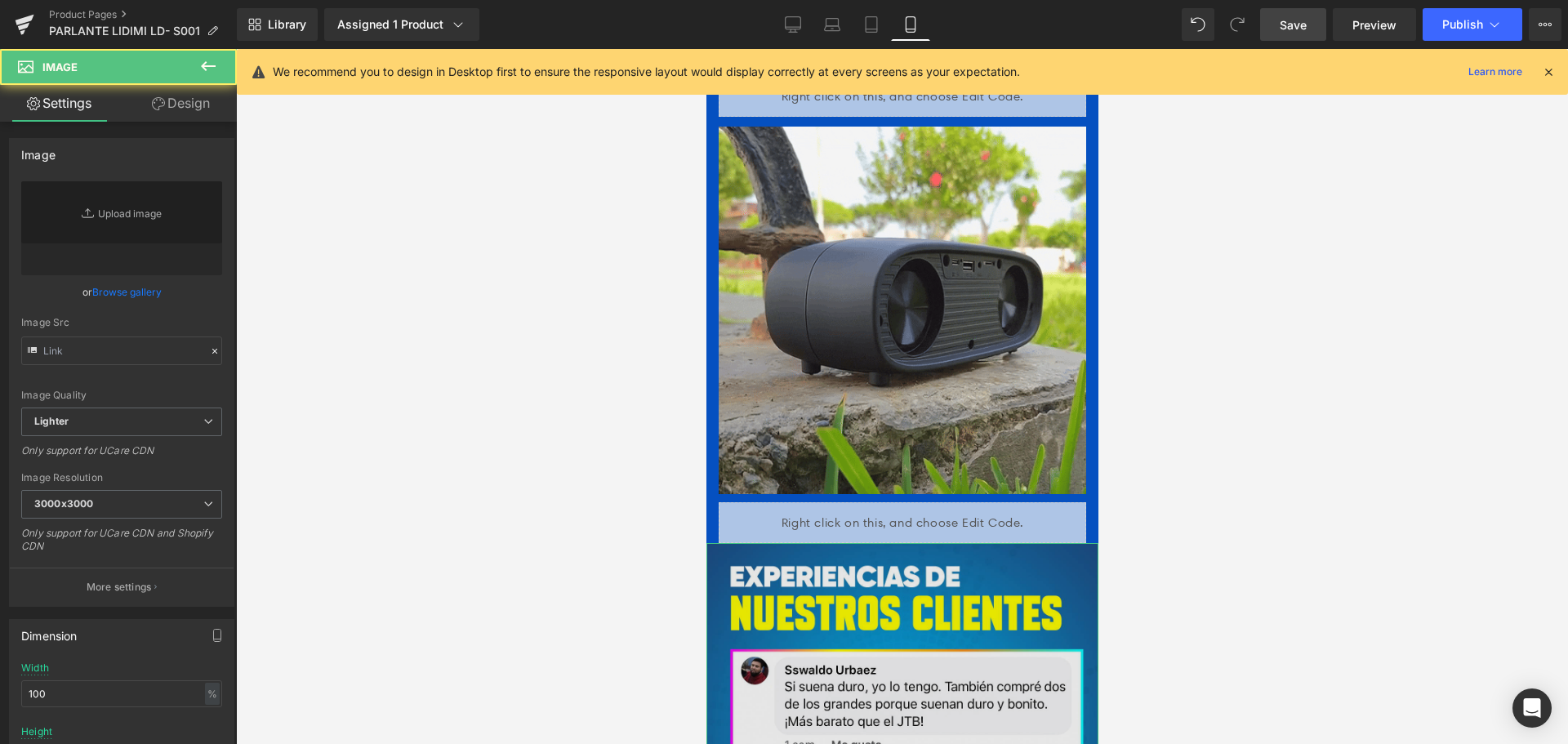
type input "[URL][DOMAIN_NAME]"
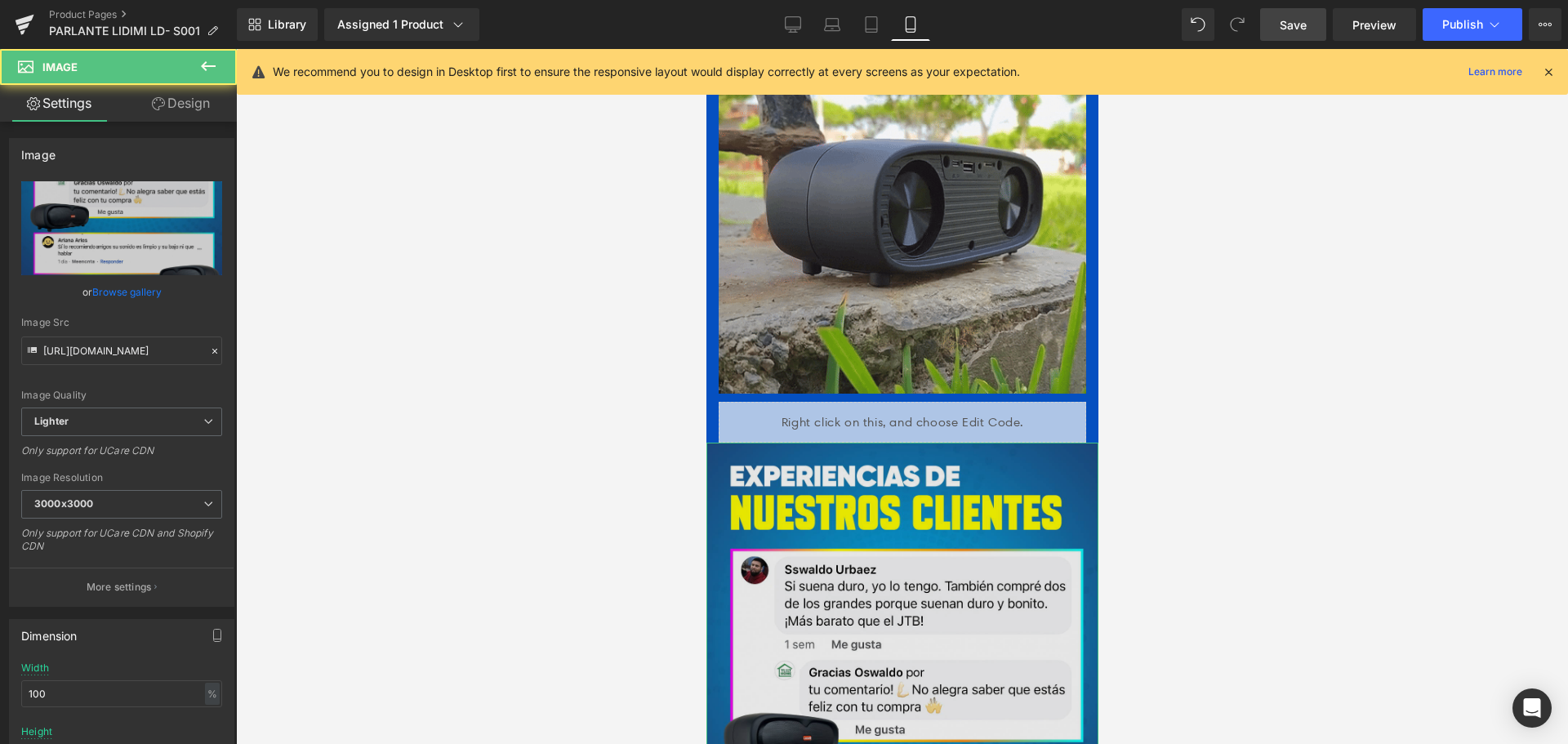
scroll to position [2859, 0]
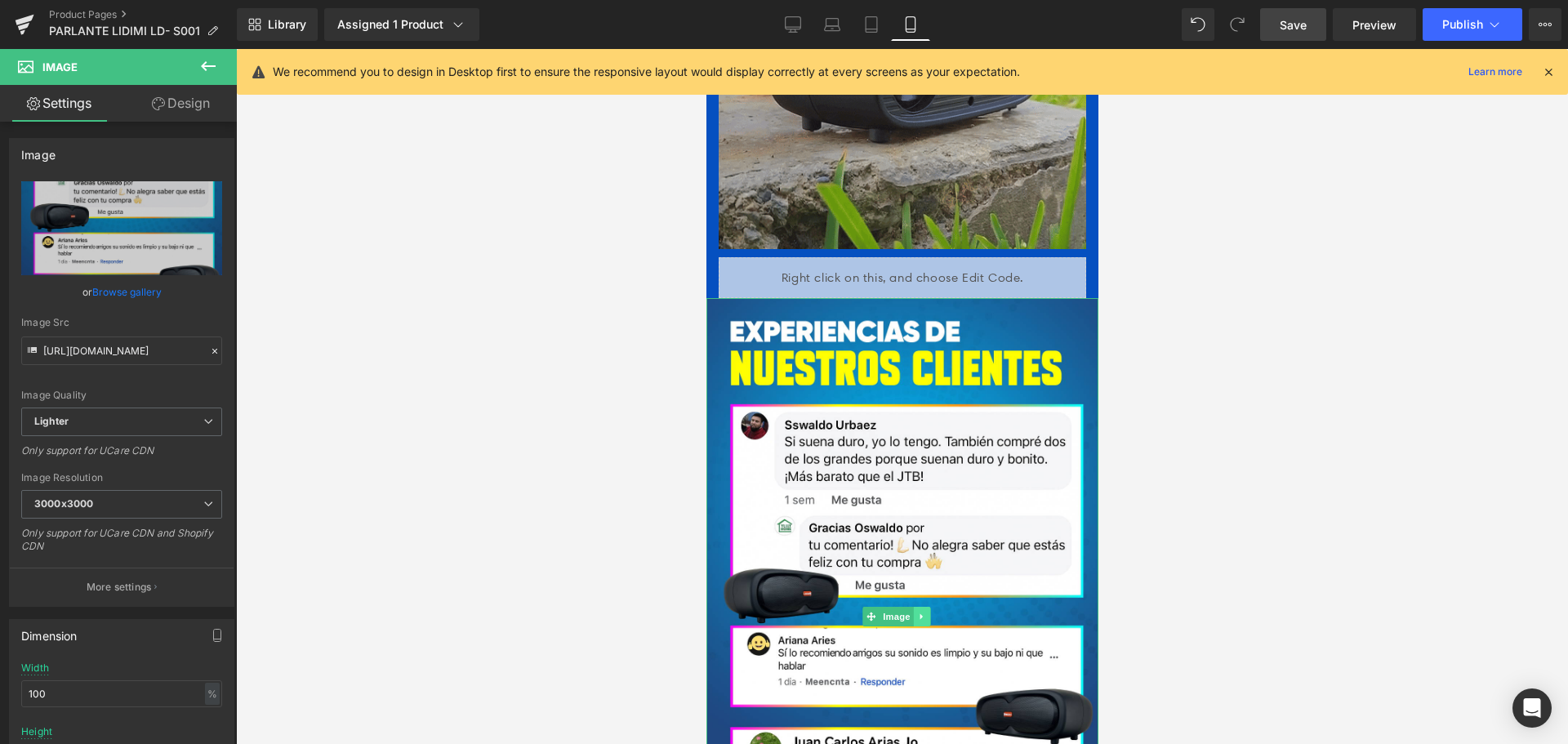
click at [922, 612] on icon at bounding box center [921, 617] width 9 height 10
click at [917, 607] on link at bounding box center [912, 617] width 17 height 20
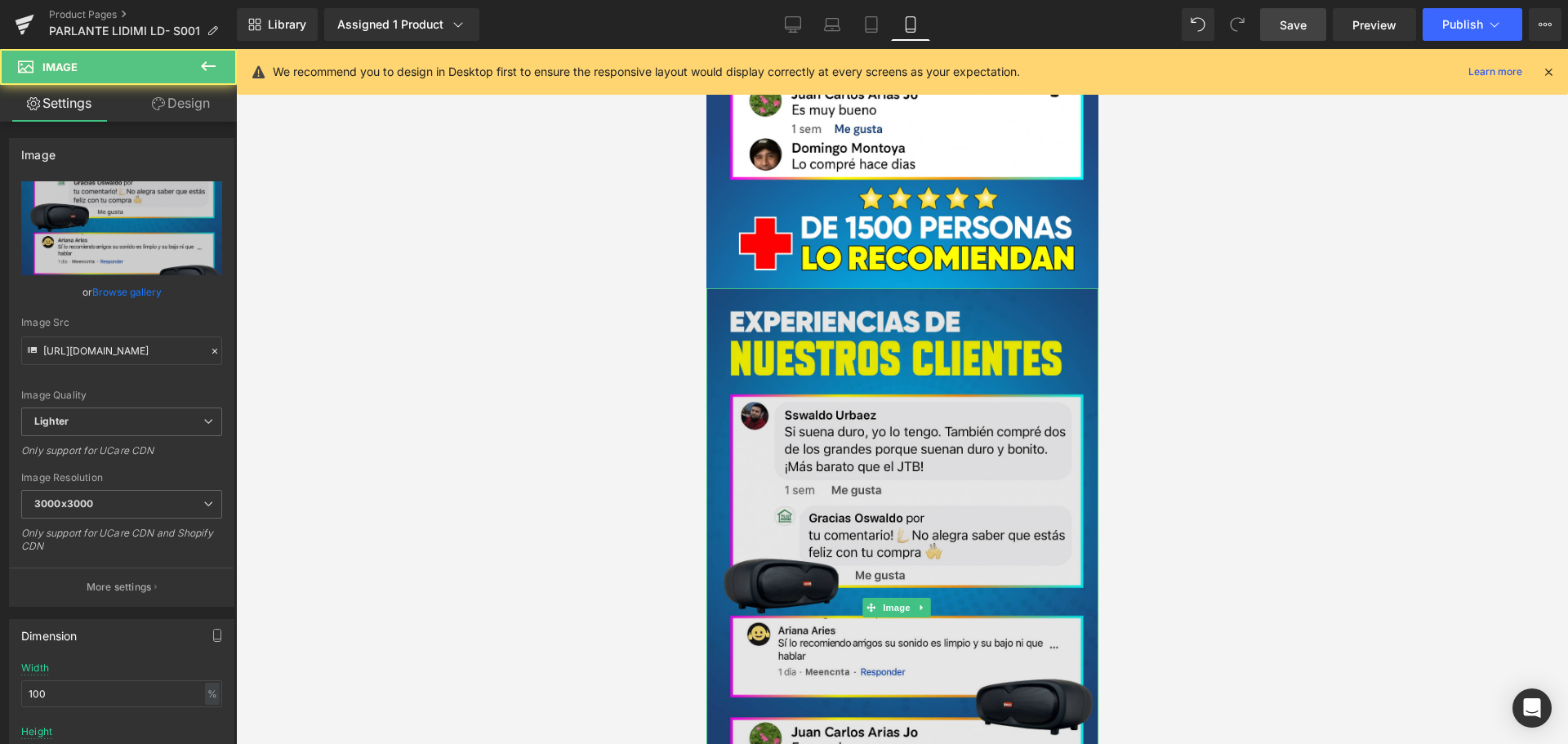
click at [944, 347] on img at bounding box center [902, 607] width 392 height 638
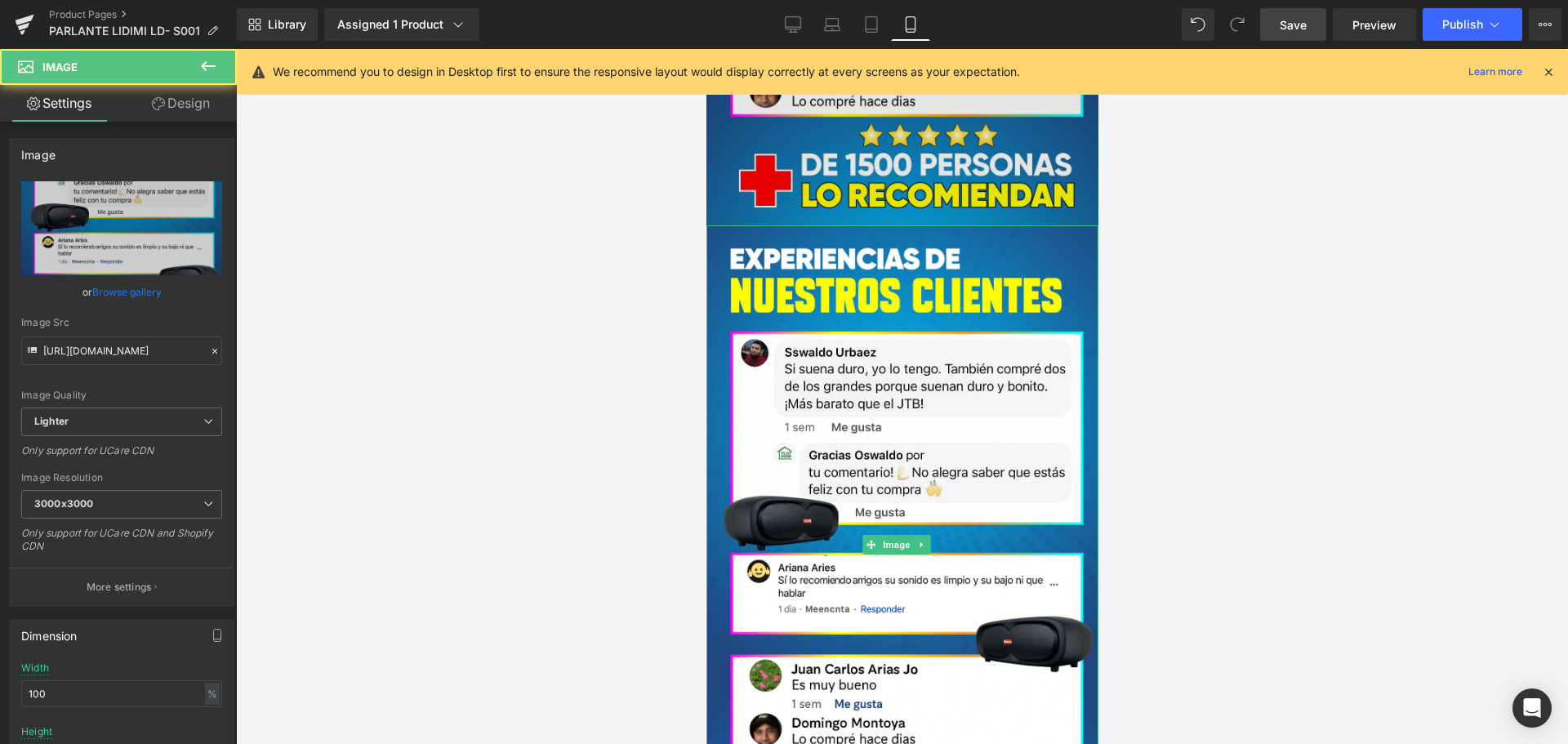
scroll to position [2997, 0]
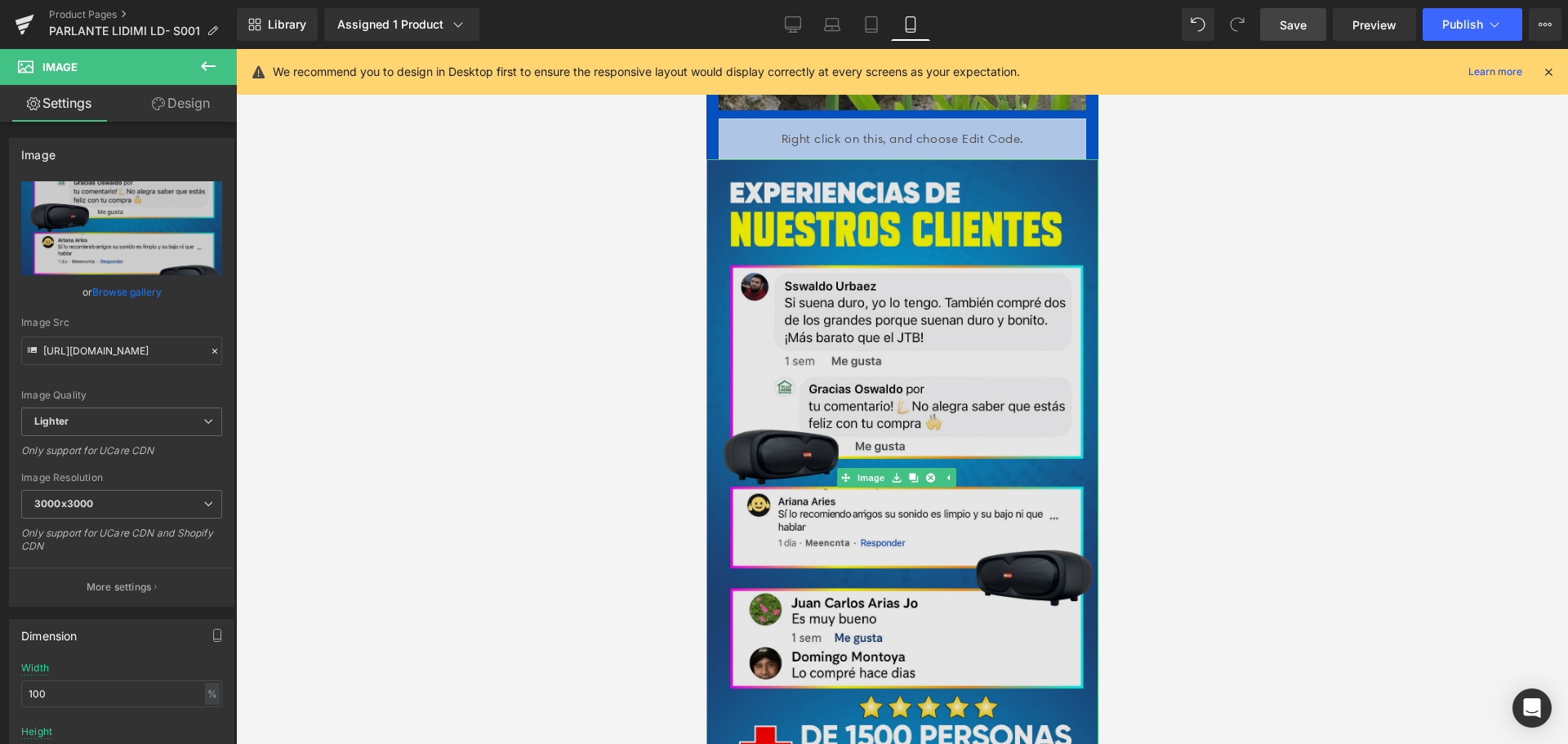
click at [902, 410] on img at bounding box center [902, 478] width 392 height 638
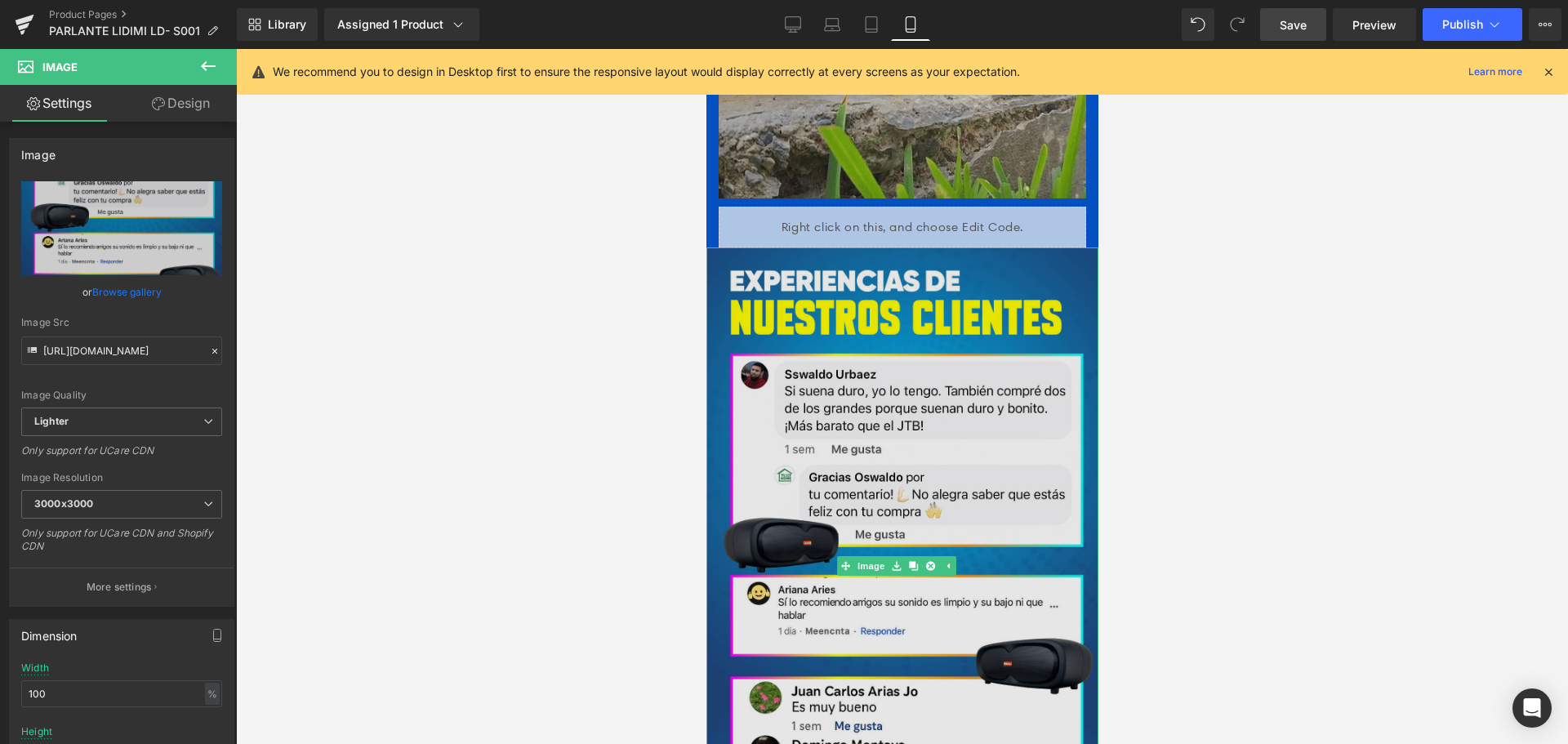
scroll to position [2916, 0]
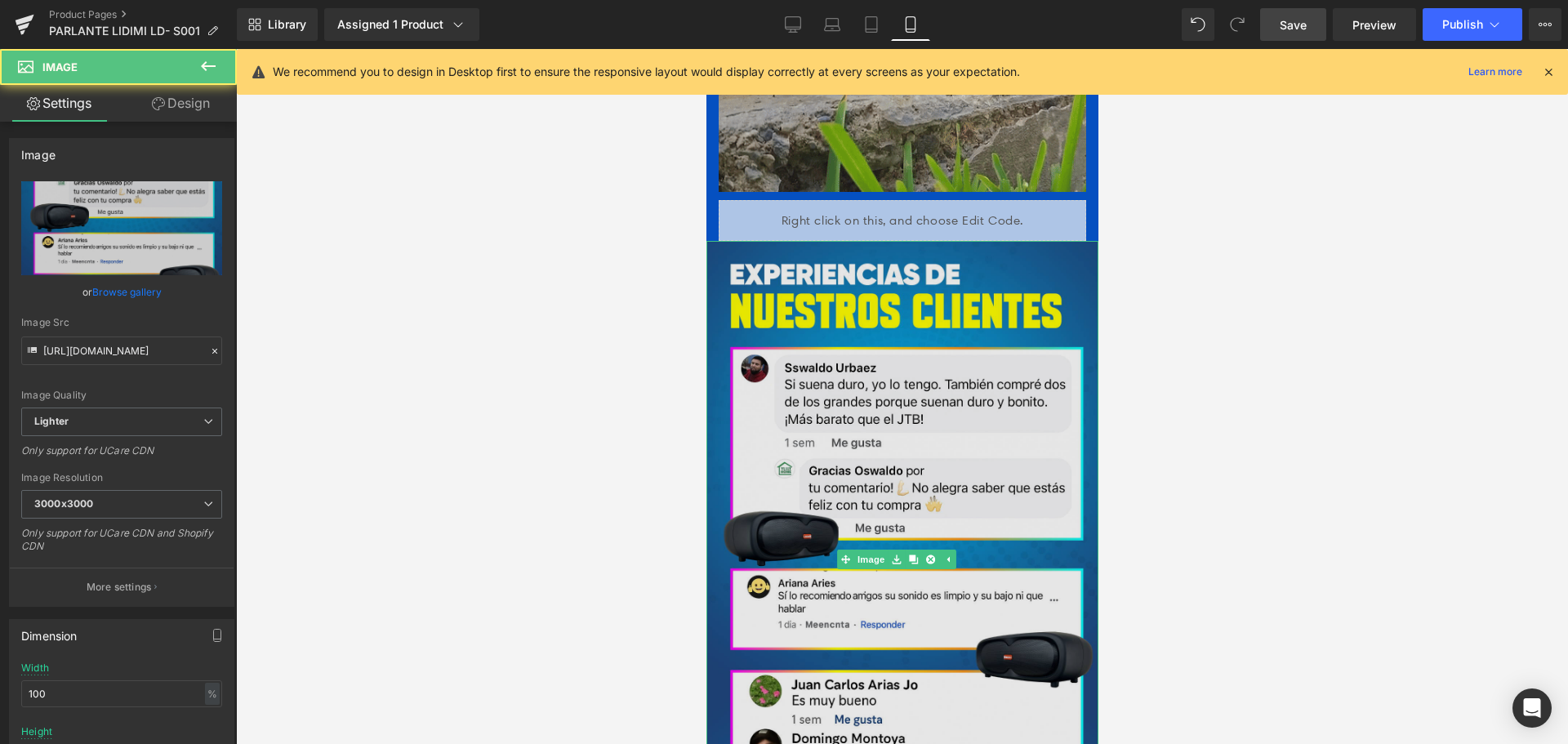
click at [950, 484] on img at bounding box center [902, 560] width 392 height 638
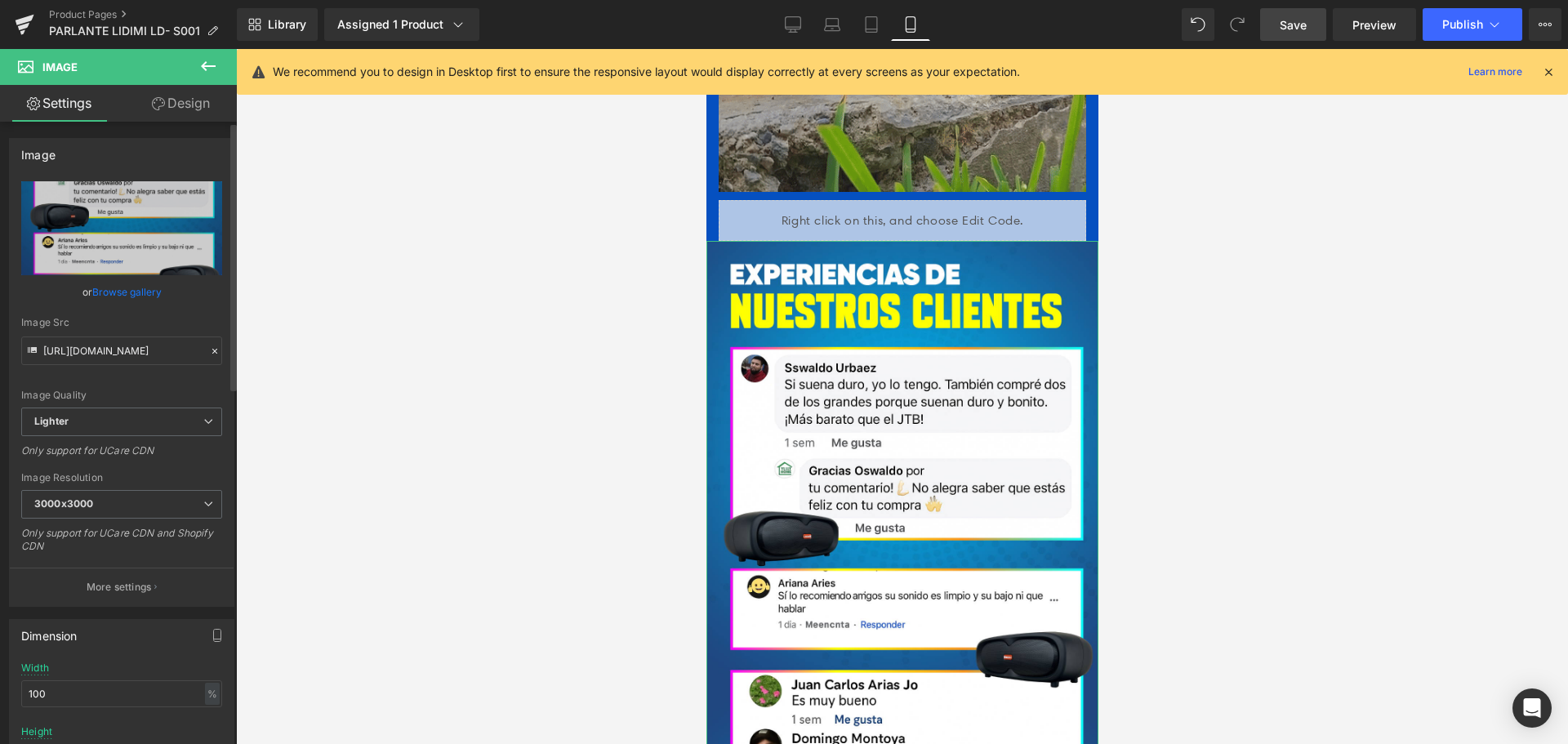
click at [207, 351] on div at bounding box center [215, 351] width 15 height 19
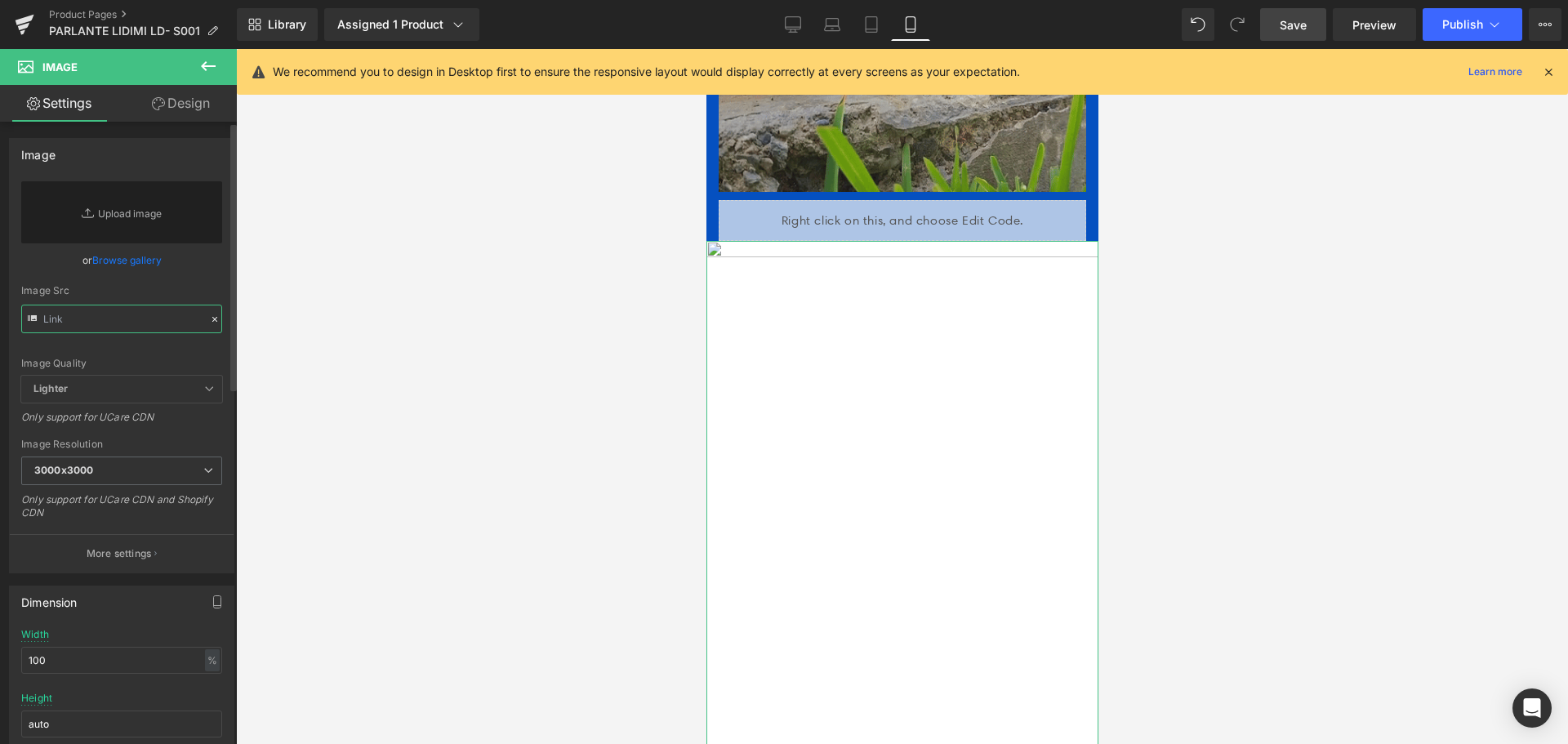
click at [150, 321] on input "text" at bounding box center [121, 319] width 201 height 29
paste input "[URL][DOMAIN_NAME]"
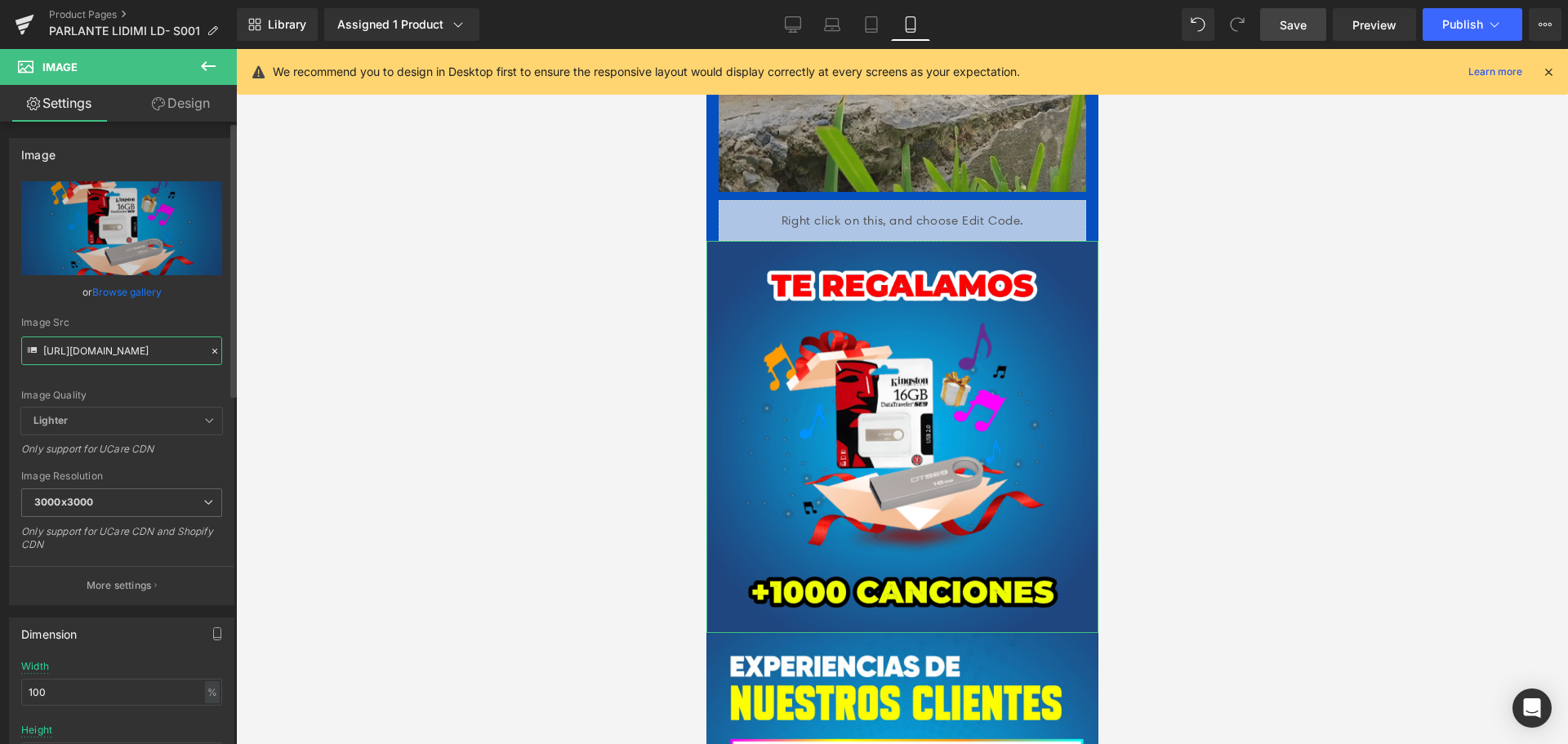
type input "[URL][DOMAIN_NAME]"
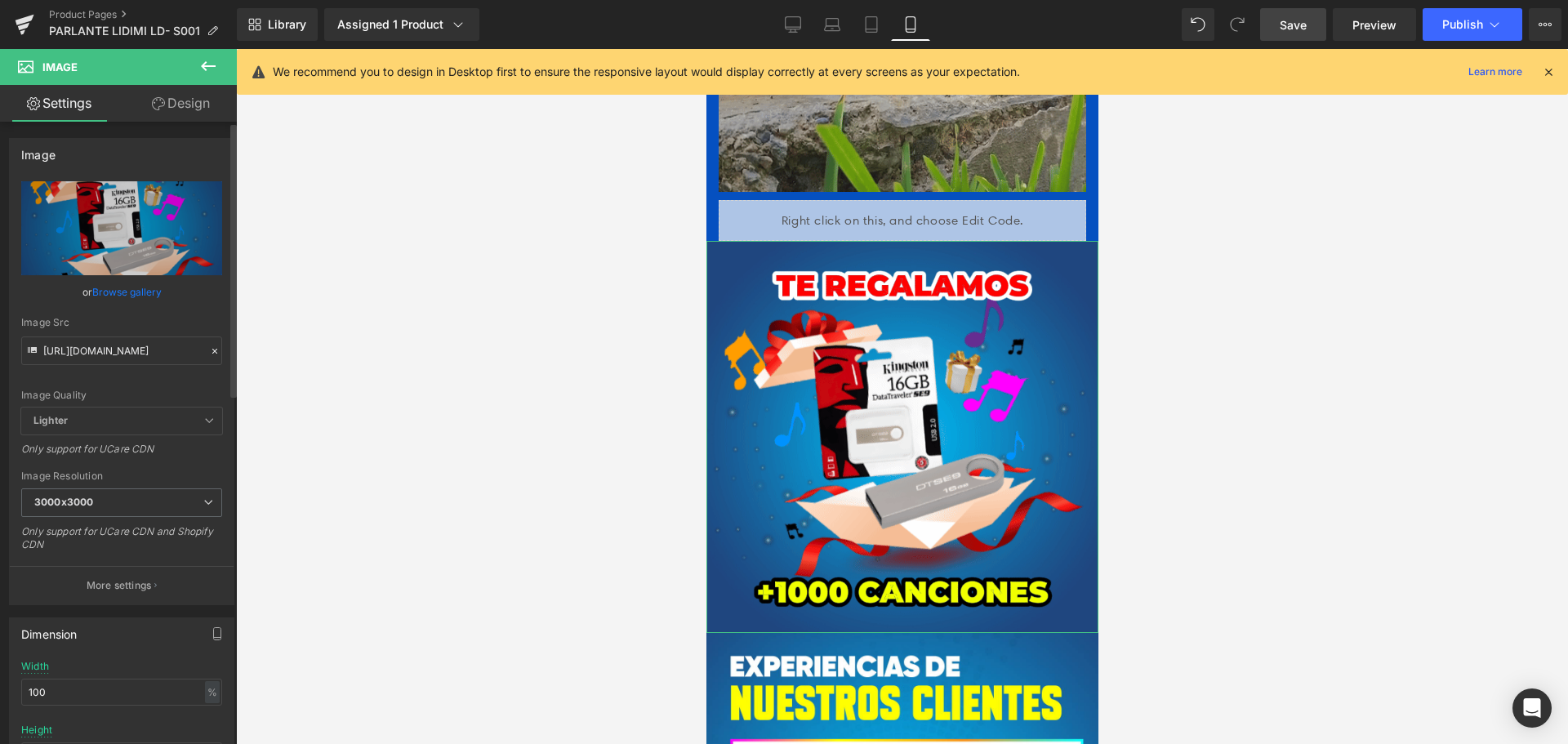
scroll to position [0, 0]
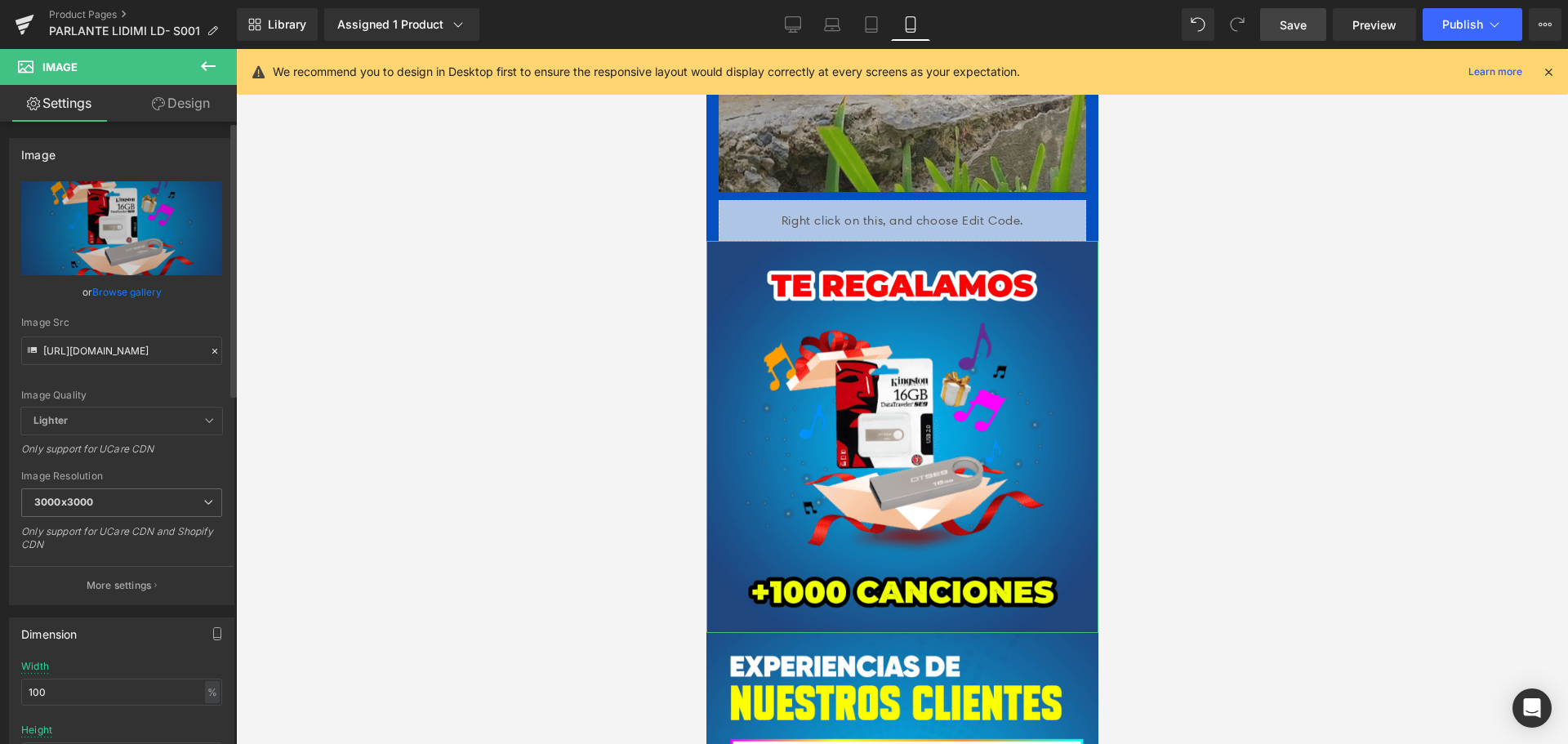
click at [205, 319] on div "Image Src" at bounding box center [121, 323] width 201 height 12
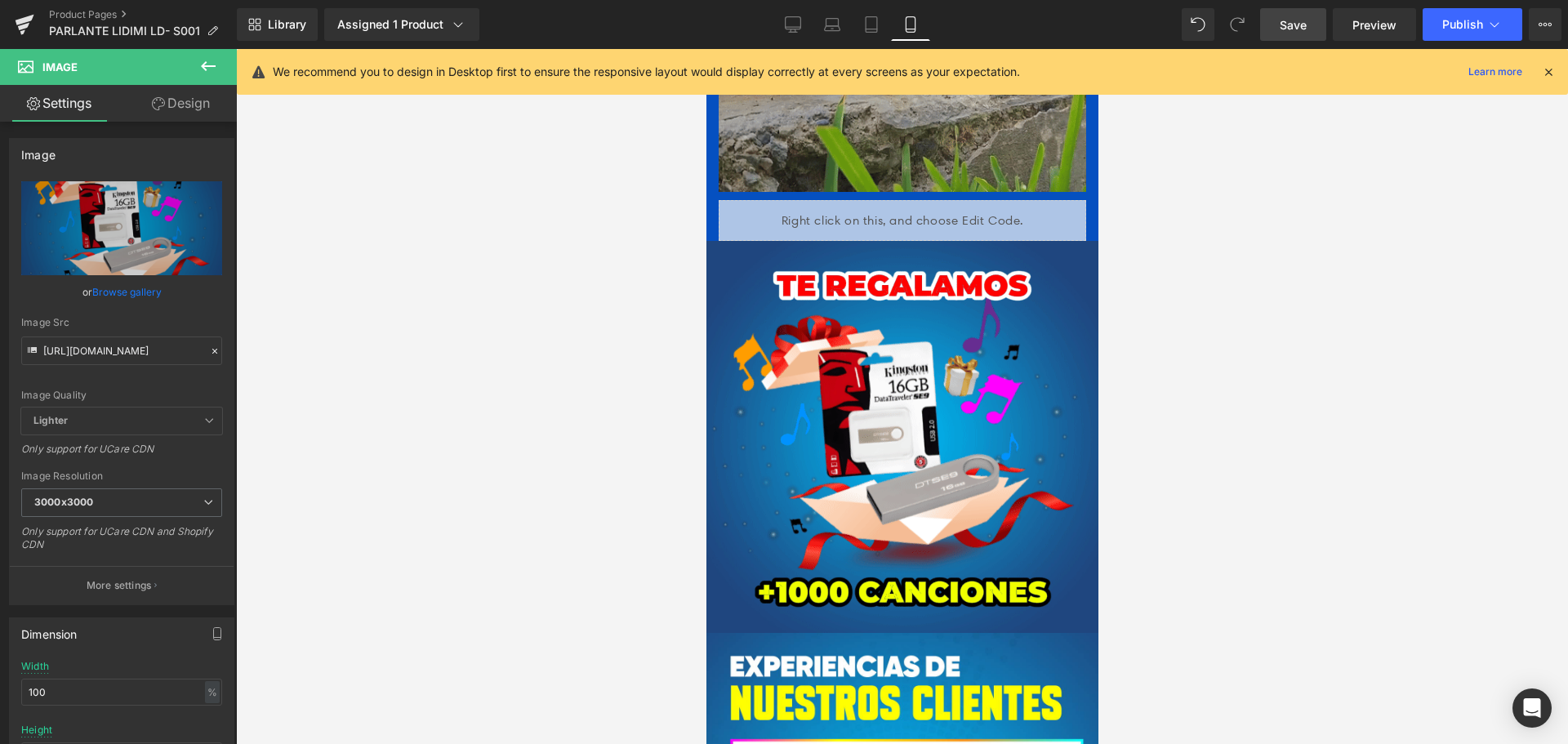
click at [1310, 26] on link "Save" at bounding box center [1293, 25] width 66 height 33
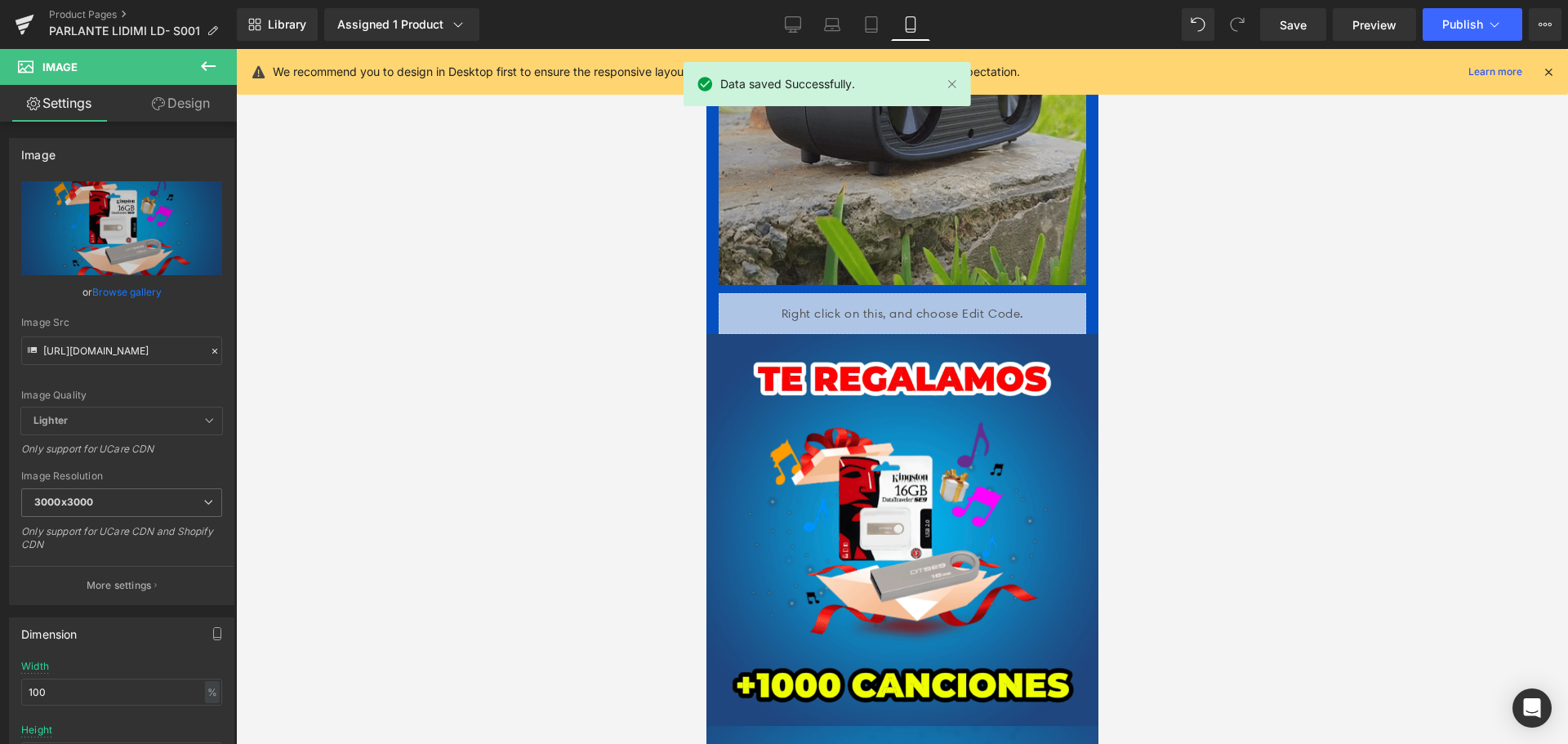
scroll to position [2508, 0]
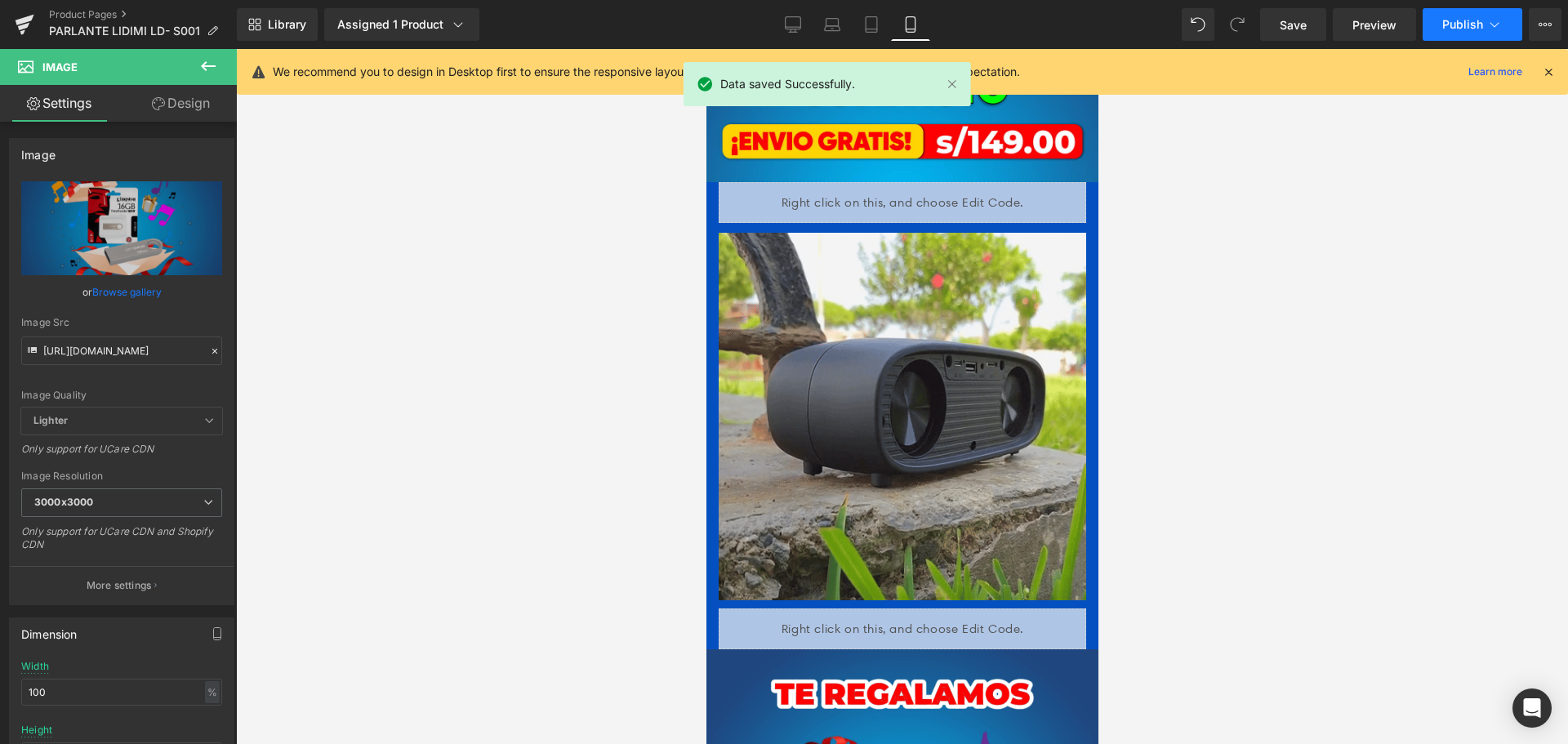
click at [1458, 26] on span "Publish" at bounding box center [1462, 25] width 40 height 13
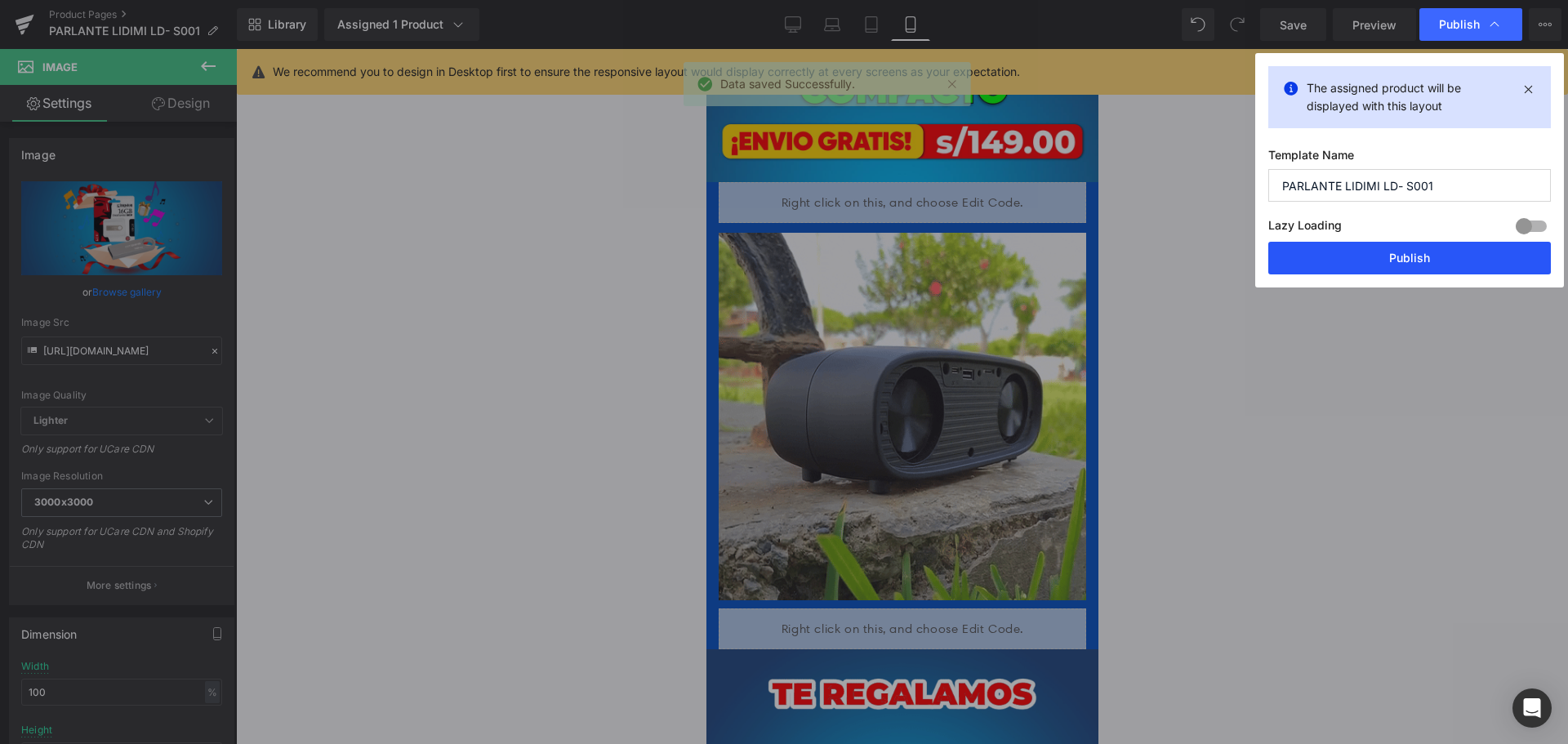
click at [1402, 252] on button "Publish" at bounding box center [1409, 258] width 282 height 33
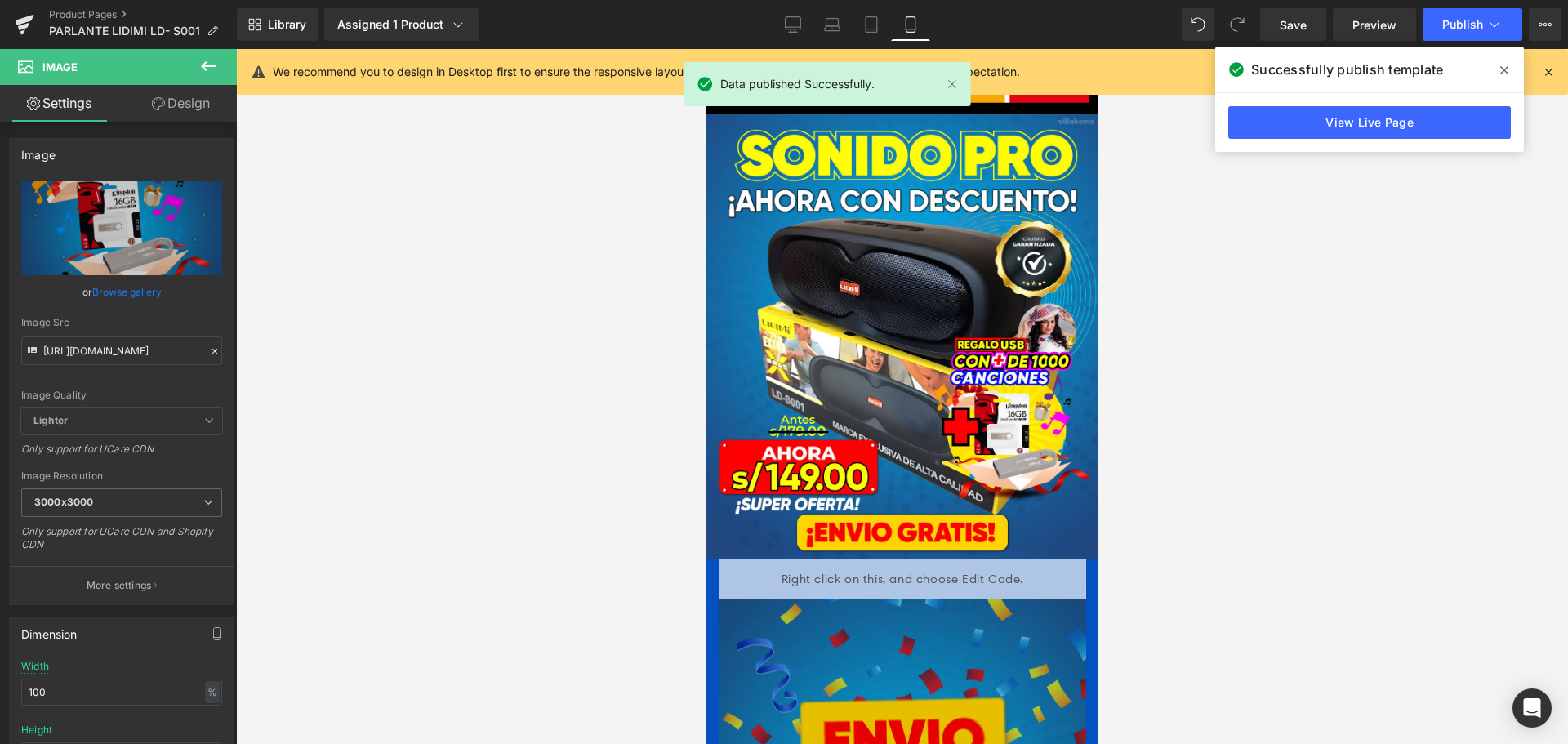
scroll to position [0, 0]
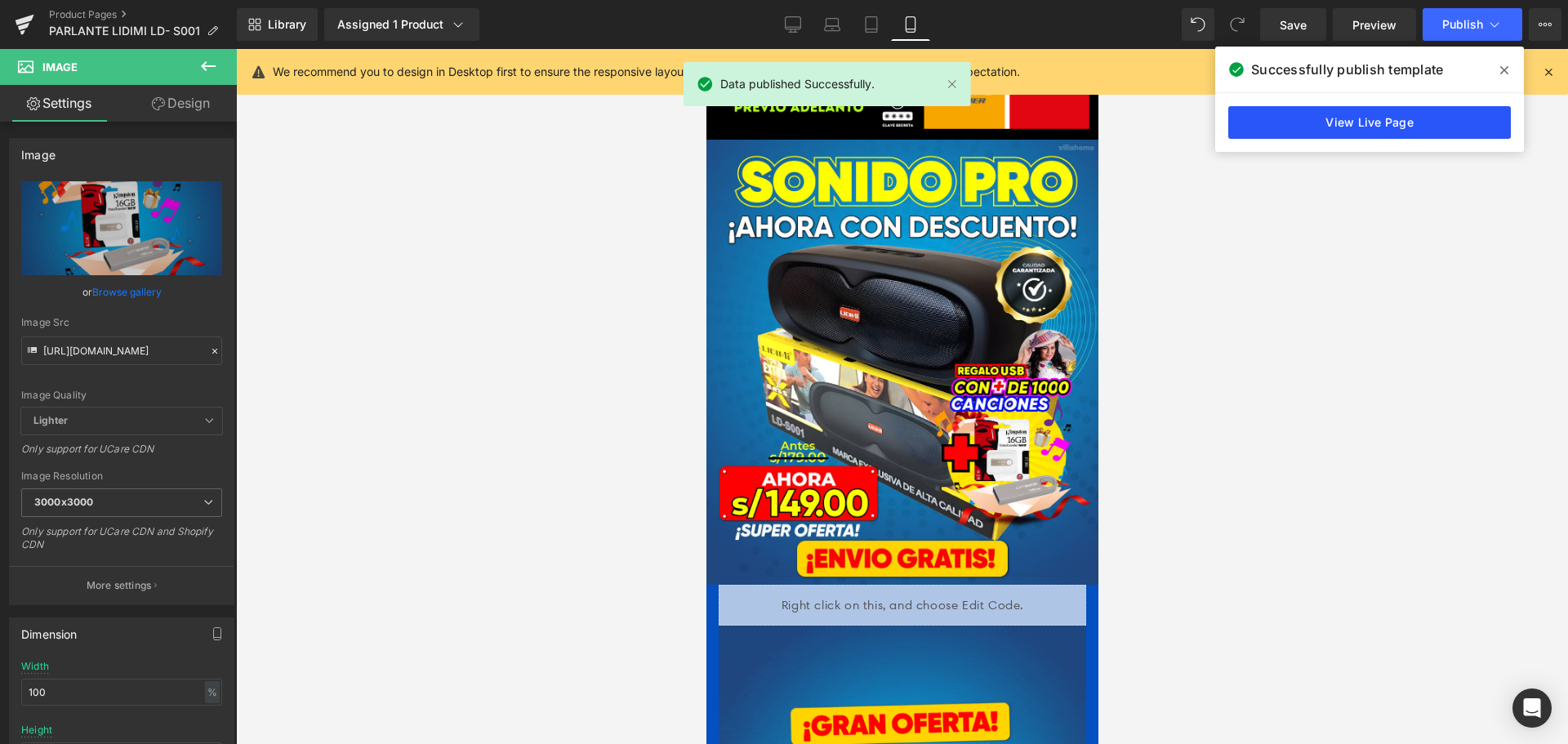
click at [1409, 119] on link "View Live Page" at bounding box center [1370, 123] width 282 height 33
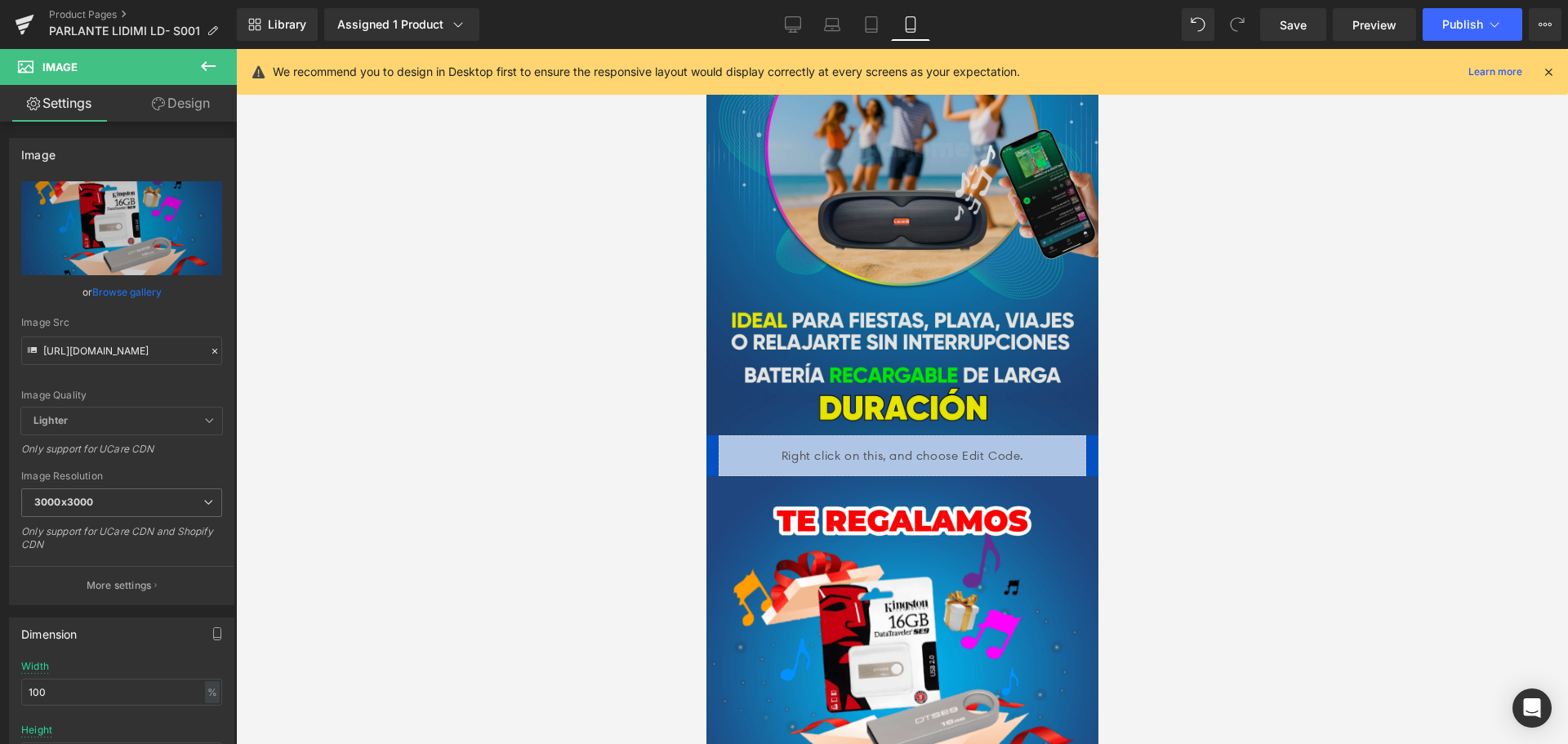
scroll to position [1225, 0]
